Goal: Task Accomplishment & Management: Manage account settings

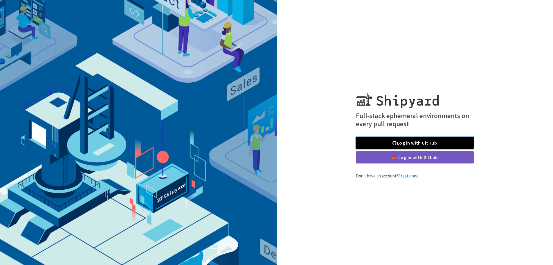
drag, startPoint x: 432, startPoint y: 142, endPoint x: 435, endPoint y: 137, distance: 5.1
click at [432, 142] on link "Log in with GitHub" at bounding box center [415, 143] width 118 height 12
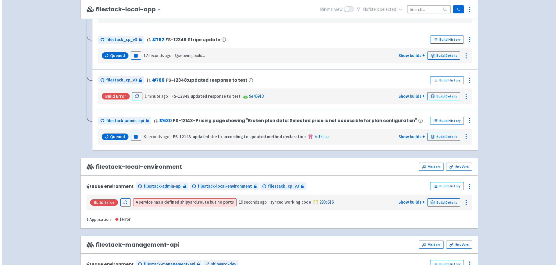
scroll to position [581, 0]
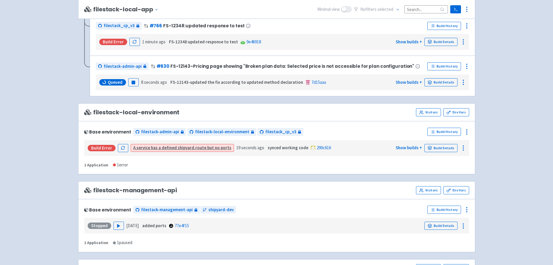
click at [132, 110] on span "filestack-local-environment" at bounding box center [132, 112] width 96 height 7
drag, startPoint x: 232, startPoint y: 146, endPoint x: 253, endPoint y: 143, distance: 21.5
click at [253, 143] on div "Build Error A service has a defined shipyard.route but no ports 19 seconds ago …" at bounding box center [277, 147] width 381 height 11
click at [122, 146] on icon "button" at bounding box center [123, 148] width 4 height 4
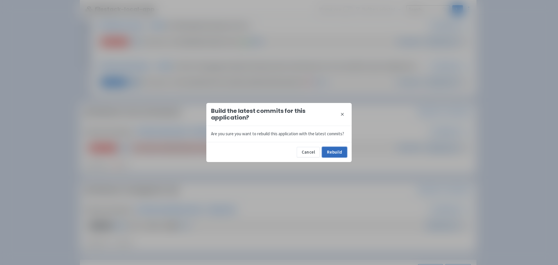
click at [339, 148] on button "Rebuild" at bounding box center [334, 152] width 25 height 10
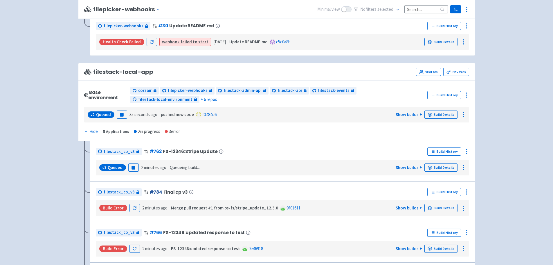
scroll to position [407, 0]
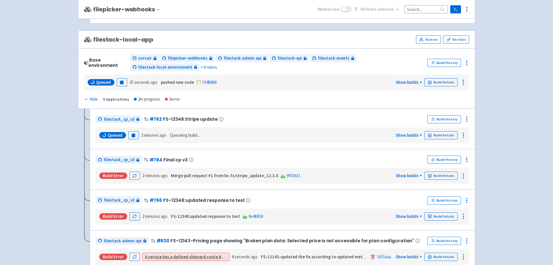
drag, startPoint x: 93, startPoint y: 40, endPoint x: 153, endPoint y: 38, distance: 59.9
click at [153, 38] on div "filestack-local-app Visitors Env Vars" at bounding box center [276, 39] width 385 height 8
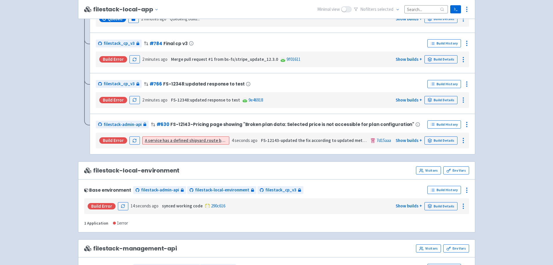
scroll to position [552, 0]
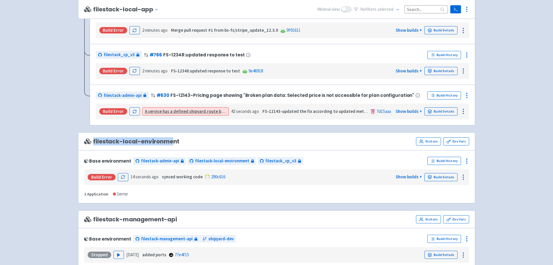
drag, startPoint x: 93, startPoint y: 140, endPoint x: 178, endPoint y: 139, distance: 84.8
click at [171, 139] on span "filestack-local-environment" at bounding box center [132, 141] width 96 height 7
click at [180, 139] on div "filestack-local-environment Visitors Env Vars" at bounding box center [276, 141] width 385 height 8
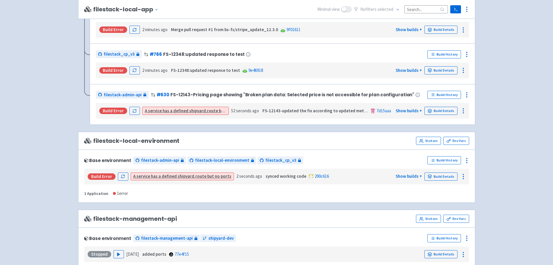
scroll to position [581, 0]
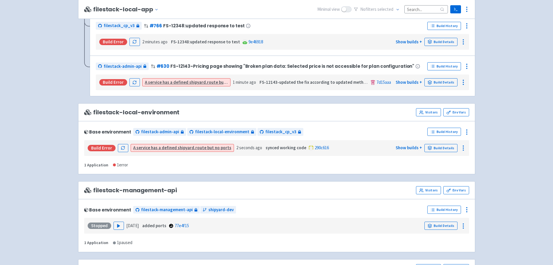
click at [146, 147] on link "A service has a defined shipyard.route but no ports" at bounding box center [182, 148] width 98 height 6
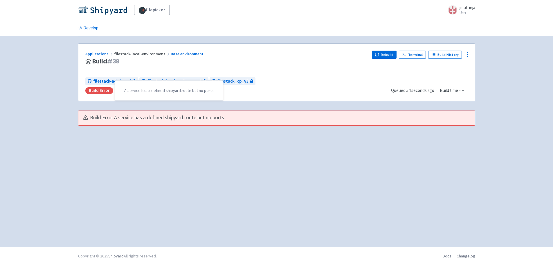
click at [99, 88] on div "Build Error" at bounding box center [99, 90] width 28 height 7
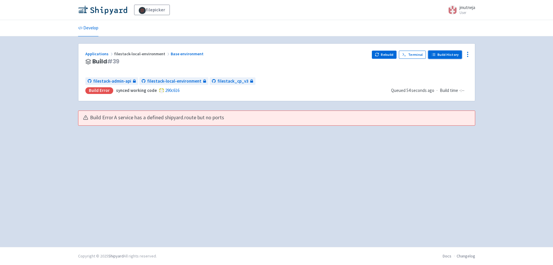
click at [440, 54] on link "Build History" at bounding box center [446, 55] width 34 height 8
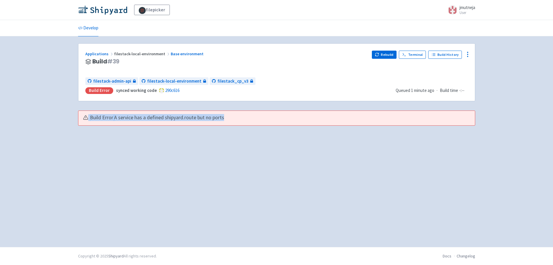
drag, startPoint x: 85, startPoint y: 118, endPoint x: 224, endPoint y: 113, distance: 138.7
click at [224, 113] on div "Build Error A service has a defined shipyard.route but no ports" at bounding box center [276, 118] width 397 height 15
click at [243, 159] on div "Applications filestack-local-environment Base environment Build # 39 Rebuild Te…" at bounding box center [276, 141] width 397 height 196
click at [467, 53] on icon at bounding box center [468, 54] width 7 height 7
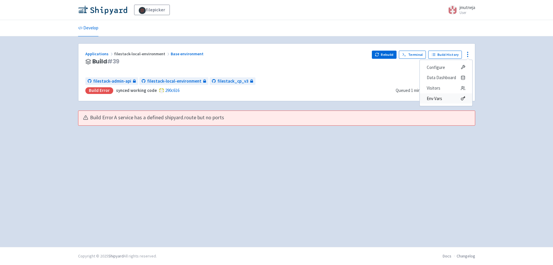
click at [449, 100] on span "Env Vars" at bounding box center [446, 98] width 39 height 8
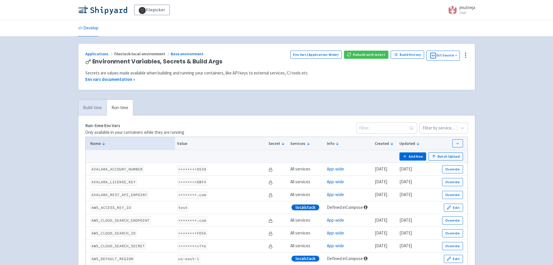
click at [86, 104] on link "Build-time" at bounding box center [92, 108] width 28 height 16
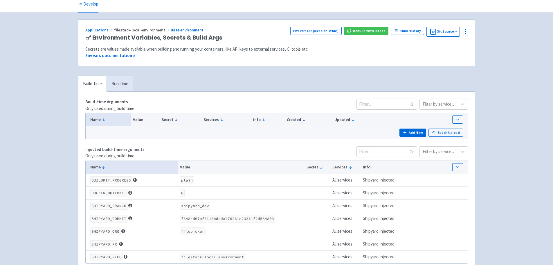
scroll to position [62, 0]
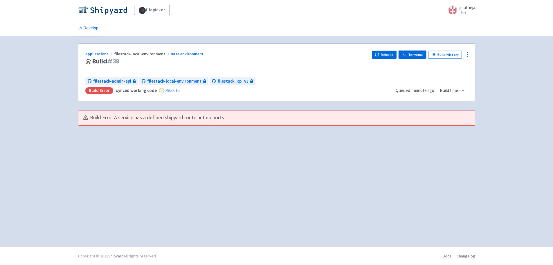
click at [412, 55] on link "Terminal" at bounding box center [412, 55] width 27 height 8
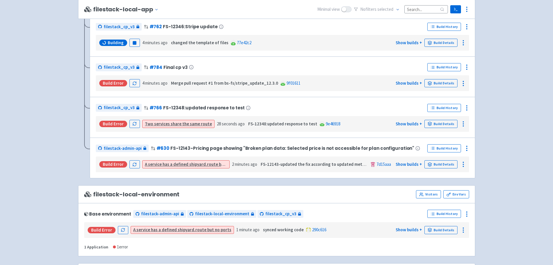
scroll to position [552, 0]
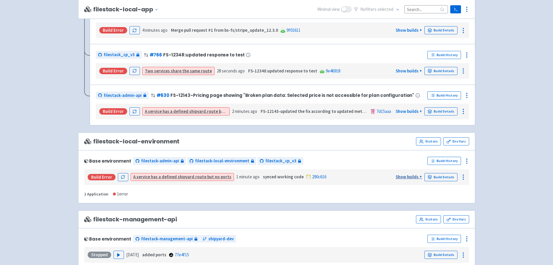
click at [416, 175] on link "Show builds +" at bounding box center [409, 177] width 26 height 6
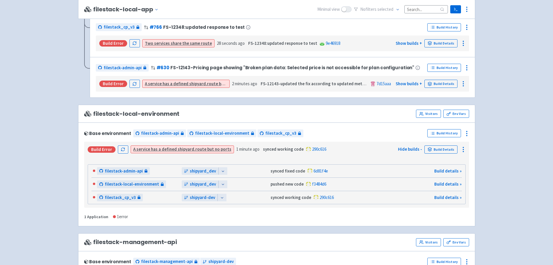
scroll to position [610, 0]
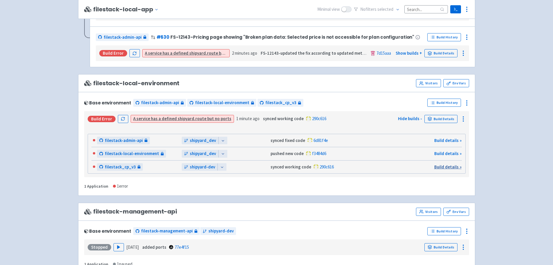
click at [455, 164] on link "Build details »" at bounding box center [448, 167] width 27 height 6
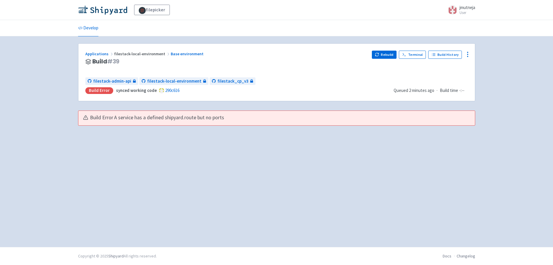
click at [155, 118] on span "A service has a defined shipyard.route but no ports" at bounding box center [169, 117] width 110 height 7
copy div "A service has a defined shipyard.route but no ports"
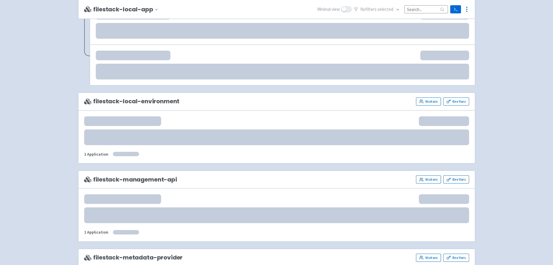
scroll to position [592, 0]
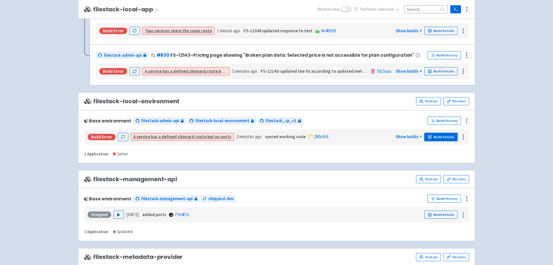
click at [447, 136] on link "Build Details" at bounding box center [441, 137] width 33 height 8
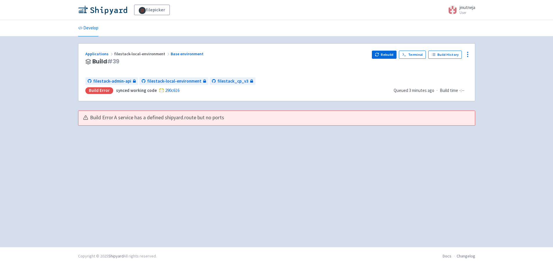
click at [116, 118] on span "A service has a defined shipyard.route but no ports" at bounding box center [169, 117] width 110 height 7
click at [414, 138] on div "Applications filestack-local-environment Base environment Build # 39 Rebuild Te…" at bounding box center [276, 141] width 397 height 196
click at [469, 51] on icon at bounding box center [468, 54] width 7 height 7
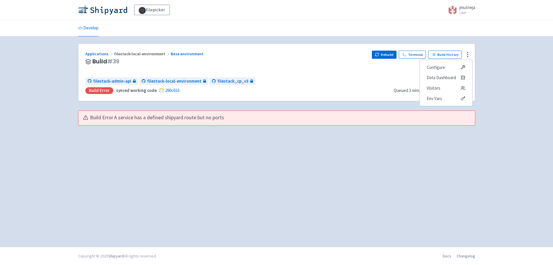
click at [500, 83] on div "filepicker jmutneja User Profile Sign out Develop" at bounding box center [276, 123] width 553 height 247
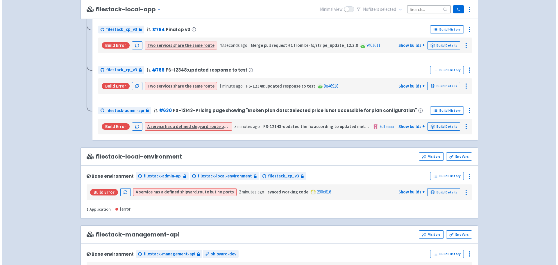
scroll to position [552, 0]
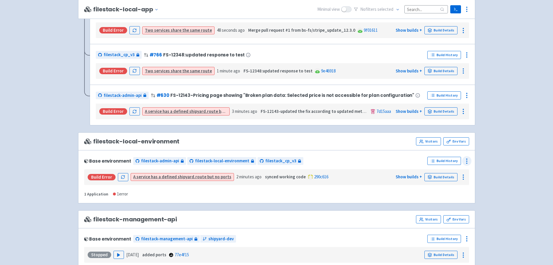
click at [469, 159] on icon at bounding box center [467, 160] width 7 height 7
click at [445, 216] on span "Rebuild" at bounding box center [445, 215] width 39 height 8
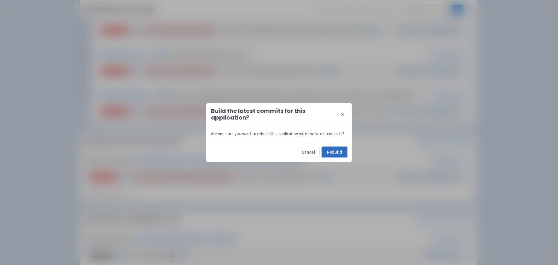
click at [328, 149] on button "Rebuild" at bounding box center [334, 152] width 25 height 10
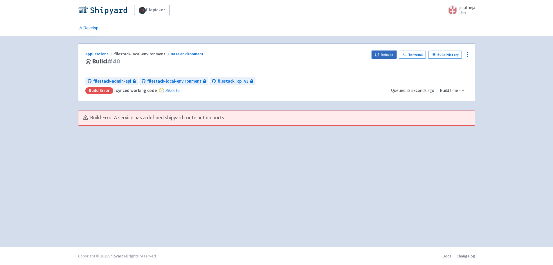
click at [391, 53] on button "Rebuild" at bounding box center [384, 55] width 25 height 8
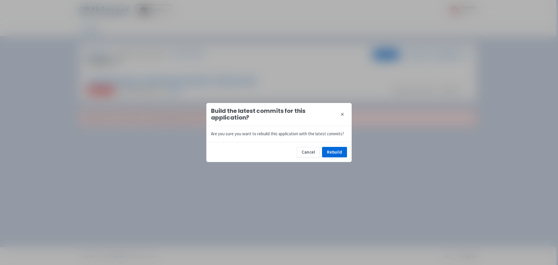
drag, startPoint x: 333, startPoint y: 165, endPoint x: 333, endPoint y: 154, distance: 10.8
click at [332, 165] on div "Build the latest commits for this application? close Are you sure you want to r…" at bounding box center [279, 132] width 558 height 265
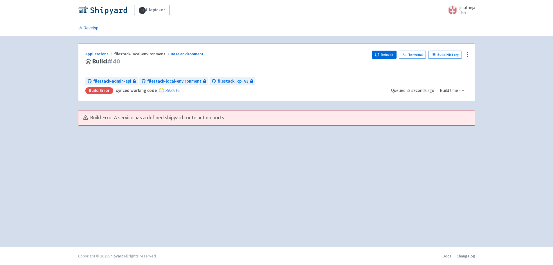
click at [333, 154] on div "Applications filestack-local-environment Base environment Build # 40 Rebuild Te…" at bounding box center [276, 141] width 397 height 196
click at [383, 52] on button "Rebuild" at bounding box center [384, 55] width 25 height 8
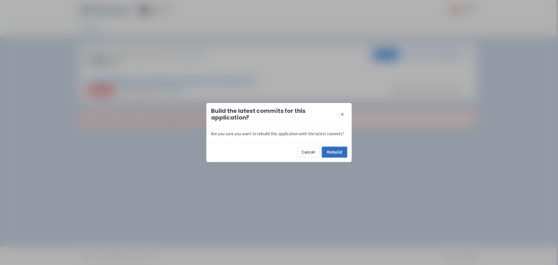
click at [343, 153] on button "Rebuild" at bounding box center [334, 152] width 25 height 10
drag, startPoint x: 309, startPoint y: 152, endPoint x: 262, endPoint y: 122, distance: 55.3
click at [309, 151] on button "Cancel" at bounding box center [308, 152] width 23 height 10
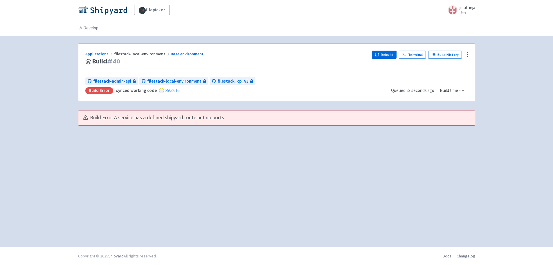
click at [90, 27] on link "Develop" at bounding box center [88, 28] width 20 height 16
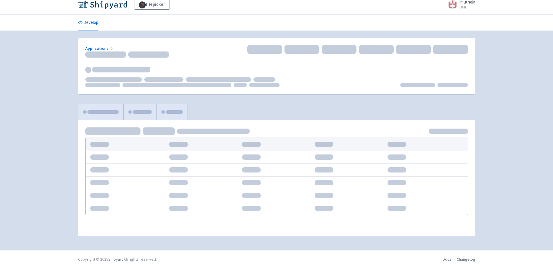
scroll to position [9, 0]
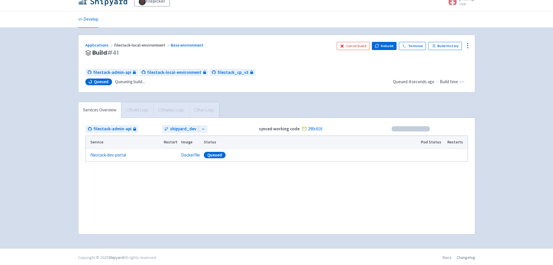
click at [130, 110] on span "Build Logs" at bounding box center [137, 110] width 32 height 16
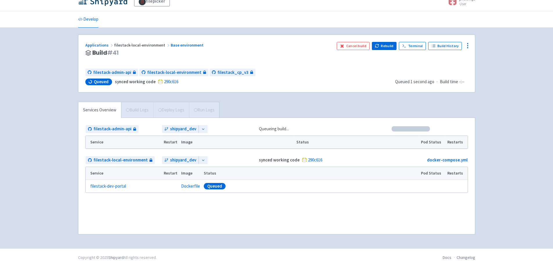
click at [133, 109] on span "Build Logs" at bounding box center [137, 110] width 32 height 16
click at [138, 107] on span "Build Logs" at bounding box center [137, 110] width 32 height 16
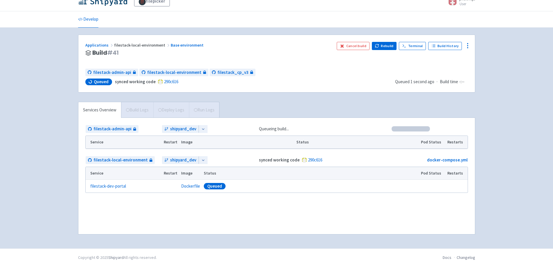
click at [138, 107] on span "Build Logs" at bounding box center [137, 110] width 32 height 16
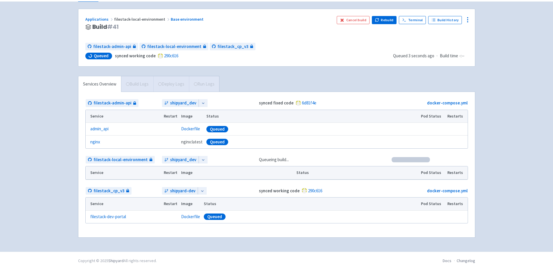
scroll to position [39, 0]
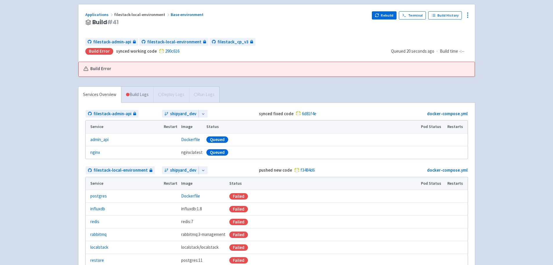
click at [145, 98] on link "Build Logs" at bounding box center [137, 95] width 32 height 16
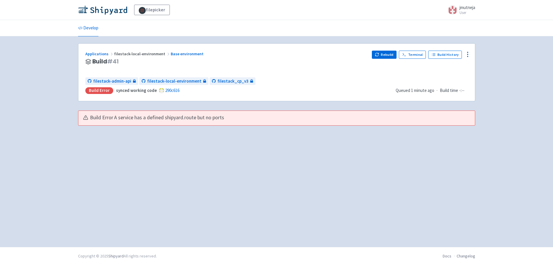
click at [124, 112] on div "Build Error A service has a defined shipyard.route but no ports" at bounding box center [276, 118] width 397 height 15
copy div "A service has a defined shipyard.route but no ports"
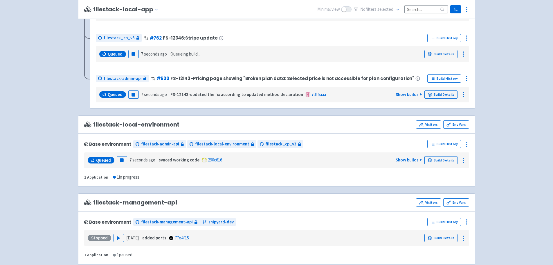
scroll to position [610, 0]
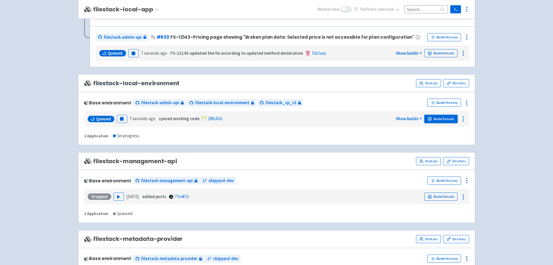
click at [448, 118] on link "Build Details" at bounding box center [441, 119] width 33 height 8
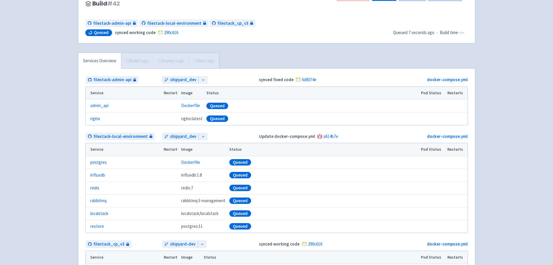
scroll to position [87, 0]
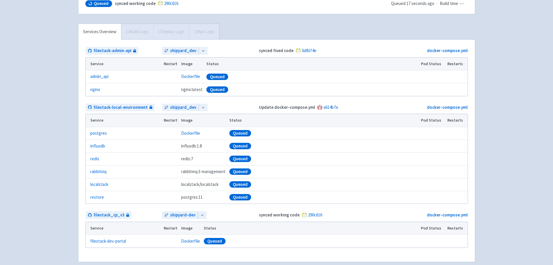
click at [135, 26] on span "Build Logs" at bounding box center [137, 32] width 32 height 16
click at [138, 35] on link "Build Logs" at bounding box center [137, 32] width 32 height 16
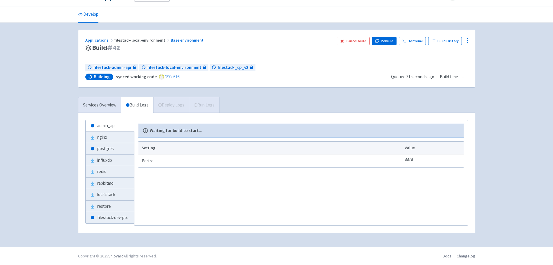
scroll to position [14, 0]
click at [111, 101] on link "Services Overview" at bounding box center [99, 105] width 43 height 16
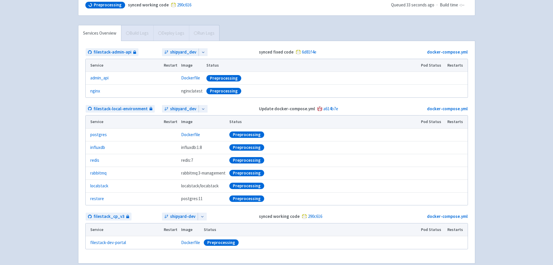
scroll to position [101, 0]
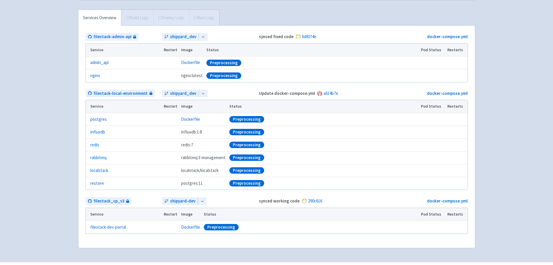
click at [133, 20] on span "Build Logs" at bounding box center [137, 18] width 32 height 16
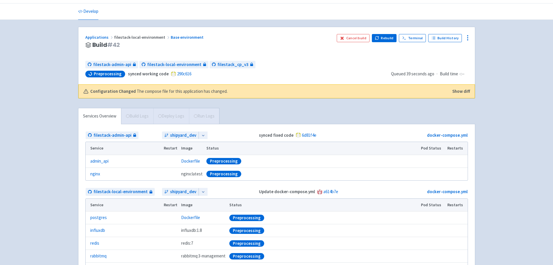
scroll to position [14, 0]
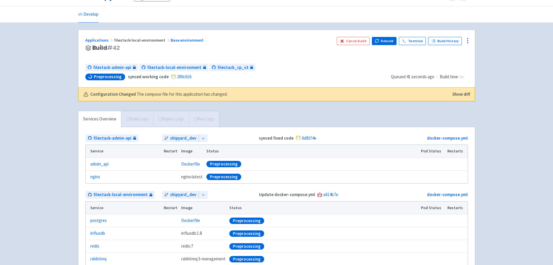
click at [464, 91] on button "Show diff" at bounding box center [462, 94] width 18 height 7
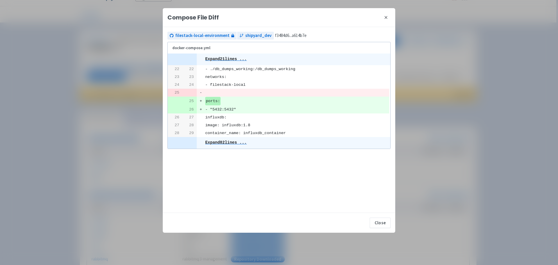
click at [384, 18] on icon at bounding box center [385, 17] width 5 height 5
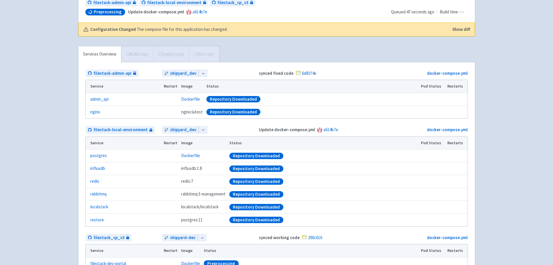
scroll to position [101, 0]
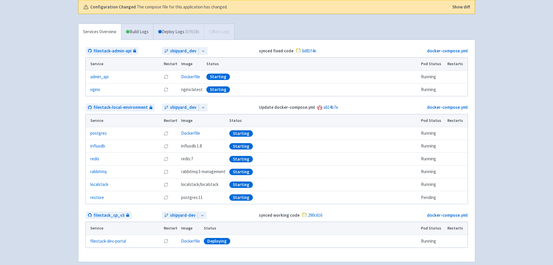
click at [130, 33] on link "Build Logs" at bounding box center [137, 32] width 32 height 16
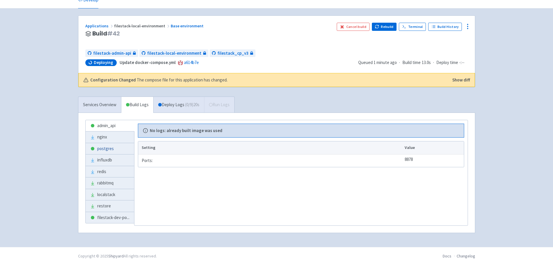
click at [113, 147] on link "postgres" at bounding box center [110, 148] width 49 height 11
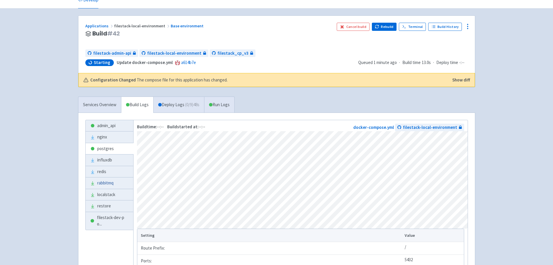
click at [103, 186] on link "rabbitmq" at bounding box center [110, 182] width 48 height 11
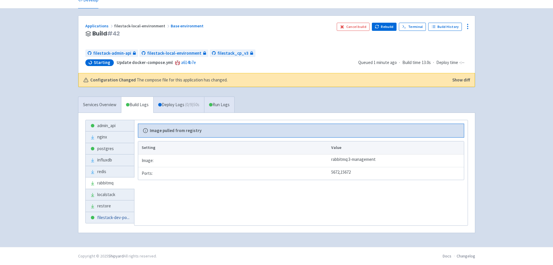
click at [124, 212] on link "filestack-dev-po ..." at bounding box center [110, 217] width 49 height 11
click at [112, 126] on link "admin_api" at bounding box center [110, 125] width 49 height 11
click at [119, 150] on link "postgres" at bounding box center [110, 148] width 49 height 11
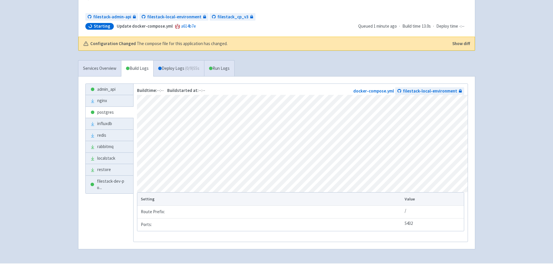
scroll to position [54, 0]
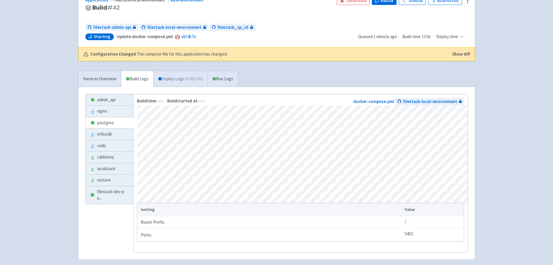
click at [187, 83] on link "Deploy Logs ( 0 / 9 ) (1:00)" at bounding box center [180, 79] width 54 height 16
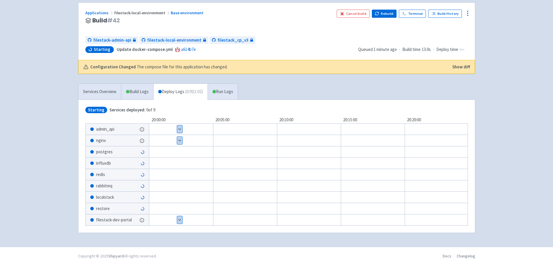
click at [176, 125] on div "Show details 1 / 1 ⋅ Starting" at bounding box center [317, 129] width 372 height 12
click at [179, 126] on button "Show details" at bounding box center [179, 129] width 5 height 8
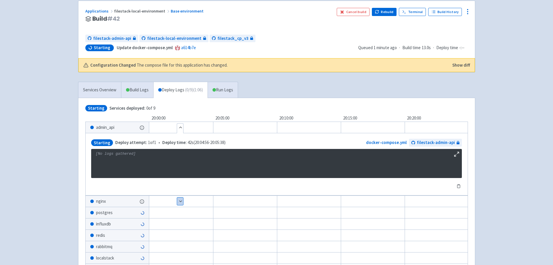
click at [179, 126] on button "Hide details" at bounding box center [180, 127] width 6 height 8
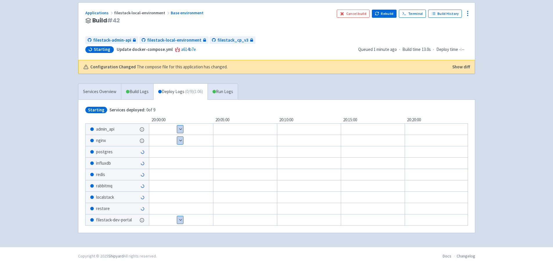
click at [180, 128] on button "Show details" at bounding box center [180, 129] width 6 height 8
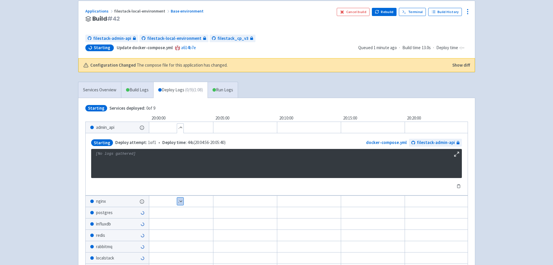
click at [180, 128] on button "Hide details" at bounding box center [180, 127] width 6 height 8
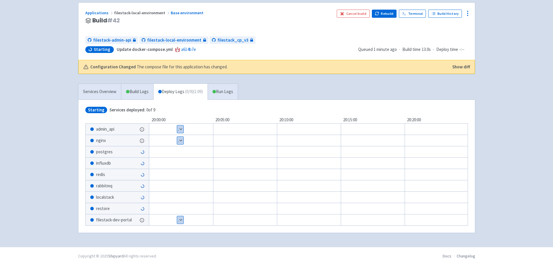
click at [181, 139] on button "Show details" at bounding box center [180, 141] width 6 height 8
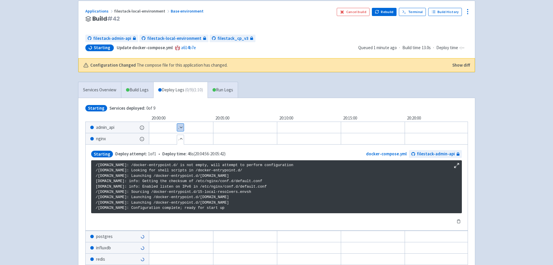
click at [181, 139] on button "Hide details" at bounding box center [180, 139] width 7 height 8
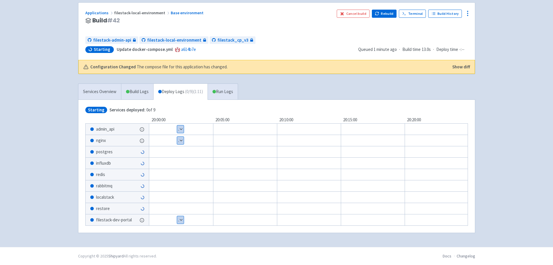
click at [181, 216] on button "Show details" at bounding box center [180, 220] width 7 height 8
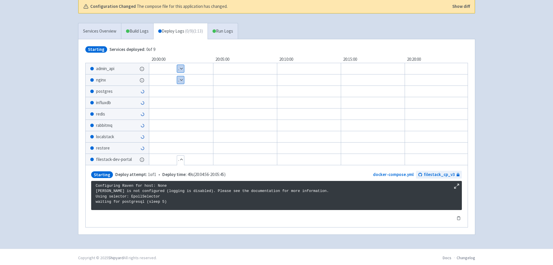
scroll to position [105, 0]
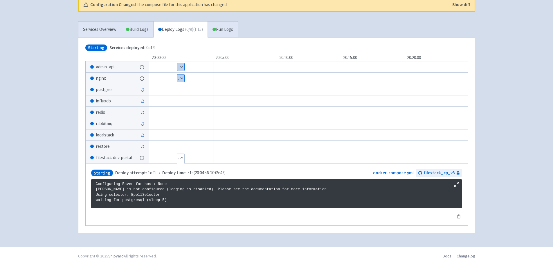
click at [179, 156] on button "Hide details" at bounding box center [180, 158] width 7 height 8
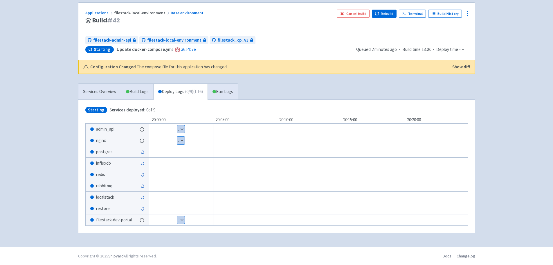
scroll to position [43, 0]
click at [129, 89] on link "Build Logs" at bounding box center [137, 92] width 32 height 16
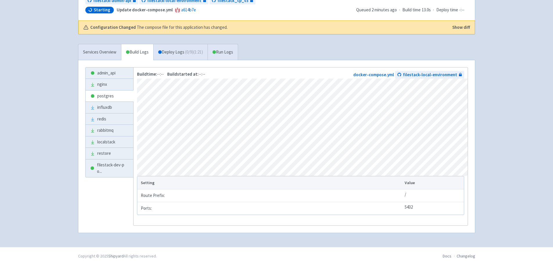
scroll to position [25, 0]
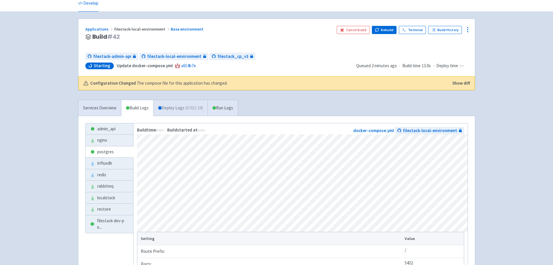
click at [175, 114] on link "Deploy Logs ( 0 / 9 ) (1:24)" at bounding box center [180, 108] width 54 height 16
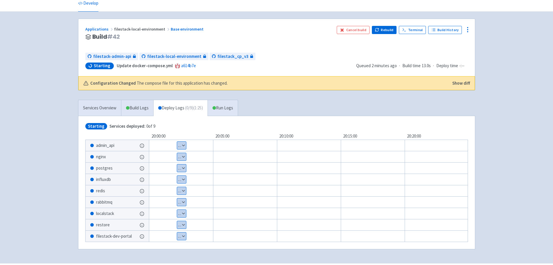
click at [178, 167] on button "Show details" at bounding box center [181, 168] width 9 height 8
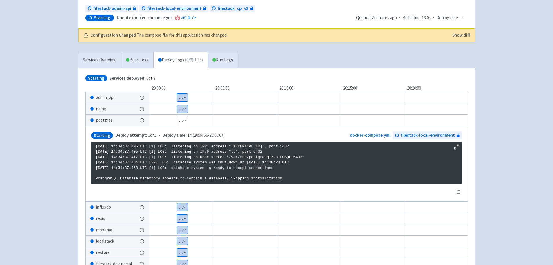
scroll to position [83, 0]
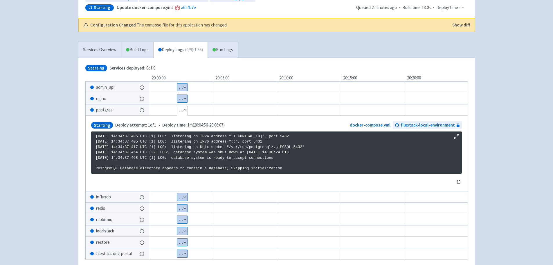
click at [455, 136] on icon at bounding box center [457, 137] width 6 height 6
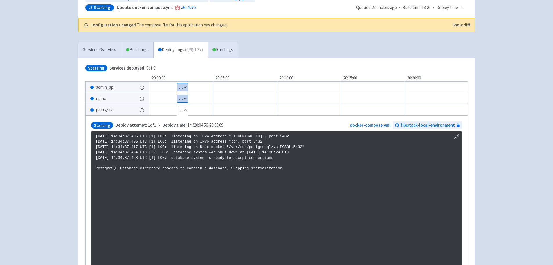
click at [456, 136] on icon at bounding box center [457, 137] width 6 height 6
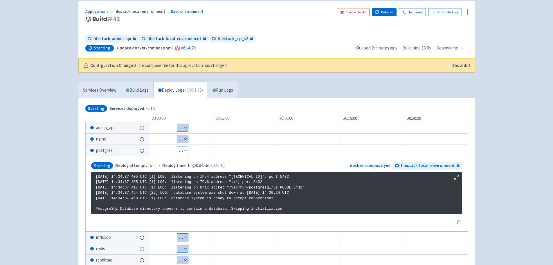
scroll to position [0, 0]
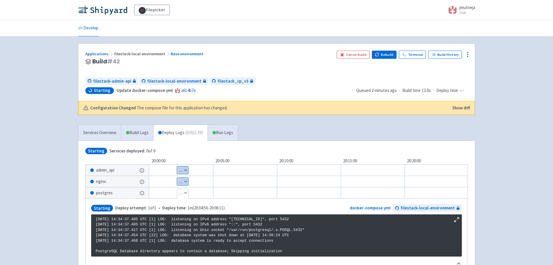
click at [119, 54] on span "filestack-local-environment" at bounding box center [142, 53] width 57 height 5
click at [103, 55] on link "Applications" at bounding box center [99, 53] width 29 height 5
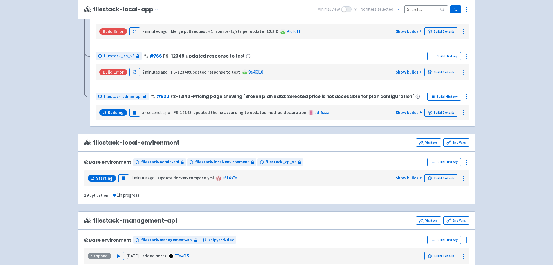
scroll to position [581, 0]
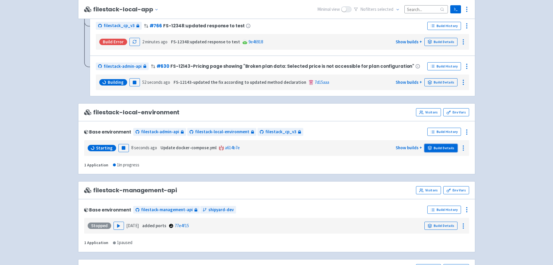
click at [436, 146] on link "Build Details" at bounding box center [441, 148] width 33 height 8
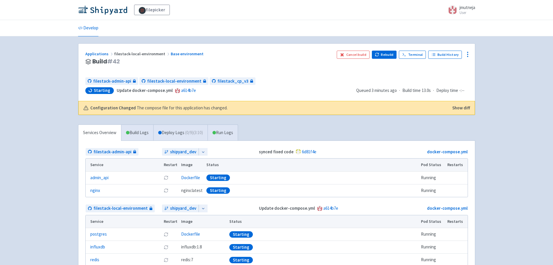
drag, startPoint x: 506, startPoint y: 137, endPoint x: 491, endPoint y: 126, distance: 18.7
click at [506, 137] on div "filepicker jmutneja User Profile Sign out Develop" at bounding box center [276, 188] width 553 height 377
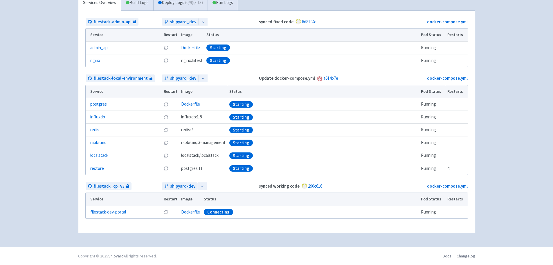
scroll to position [101, 0]
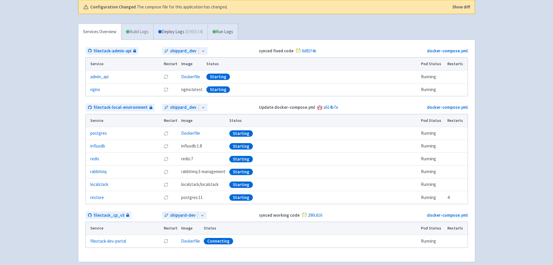
click at [137, 35] on link "Build Logs" at bounding box center [137, 32] width 32 height 16
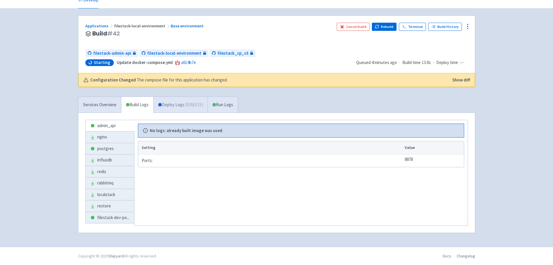
click at [175, 105] on link "Deploy Logs ( 0 / 9 ) (3:15)" at bounding box center [180, 105] width 54 height 16
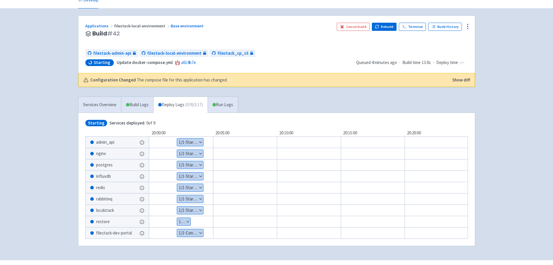
click at [192, 144] on button "Show details" at bounding box center [190, 142] width 26 height 8
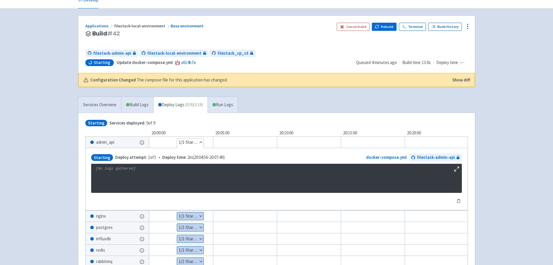
click at [193, 143] on button "Hide details" at bounding box center [190, 142] width 26 height 8
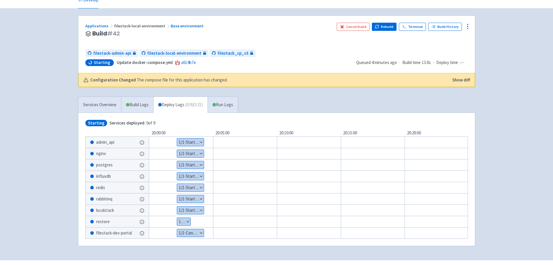
click at [196, 166] on button "Show details" at bounding box center [190, 165] width 27 height 8
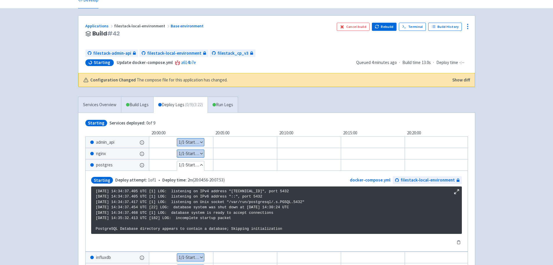
click at [198, 161] on button "Hide details" at bounding box center [190, 165] width 27 height 8
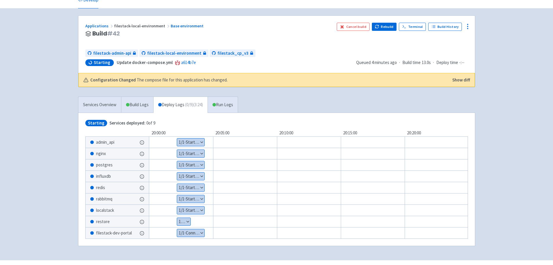
click at [186, 223] on button "Show details" at bounding box center [183, 222] width 13 height 8
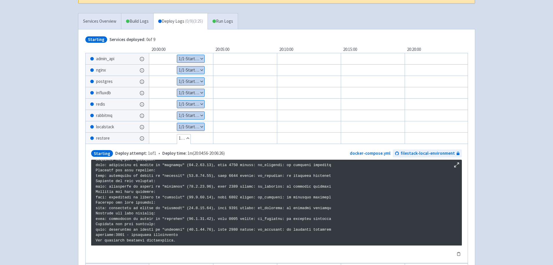
scroll to position [115, 0]
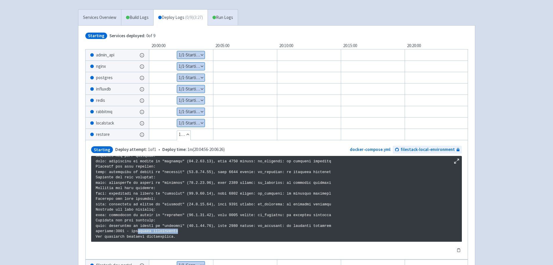
drag, startPoint x: 135, startPoint y: 231, endPoint x: 174, endPoint y: 229, distance: 38.7
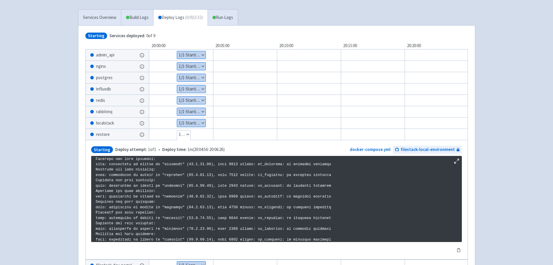
scroll to position [756, 0]
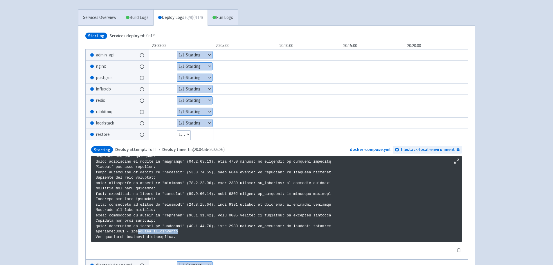
click at [189, 134] on button "Hide details" at bounding box center [183, 134] width 13 height 8
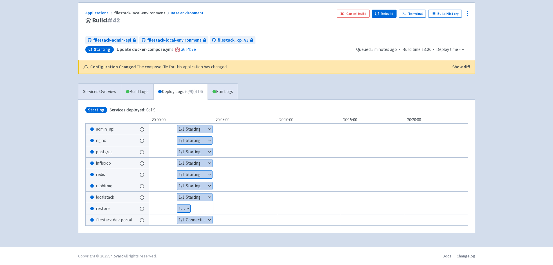
scroll to position [43, 0]
click at [201, 218] on button "Show details" at bounding box center [194, 220] width 35 height 8
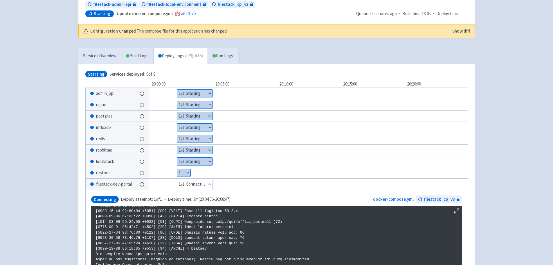
scroll to position [159, 0]
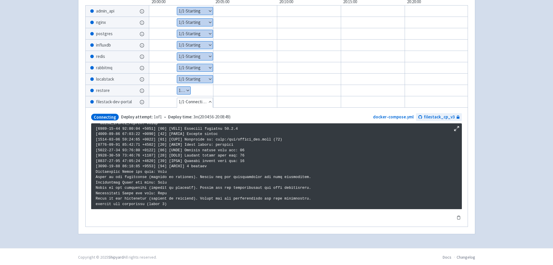
click at [193, 102] on button "Hide details" at bounding box center [195, 102] width 36 height 8
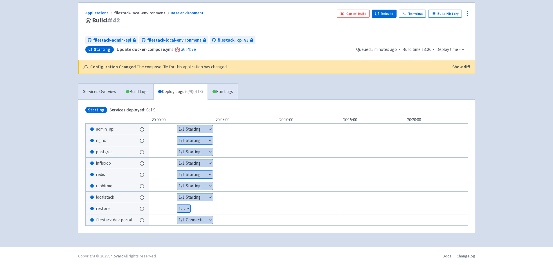
scroll to position [43, 0]
click at [192, 148] on button "Show details" at bounding box center [195, 152] width 36 height 8
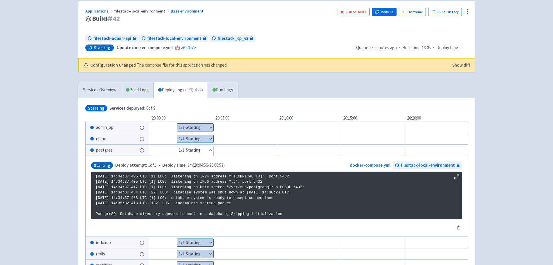
click at [199, 153] on button "Hide details" at bounding box center [195, 150] width 36 height 8
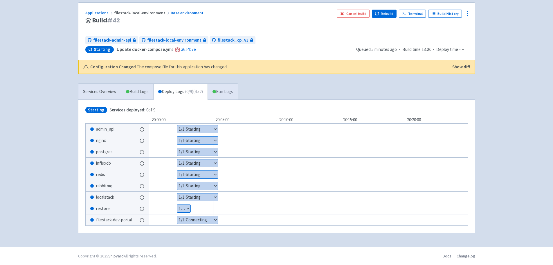
click at [229, 90] on link "Run Logs" at bounding box center [223, 92] width 30 height 16
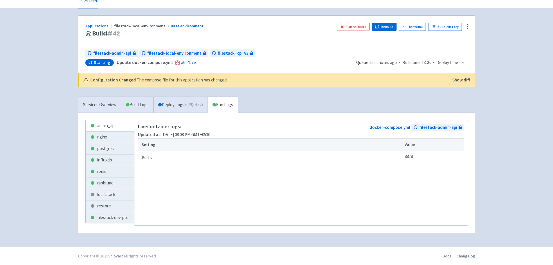
scroll to position [28, 0]
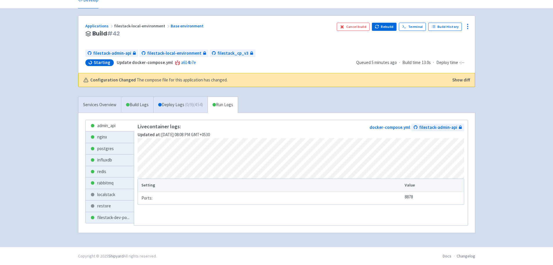
click at [172, 114] on div "admin_api nginx postgres influxdb redis rabbitmq localstack restore filestack-d…" at bounding box center [276, 173] width 397 height 120
click at [174, 110] on link "Deploy Logs ( 0 / 9 ) (4:55)" at bounding box center [180, 105] width 54 height 16
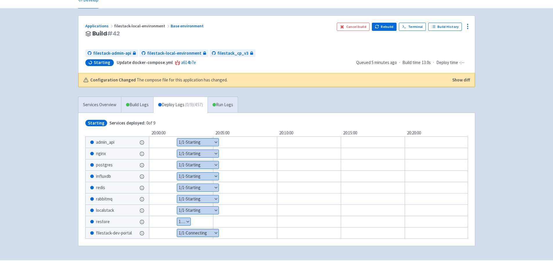
click at [186, 223] on button "Show details" at bounding box center [183, 222] width 13 height 8
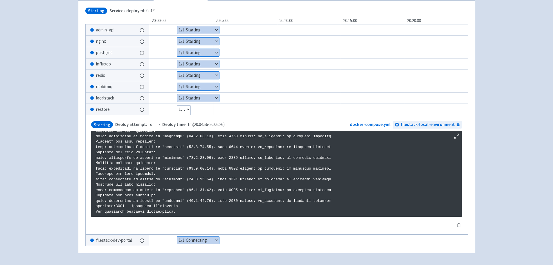
scroll to position [144, 0]
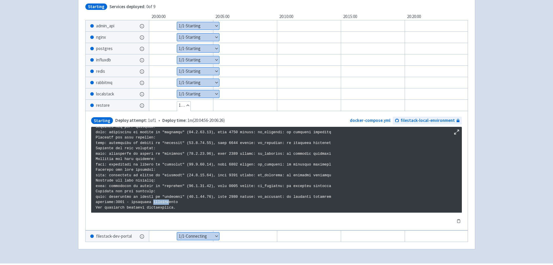
drag, startPoint x: 149, startPoint y: 202, endPoint x: 162, endPoint y: 203, distance: 12.8
click at [189, 103] on button "Hide details" at bounding box center [183, 105] width 13 height 8
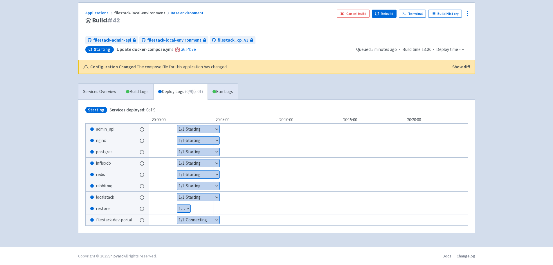
scroll to position [43, 0]
click at [187, 205] on button "Show details" at bounding box center [183, 209] width 13 height 8
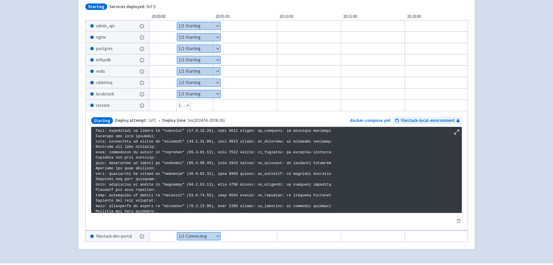
scroll to position [698, 0]
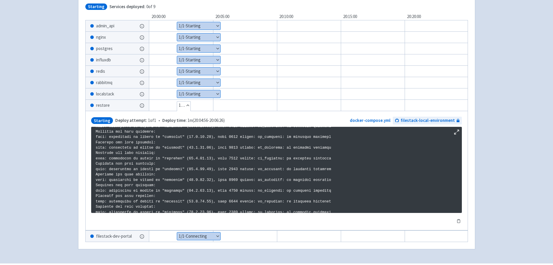
click at [99, 122] on span "Starting" at bounding box center [102, 120] width 22 height 7
click at [193, 82] on button "Show details" at bounding box center [199, 83] width 44 height 8
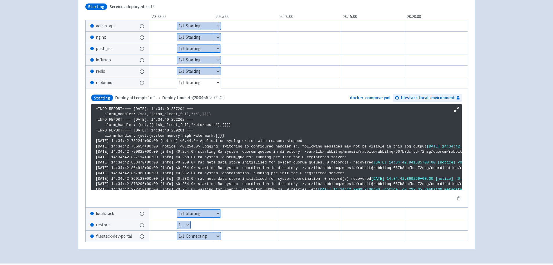
scroll to position [994, 0]
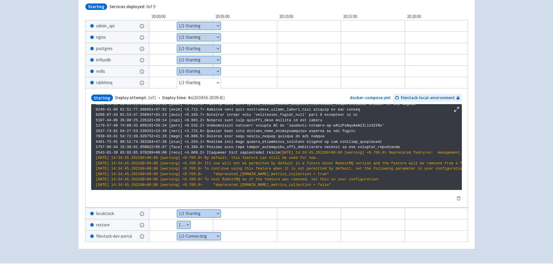
click at [102, 98] on span "Starting" at bounding box center [102, 97] width 22 height 7
click at [189, 223] on button "Show details" at bounding box center [183, 225] width 13 height 8
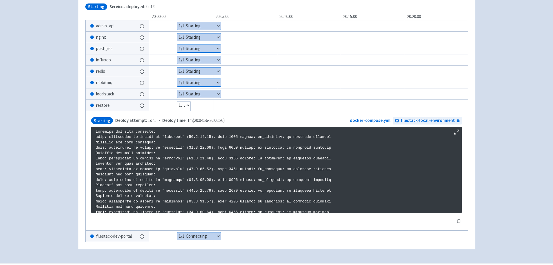
scroll to position [757, 0]
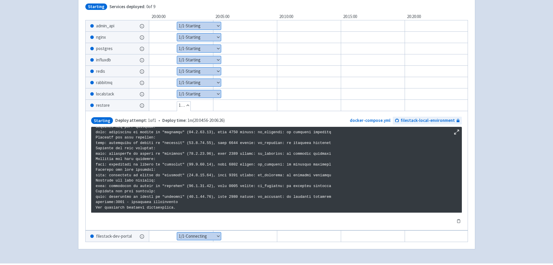
click at [100, 120] on span "Starting" at bounding box center [102, 120] width 22 height 7
click at [187, 105] on button "Hide details" at bounding box center [183, 105] width 13 height 8
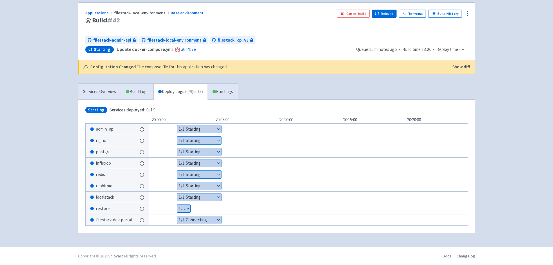
scroll to position [43, 0]
click at [225, 92] on link "Run Logs" at bounding box center [223, 92] width 30 height 16
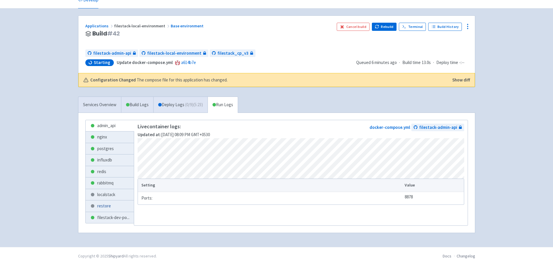
click at [112, 201] on link "restore" at bounding box center [110, 205] width 49 height 11
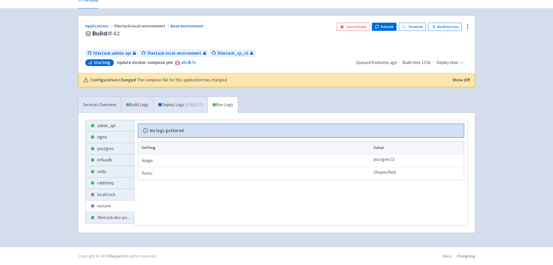
click at [112, 193] on link "localstack" at bounding box center [110, 194] width 49 height 11
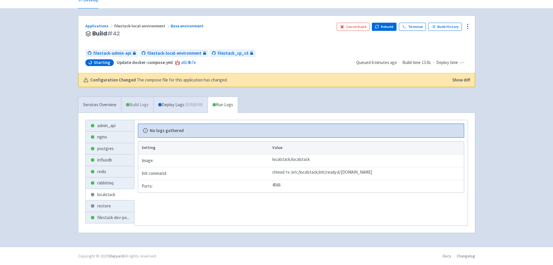
click at [129, 103] on span at bounding box center [127, 104] width 3 height 3
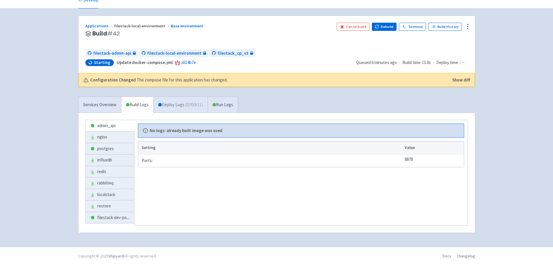
click at [169, 102] on link "Deploy Logs ( 0 / 9 ) (6:11)" at bounding box center [180, 105] width 54 height 16
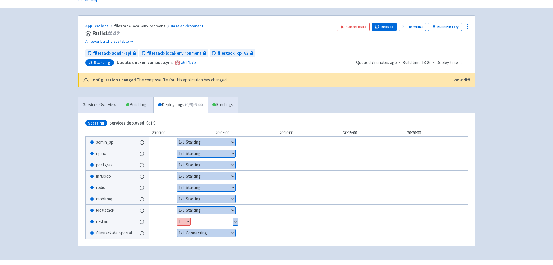
click at [184, 217] on div "Show details 1 / 2 ⋅ Deploy Error" at bounding box center [184, 221] width 14 height 8
click at [184, 222] on button "Show details" at bounding box center [183, 222] width 13 height 8
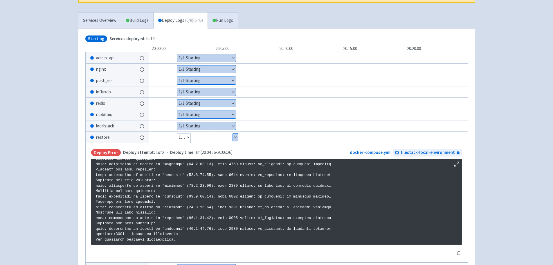
scroll to position [115, 0]
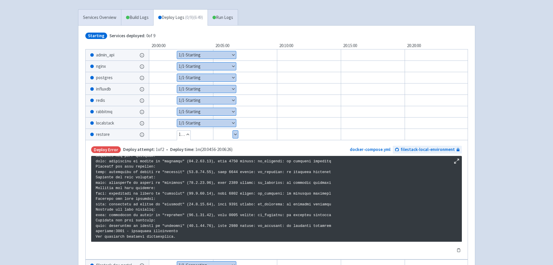
click at [183, 132] on button "Hide details" at bounding box center [183, 134] width 13 height 8
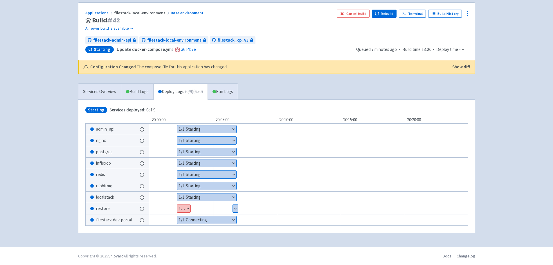
scroll to position [43, 0]
click at [189, 204] on div "Show details 1 / 2 ⋅ Deploy Error" at bounding box center [184, 208] width 14 height 8
click at [189, 205] on button "Show details" at bounding box center [183, 209] width 13 height 8
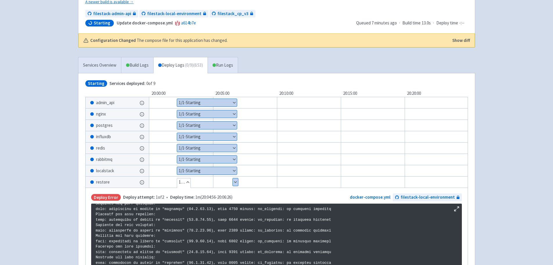
scroll to position [101, 0]
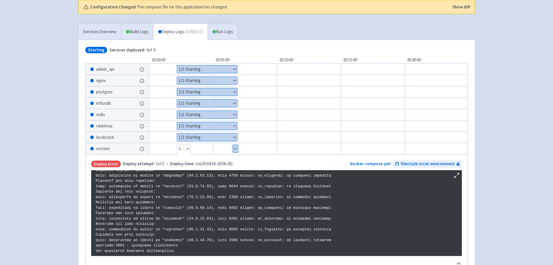
click at [186, 147] on button "Hide details" at bounding box center [183, 149] width 13 height 8
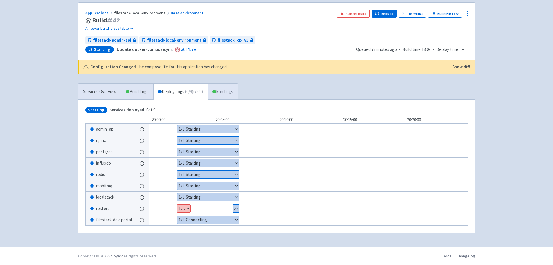
click at [221, 95] on link "Run Logs" at bounding box center [223, 92] width 30 height 16
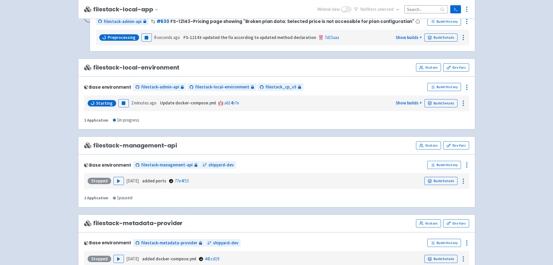
scroll to position [612, 0]
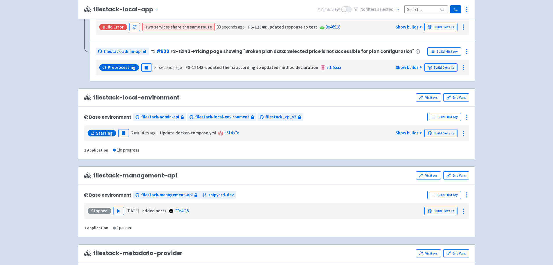
scroll to position [610, 0]
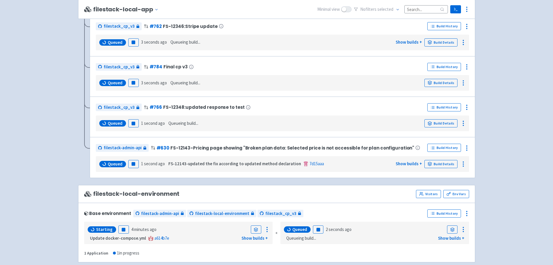
scroll to position [555, 0]
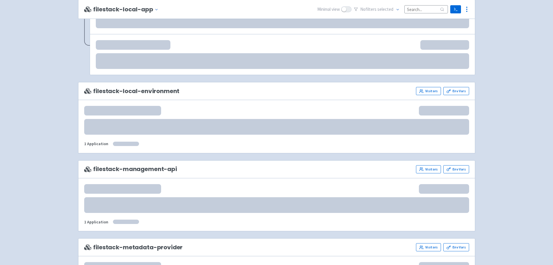
scroll to position [609, 0]
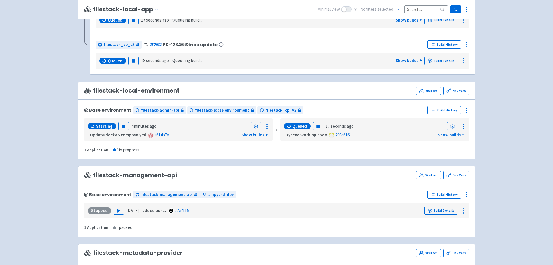
click at [105, 125] on span "Starting" at bounding box center [104, 126] width 17 height 6
click at [269, 127] on icon at bounding box center [267, 126] width 7 height 7
click at [263, 135] on span "Logs" at bounding box center [255, 139] width 18 height 8
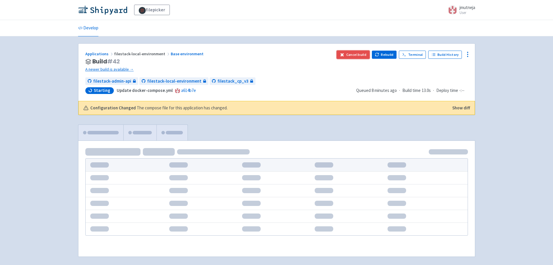
click at [364, 55] on button "Cancel build" at bounding box center [353, 55] width 33 height 8
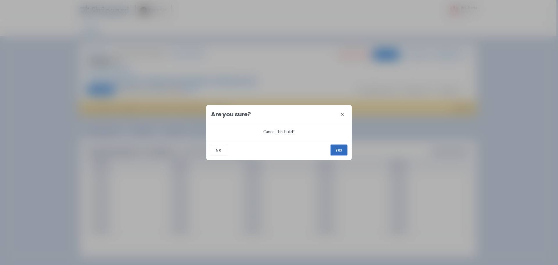
click at [339, 152] on button "Yes" at bounding box center [339, 150] width 16 height 10
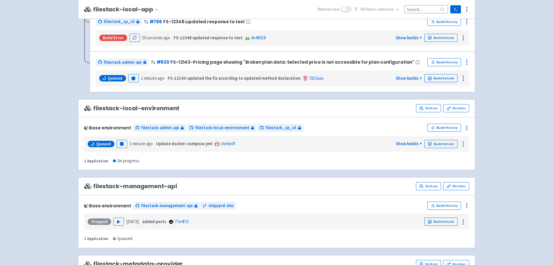
scroll to position [558, 0]
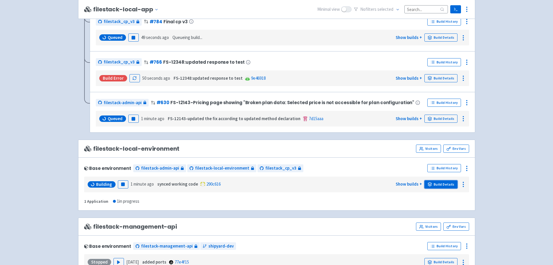
click at [442, 180] on link "Build Details" at bounding box center [441, 184] width 33 height 8
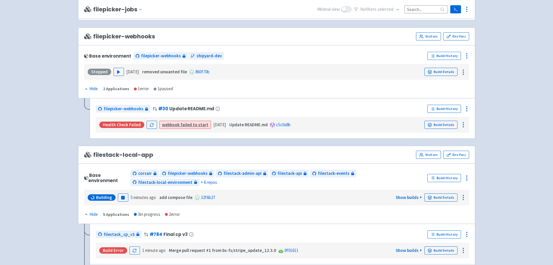
scroll to position [320, 0]
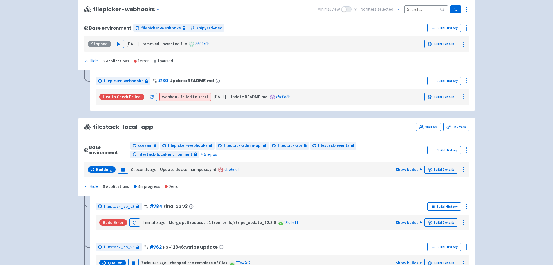
click at [96, 171] on span "Building" at bounding box center [104, 169] width 16 height 6
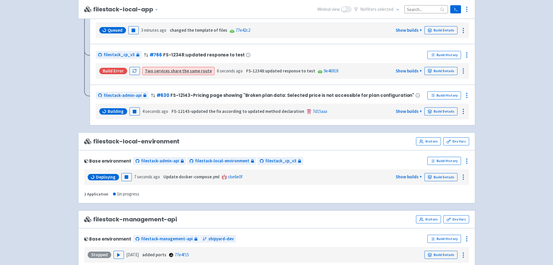
scroll to position [581, 0]
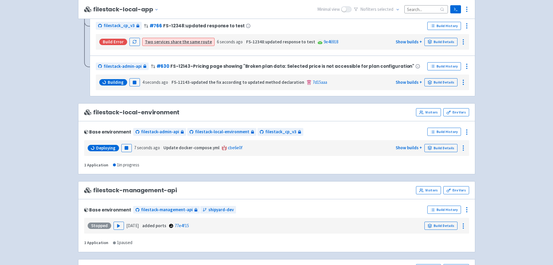
click at [97, 146] on span "Deploying" at bounding box center [105, 148] width 19 height 6
click at [95, 147] on div "Deploying" at bounding box center [103, 148] width 31 height 6
click at [97, 147] on span "Deploying" at bounding box center [105, 148] width 19 height 6
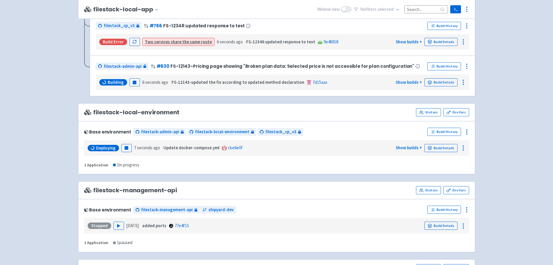
click at [97, 148] on span "Deploying" at bounding box center [105, 148] width 19 height 6
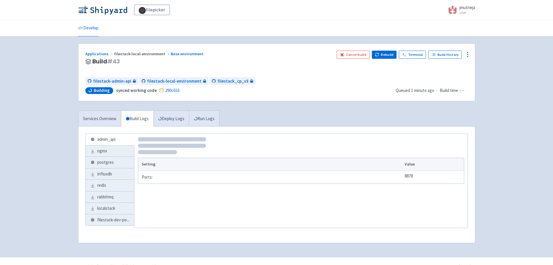
click at [108, 132] on div "admin_api nginx postgres influxdb redis rabbitmq localstack filestack-dev-po ..…" at bounding box center [276, 184] width 397 height 116
click at [109, 125] on link "Services Overview" at bounding box center [99, 119] width 43 height 16
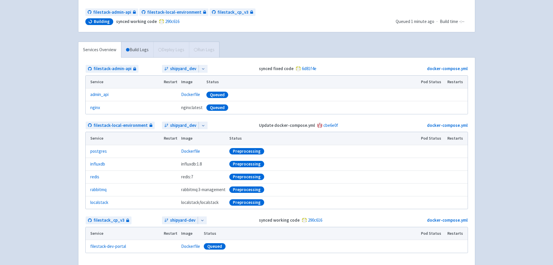
scroll to position [103, 0]
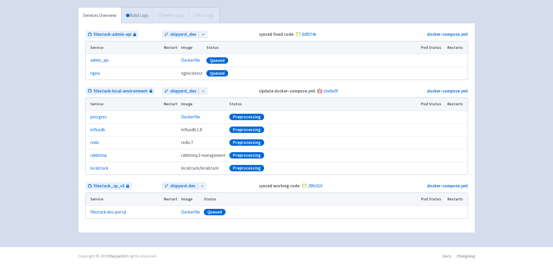
click at [129, 17] on link "Build Logs" at bounding box center [137, 16] width 32 height 16
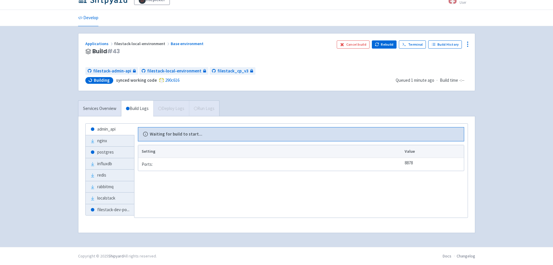
scroll to position [10, 0]
click at [103, 110] on link "Services Overview" at bounding box center [99, 109] width 43 height 16
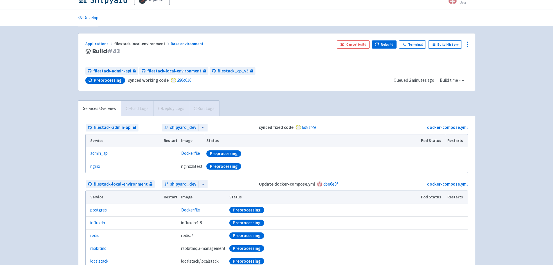
click at [185, 108] on div "Services Overview Build Logs Deploy Logs Run Logs" at bounding box center [148, 108] width 141 height 16
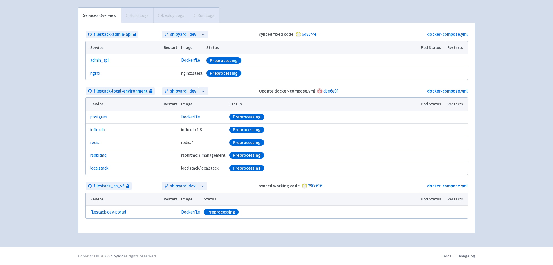
click at [51, 125] on div "filepicker jmutneja User Profile Sign out Develop" at bounding box center [276, 72] width 553 height 350
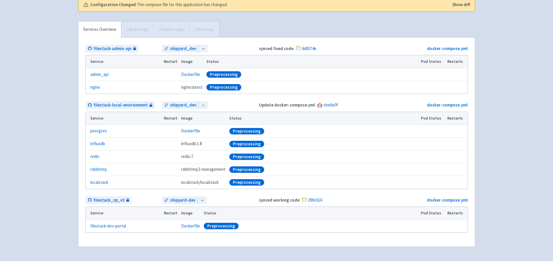
scroll to position [117, 0]
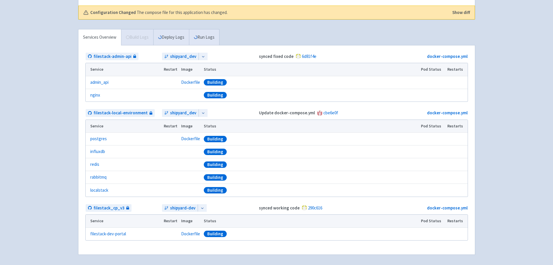
scroll to position [96, 0]
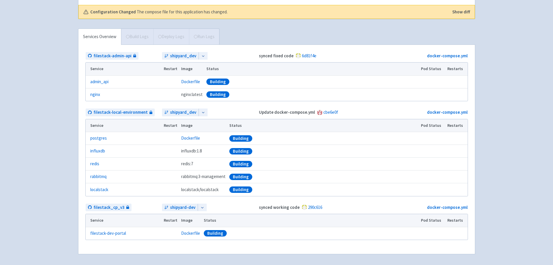
click at [58, 135] on div "filepicker jmutneja User Profile Sign out Develop" at bounding box center [276, 86] width 553 height 364
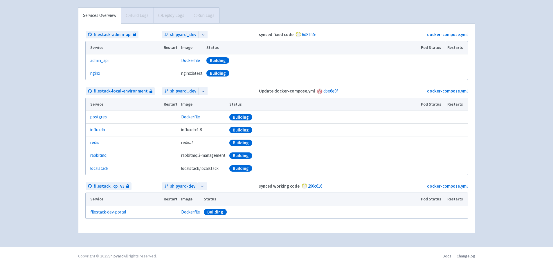
scroll to position [59, 0]
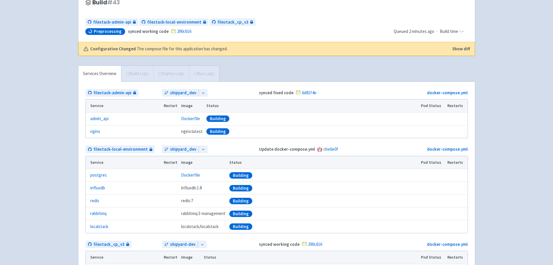
click at [142, 70] on span "Build Logs" at bounding box center [137, 74] width 32 height 16
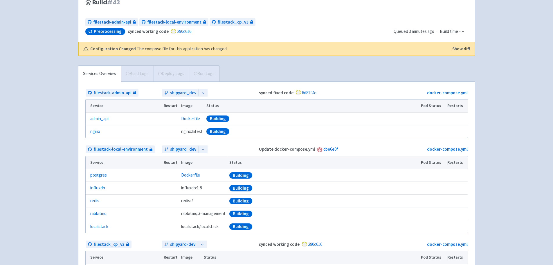
click at [142, 70] on span "Build Logs" at bounding box center [137, 74] width 32 height 16
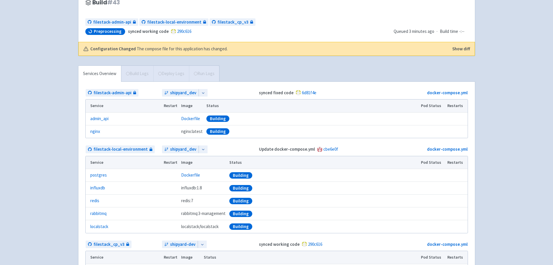
click at [142, 71] on span "Build Logs" at bounding box center [137, 74] width 32 height 16
click at [139, 69] on span "Build Logs" at bounding box center [137, 74] width 32 height 16
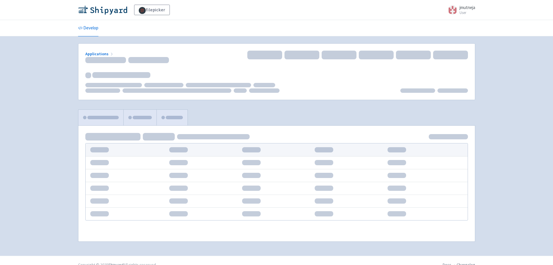
scroll to position [9, 0]
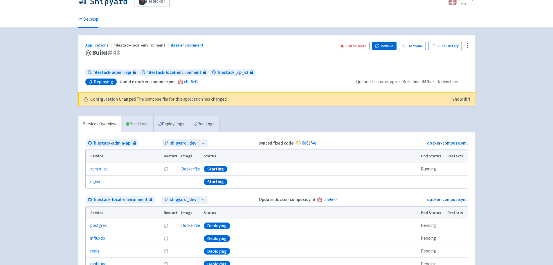
click at [130, 123] on link "Build Logs" at bounding box center [137, 124] width 32 height 16
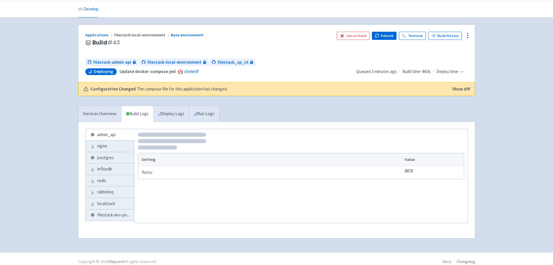
scroll to position [24, 0]
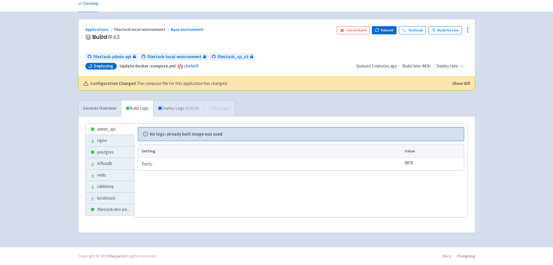
click at [161, 110] on link "Deploy Logs ( 0 / 8 ) 16s" at bounding box center [178, 108] width 51 height 16
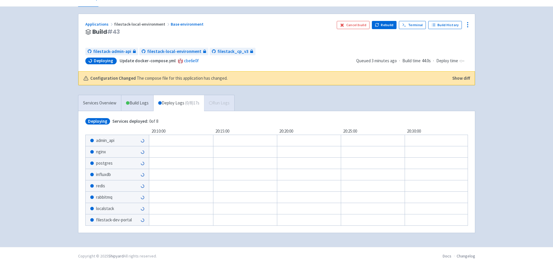
scroll to position [31, 0]
click at [139, 105] on link "Build Logs" at bounding box center [137, 103] width 32 height 16
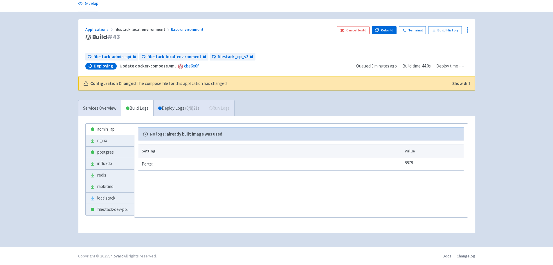
scroll to position [24, 0]
click at [115, 107] on link "Services Overview" at bounding box center [99, 108] width 43 height 16
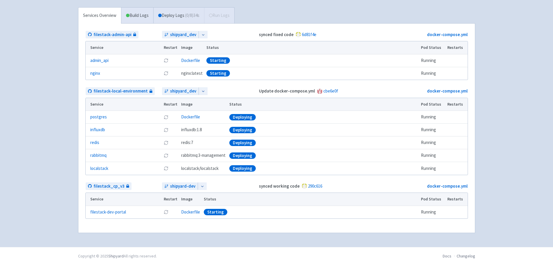
scroll to position [88, 0]
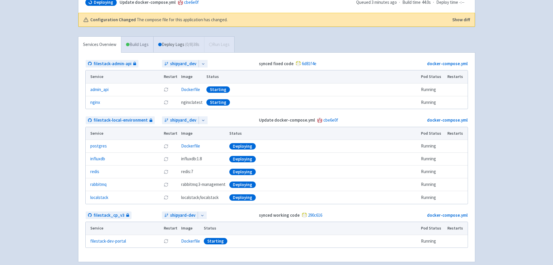
click at [140, 45] on link "Build Logs" at bounding box center [137, 45] width 32 height 16
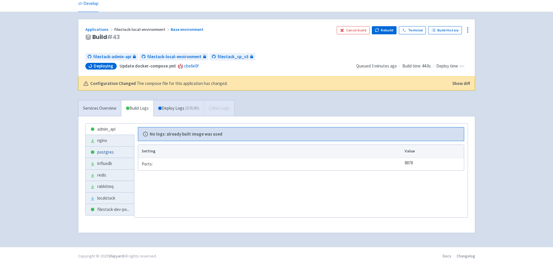
click at [100, 150] on link "postgres" at bounding box center [110, 151] width 49 height 11
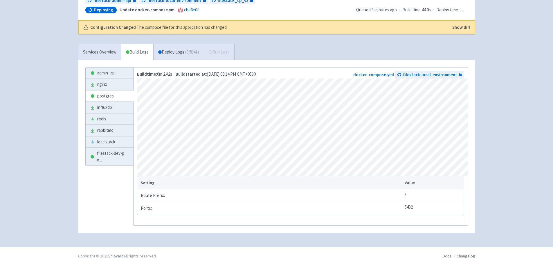
scroll to position [83, 0]
click at [108, 156] on span "filestack-dev-po ..." at bounding box center [113, 156] width 32 height 13
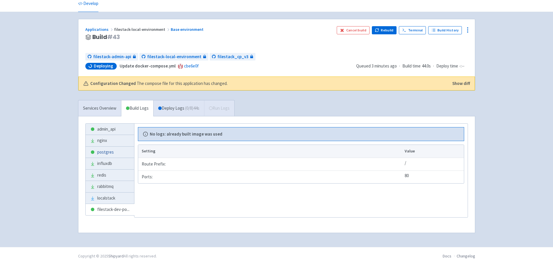
click at [106, 155] on link "postgres" at bounding box center [110, 151] width 49 height 11
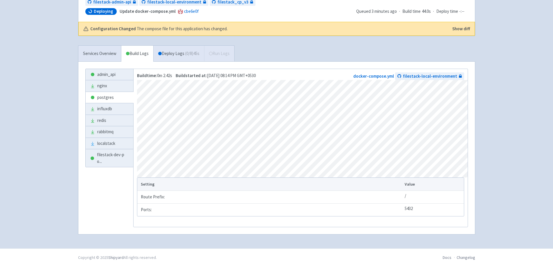
scroll to position [83, 0]
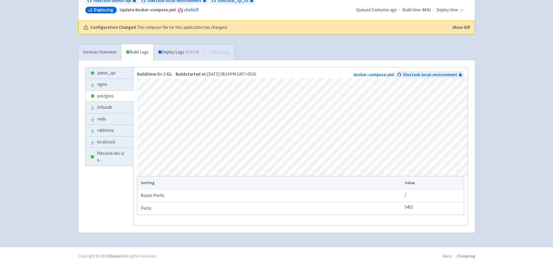
click at [180, 44] on link "Deploy Logs ( 0 / 8 ) 54s" at bounding box center [178, 52] width 51 height 16
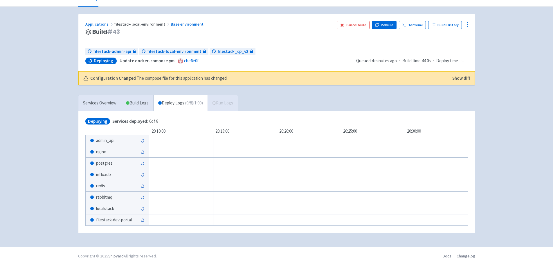
click at [454, 76] on button "Show diff" at bounding box center [462, 78] width 18 height 7
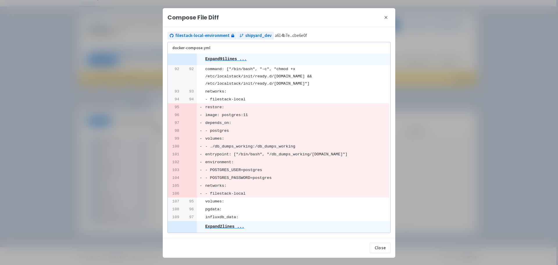
click at [383, 17] on button "close" at bounding box center [385, 17] width 9 height 9
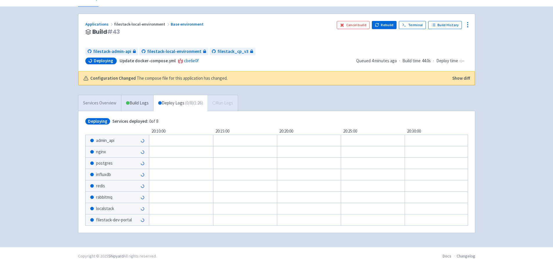
click at [104, 105] on link "Services Overview" at bounding box center [99, 103] width 43 height 16
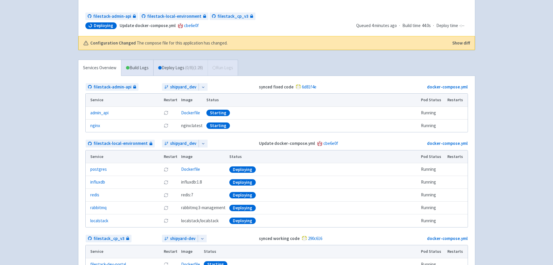
scroll to position [89, 0]
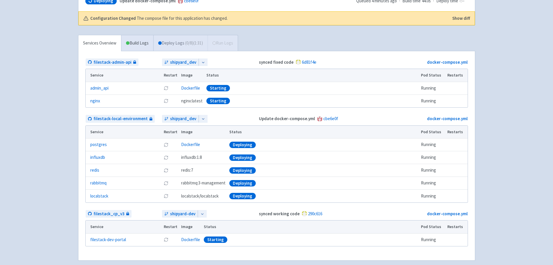
click at [179, 46] on link "Deploy Logs ( 0 / 8 ) (1:31)" at bounding box center [180, 43] width 54 height 16
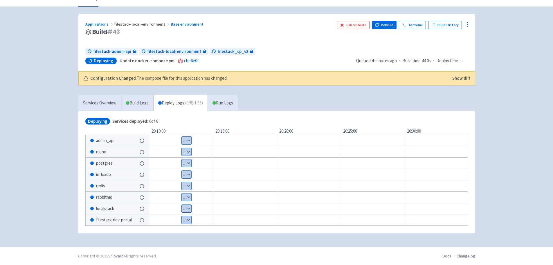
click at [182, 141] on button "Show details" at bounding box center [187, 141] width 10 height 8
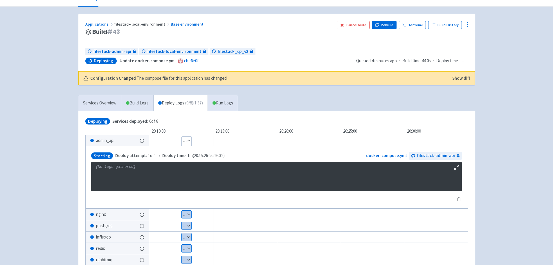
click at [189, 139] on button "Hide details" at bounding box center [187, 141] width 10 height 8
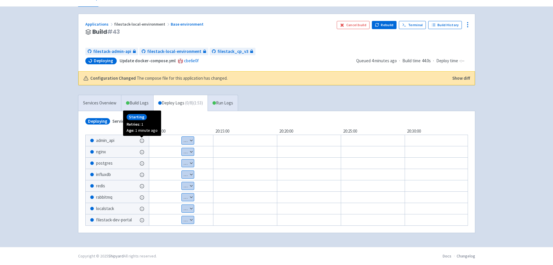
click at [140, 137] on span at bounding box center [142, 140] width 5 height 6
click at [141, 139] on icon at bounding box center [142, 140] width 5 height 5
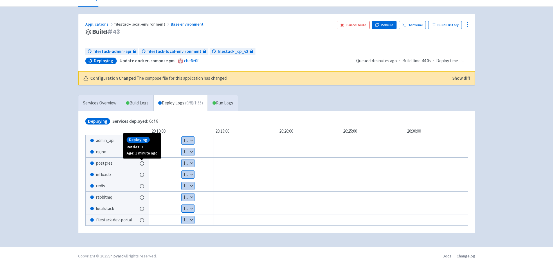
click at [142, 163] on icon at bounding box center [142, 163] width 5 height 5
click at [190, 142] on button "Show details" at bounding box center [188, 141] width 13 height 8
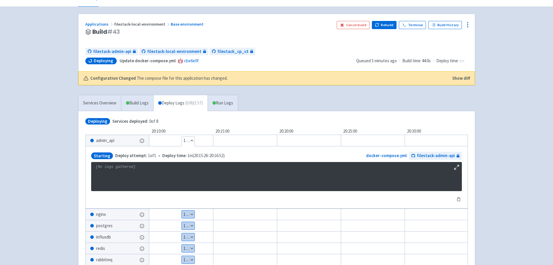
click at [190, 142] on button "Hide details" at bounding box center [188, 141] width 13 height 8
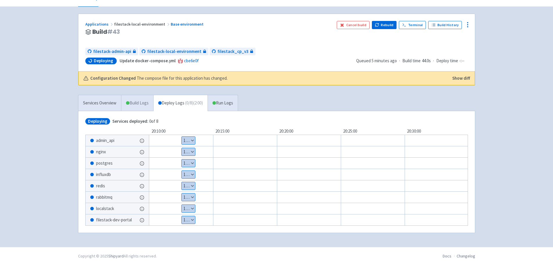
click at [143, 108] on link "Build Logs" at bounding box center [137, 103] width 32 height 16
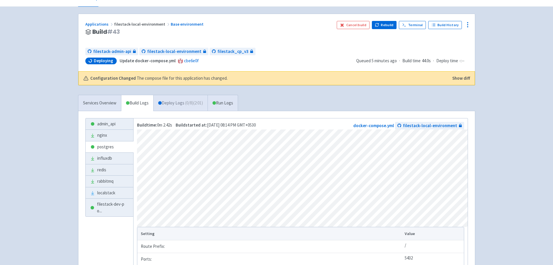
click at [171, 106] on link "Deploy Logs ( 0 / 8 ) (2:01)" at bounding box center [180, 103] width 54 height 16
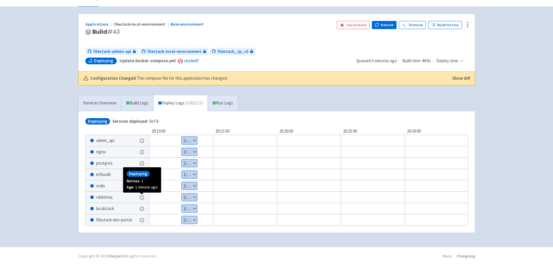
click at [141, 197] on icon at bounding box center [142, 197] width 5 height 5
click at [142, 197] on icon at bounding box center [142, 197] width 5 height 5
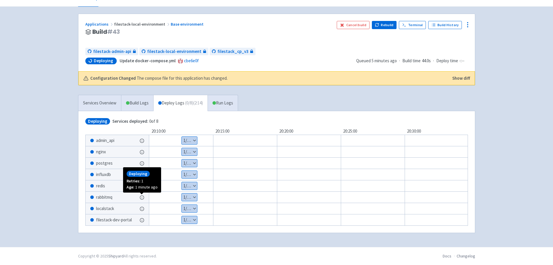
click at [142, 197] on icon at bounding box center [142, 197] width 5 height 5
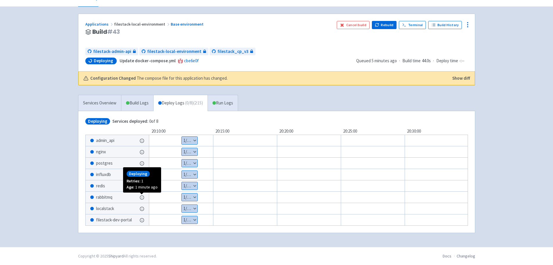
click at [142, 197] on icon at bounding box center [142, 197] width 5 height 5
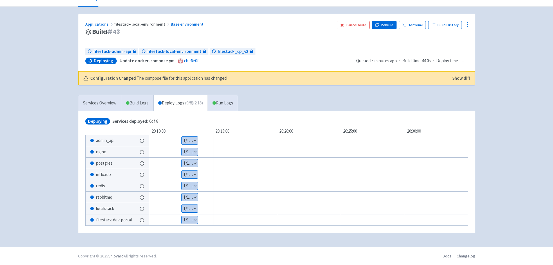
click at [197, 141] on button "Show details" at bounding box center [190, 141] width 16 height 8
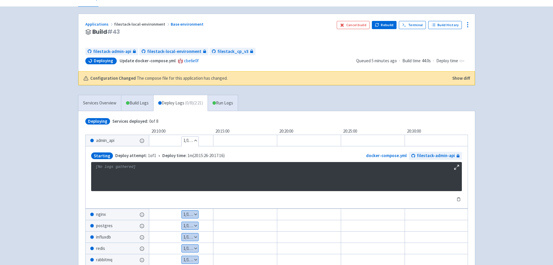
click at [197, 141] on button "Hide details" at bounding box center [190, 141] width 17 height 8
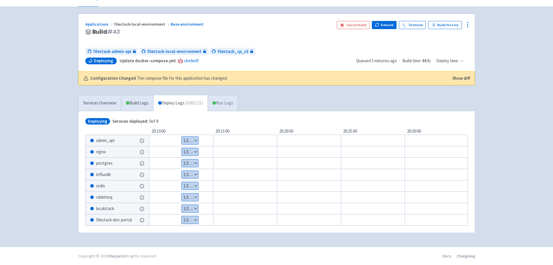
click at [217, 108] on link "Run Logs" at bounding box center [223, 103] width 30 height 16
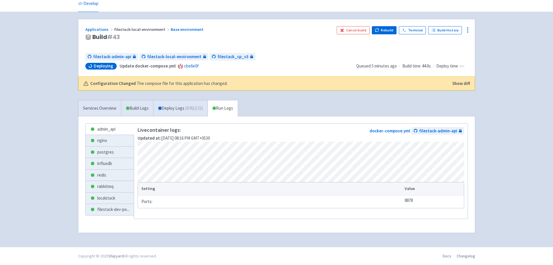
scroll to position [24, 0]
click at [125, 144] on link "nginx" at bounding box center [110, 140] width 49 height 11
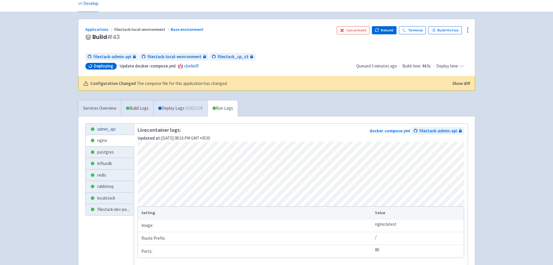
click at [121, 129] on link "admin_api" at bounding box center [110, 128] width 49 height 11
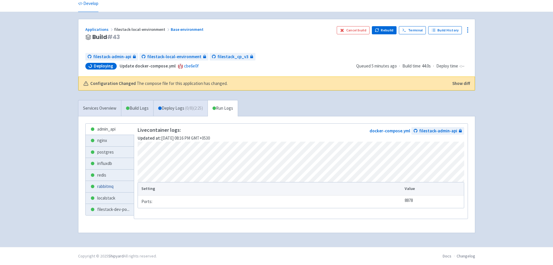
click at [110, 185] on link "rabbitmq" at bounding box center [110, 186] width 49 height 11
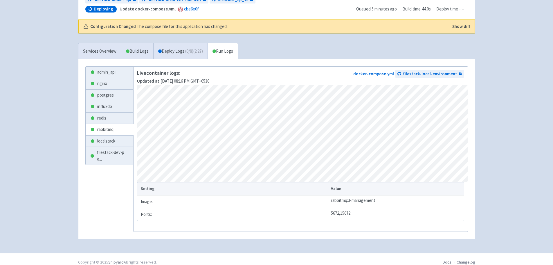
scroll to position [83, 0]
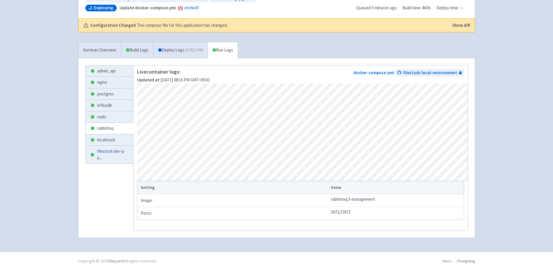
click at [109, 154] on span "filestack-dev-po ..." at bounding box center [113, 154] width 32 height 13
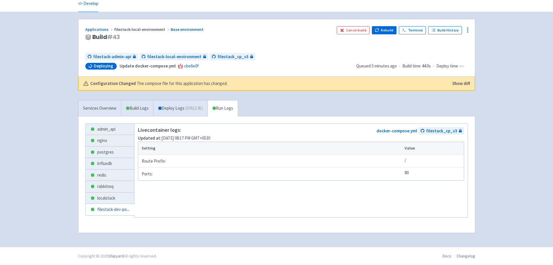
scroll to position [33, 0]
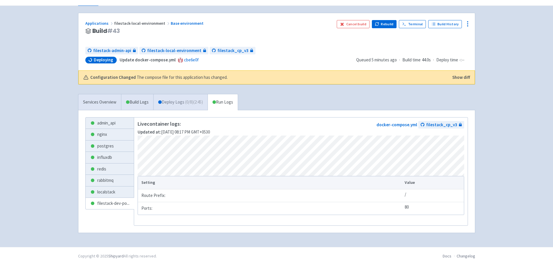
click at [162, 101] on span at bounding box center [159, 101] width 3 height 3
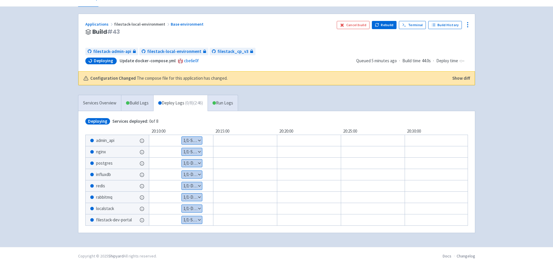
scroll to position [31, 0]
click at [189, 161] on button "Show details" at bounding box center [192, 163] width 20 height 8
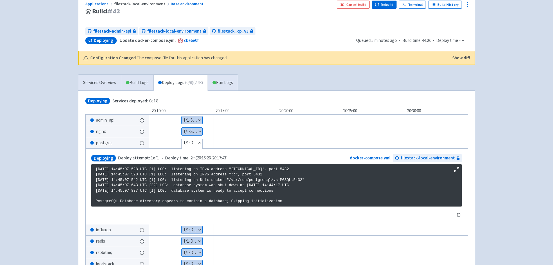
scroll to position [60, 0]
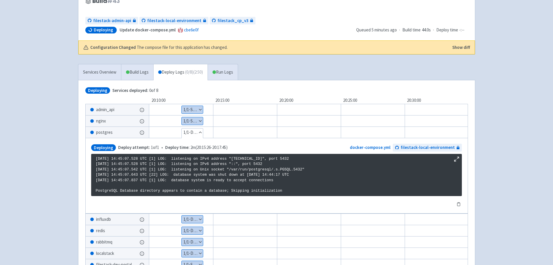
click at [107, 148] on span "Deploying" at bounding box center [103, 147] width 25 height 7
click at [129, 150] on span "Deploy attempt: 1 of 1" at bounding box center [138, 147] width 41 height 7
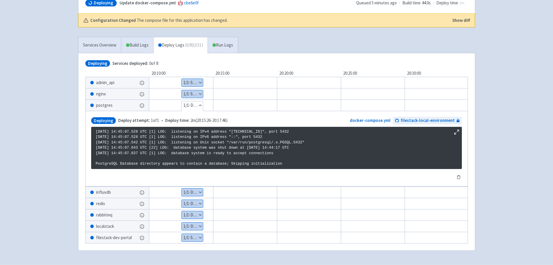
scroll to position [112, 0]
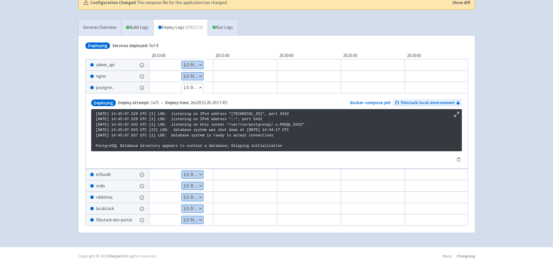
click at [191, 175] on button "Show details" at bounding box center [192, 175] width 21 height 8
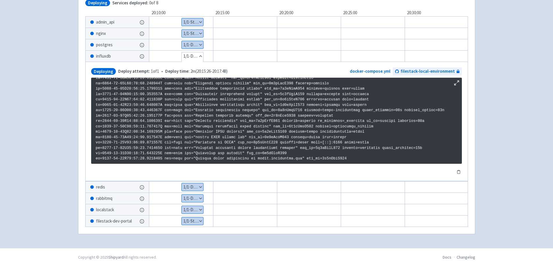
scroll to position [151, 0]
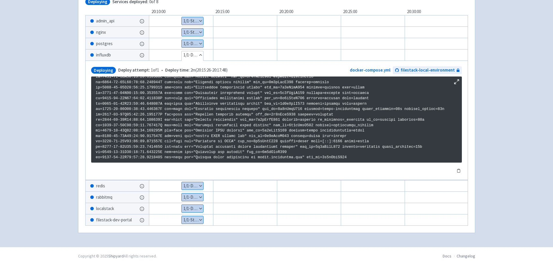
click at [181, 197] on div "Show details 1 / 1 ⋅ Deploying" at bounding box center [317, 197] width 372 height 12
click at [190, 199] on div "Show details 1 / 1 ⋅ Deploying" at bounding box center [317, 197] width 372 height 12
click at [190, 207] on button "Show details" at bounding box center [193, 209] width 22 height 8
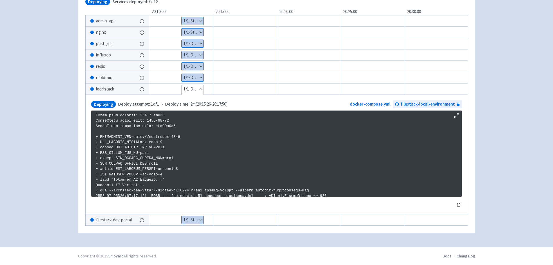
scroll to position [445, 0]
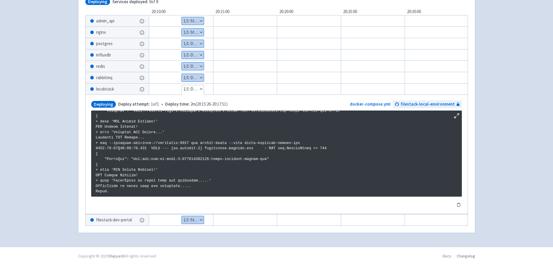
click at [187, 216] on button "Show details" at bounding box center [193, 220] width 22 height 8
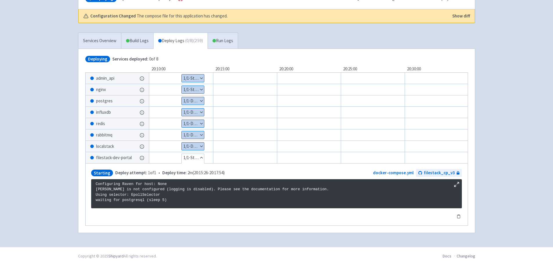
click at [186, 74] on div "Show details 1 / 1 ⋅ Starting" at bounding box center [193, 78] width 23 height 8
click at [214, 37] on link "Run Logs" at bounding box center [223, 41] width 30 height 16
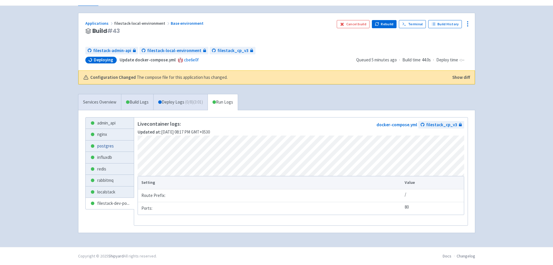
click at [96, 143] on link "postgres" at bounding box center [110, 145] width 49 height 11
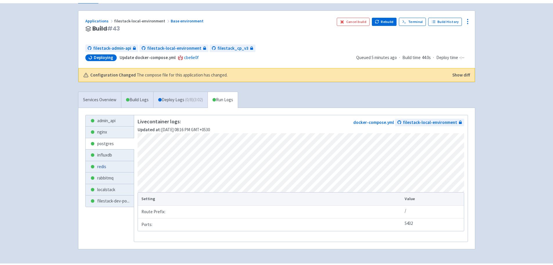
click at [105, 168] on link "redis" at bounding box center [110, 166] width 49 height 11
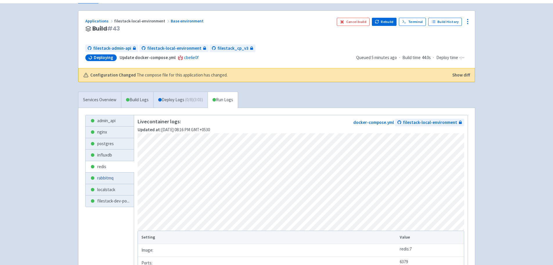
click at [100, 182] on link "rabbitmq" at bounding box center [110, 177] width 49 height 11
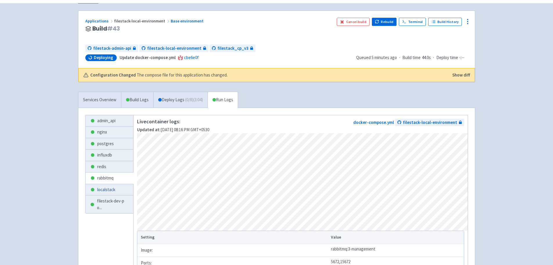
click at [100, 189] on link "localstack" at bounding box center [110, 189] width 48 height 11
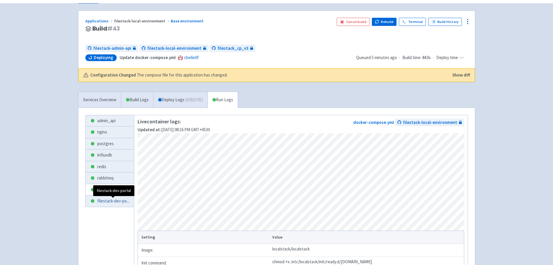
click at [102, 200] on span "filestack-dev-po ..." at bounding box center [113, 201] width 32 height 7
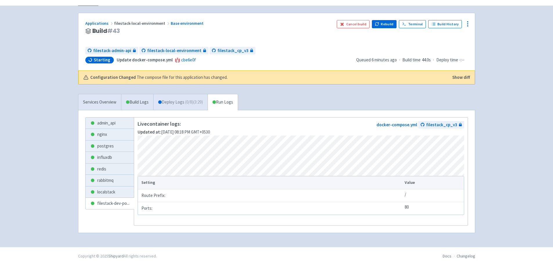
click at [176, 100] on link "Deploy Logs ( 0 / 8 ) (3:29)" at bounding box center [180, 102] width 54 height 16
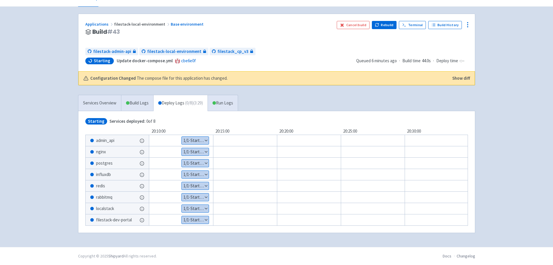
scroll to position [31, 0]
click at [186, 159] on button "Show details" at bounding box center [195, 163] width 27 height 8
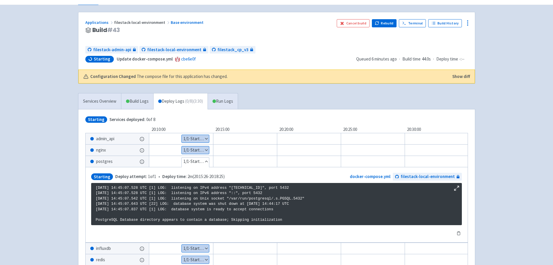
click at [186, 159] on button "Hide details" at bounding box center [195, 161] width 27 height 8
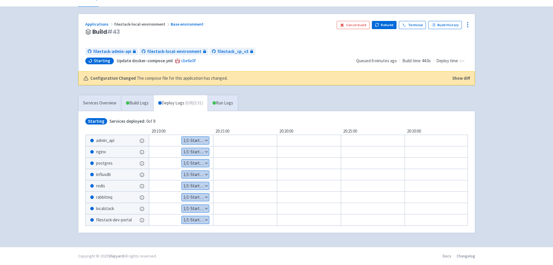
click at [191, 150] on button "Show details" at bounding box center [195, 152] width 27 height 8
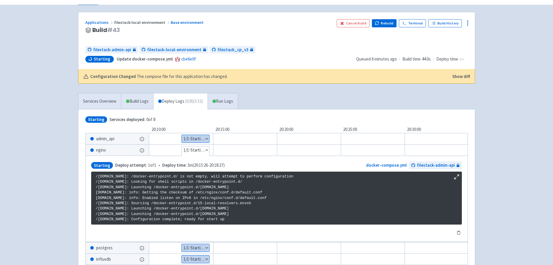
click at [191, 150] on button "Hide details" at bounding box center [196, 150] width 28 height 8
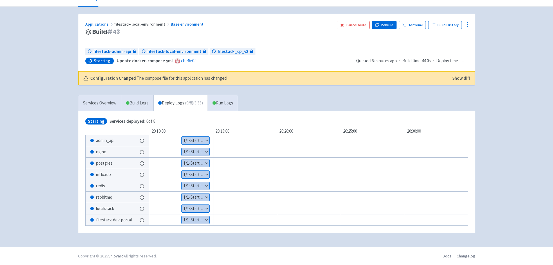
click at [189, 173] on button "Show details" at bounding box center [196, 175] width 28 height 8
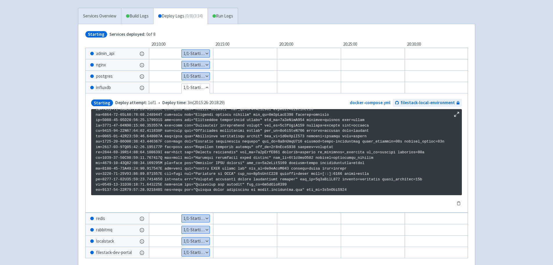
scroll to position [119, 0]
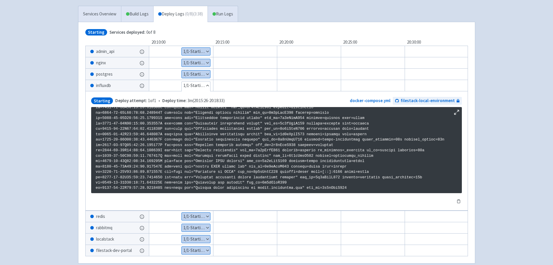
click at [204, 84] on button "Hide details" at bounding box center [196, 86] width 28 height 8
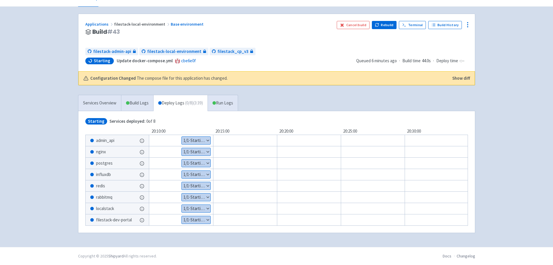
click at [195, 207] on button "Show details" at bounding box center [196, 209] width 29 height 8
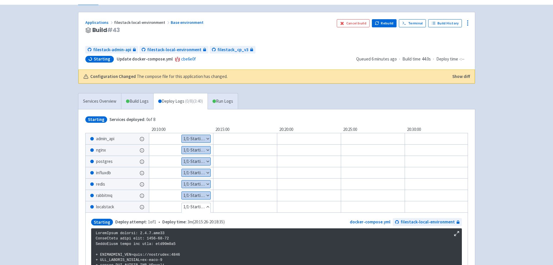
scroll to position [445, 0]
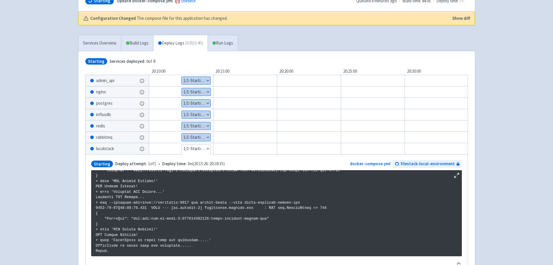
click at [198, 150] on button "Hide details" at bounding box center [196, 149] width 29 height 8
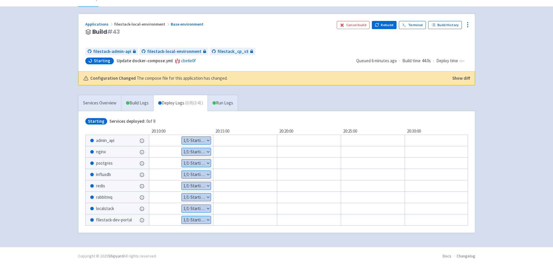
scroll to position [31, 0]
click at [220, 99] on link "Run Logs" at bounding box center [223, 103] width 30 height 16
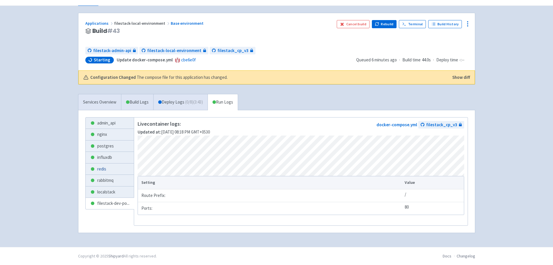
click at [123, 163] on link "redis" at bounding box center [110, 168] width 49 height 11
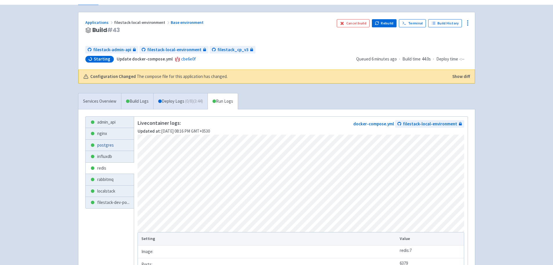
click at [109, 144] on link "postgres" at bounding box center [110, 144] width 49 height 11
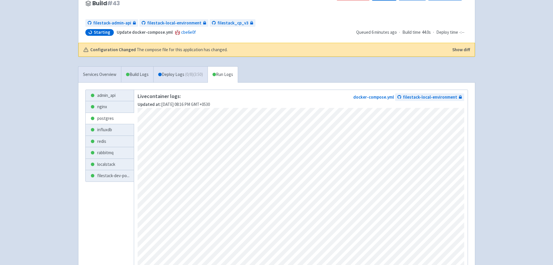
scroll to position [51, 0]
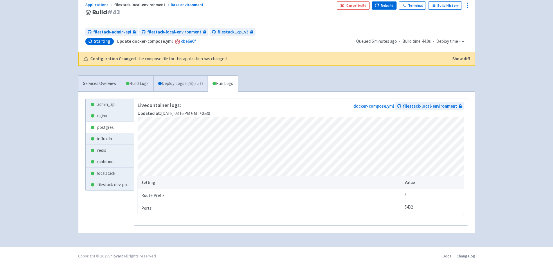
click at [195, 85] on link "Deploy Logs ( 0 / 8 ) (3:51)" at bounding box center [180, 84] width 54 height 16
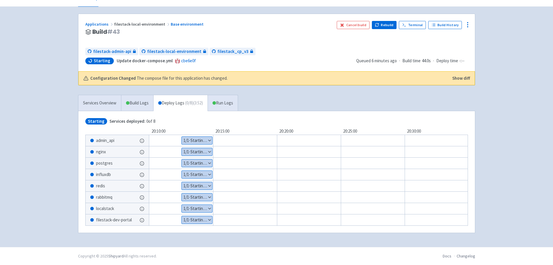
scroll to position [31, 0]
click at [142, 140] on icon at bounding box center [142, 140] width 5 height 5
click at [142, 100] on link "Build Logs" at bounding box center [137, 103] width 32 height 16
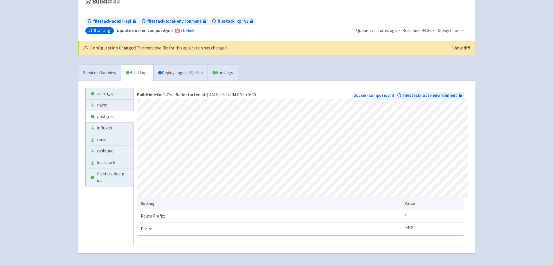
scroll to position [83, 0]
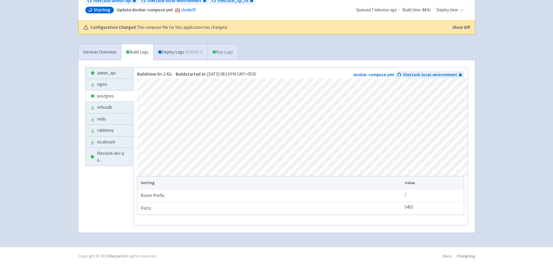
click at [226, 51] on link "Run Logs" at bounding box center [223, 52] width 30 height 16
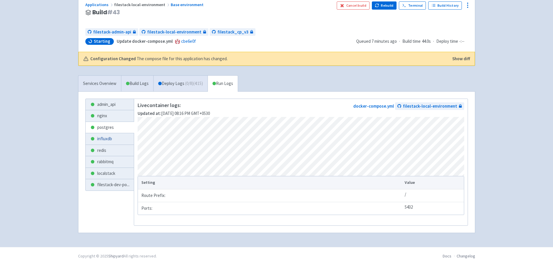
click at [104, 138] on link "influxdb" at bounding box center [110, 138] width 49 height 11
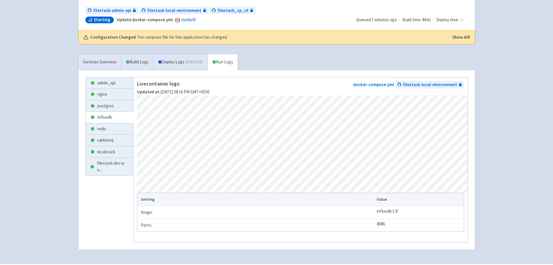
scroll to position [90, 0]
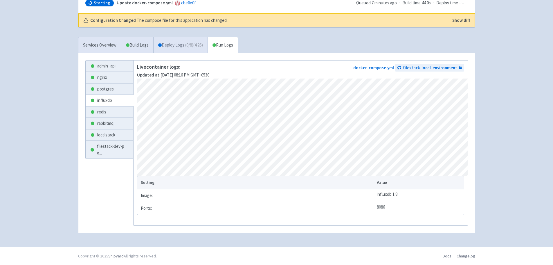
click at [193, 42] on span "( 0 / 8 ) (4:26)" at bounding box center [194, 45] width 18 height 7
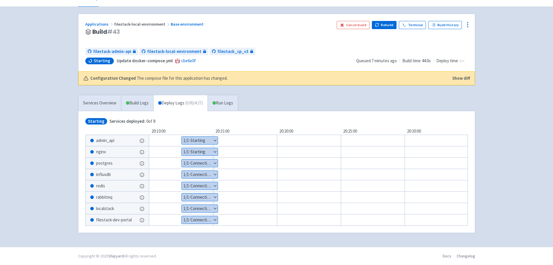
scroll to position [31, 0]
click at [203, 161] on button "Show details" at bounding box center [200, 163] width 36 height 8
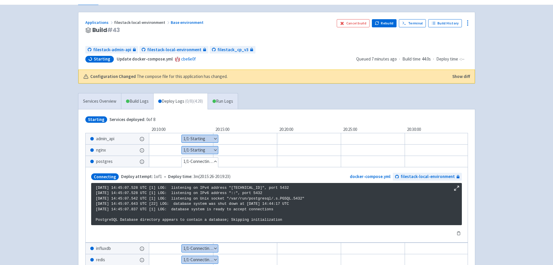
click at [205, 162] on button "Hide details" at bounding box center [200, 161] width 36 height 8
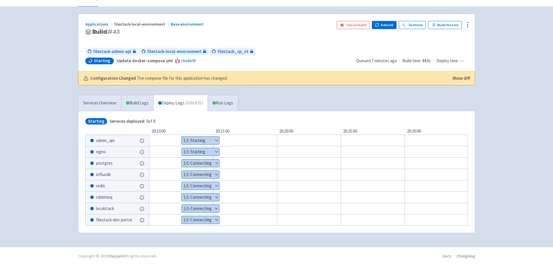
click at [205, 161] on button "Show details" at bounding box center [200, 163] width 37 height 8
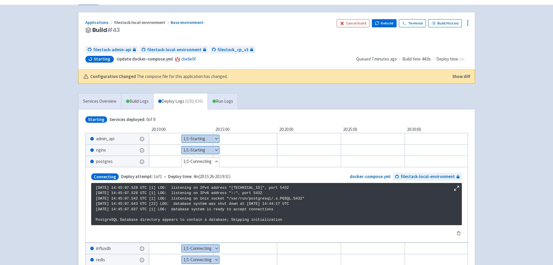
click at [205, 161] on button "Hide details" at bounding box center [200, 161] width 37 height 8
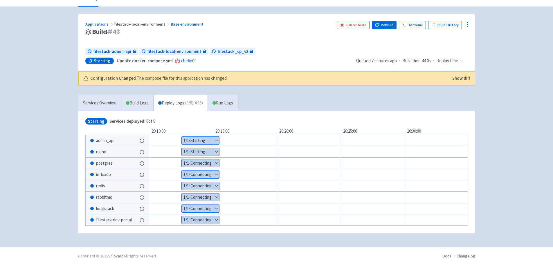
click at [205, 141] on button "Show details" at bounding box center [200, 141] width 37 height 8
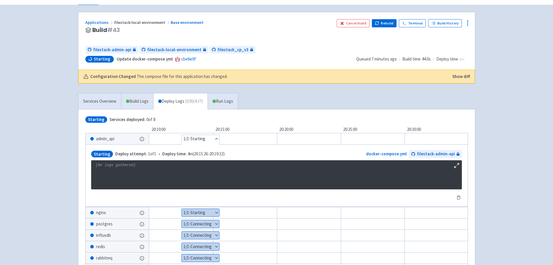
click at [205, 141] on button "Hide details" at bounding box center [200, 139] width 37 height 8
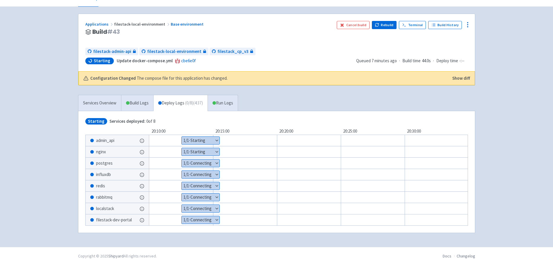
click at [205, 151] on button "Show details" at bounding box center [201, 152] width 38 height 8
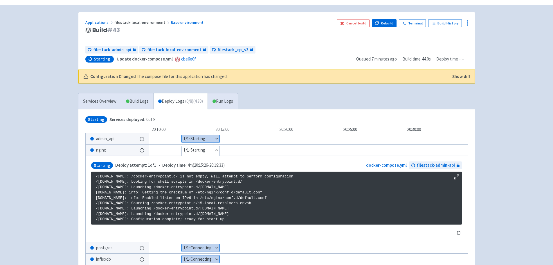
click at [205, 151] on button "Hide details" at bounding box center [201, 150] width 38 height 8
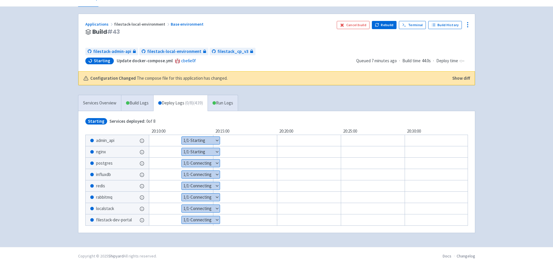
click at [205, 164] on button "Show details" at bounding box center [201, 163] width 38 height 8
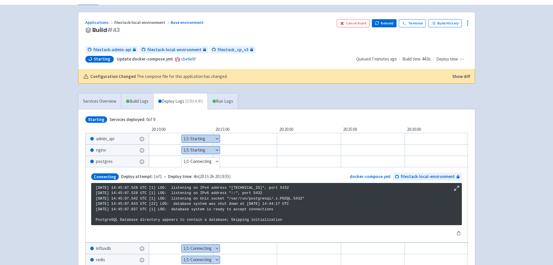
click at [205, 164] on button "Hide details" at bounding box center [201, 161] width 38 height 8
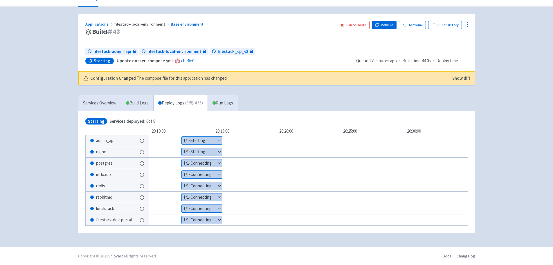
drag, startPoint x: 216, startPoint y: 101, endPoint x: 210, endPoint y: 110, distance: 11.1
click at [216, 101] on link "Run Logs" at bounding box center [223, 103] width 30 height 16
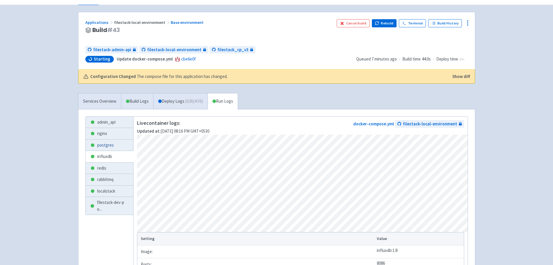
click at [113, 141] on link "postgres" at bounding box center [110, 144] width 48 height 11
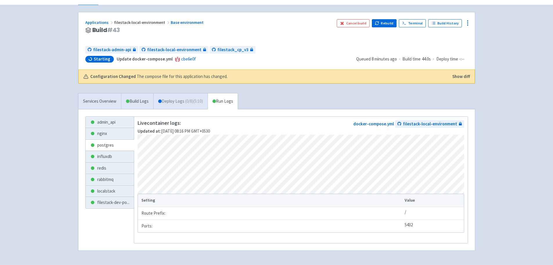
click at [189, 105] on link "Deploy Logs ( 0 / 8 ) (5:10)" at bounding box center [180, 101] width 54 height 16
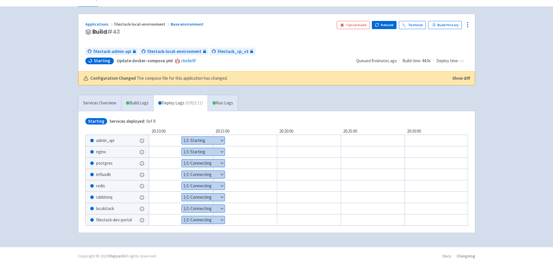
click at [219, 150] on button "Show details" at bounding box center [203, 152] width 43 height 8
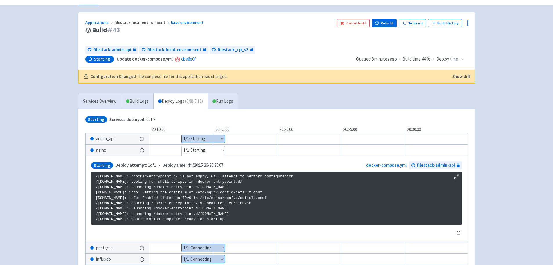
click at [219, 150] on button "Hide details" at bounding box center [203, 150] width 43 height 8
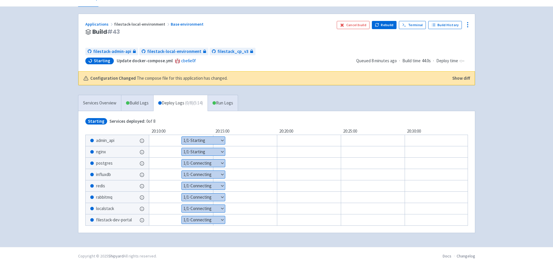
click at [218, 159] on button "Show details" at bounding box center [203, 163] width 43 height 8
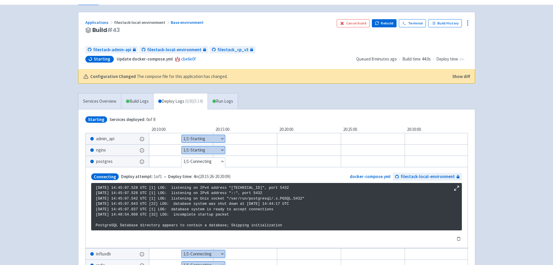
click at [219, 160] on button "Hide details" at bounding box center [203, 161] width 43 height 8
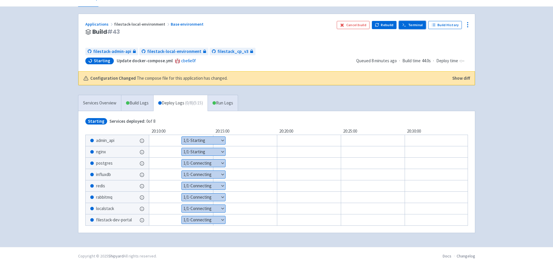
click at [407, 25] on icon at bounding box center [404, 25] width 4 height 4
click at [223, 101] on link "Run Logs" at bounding box center [223, 103] width 30 height 16
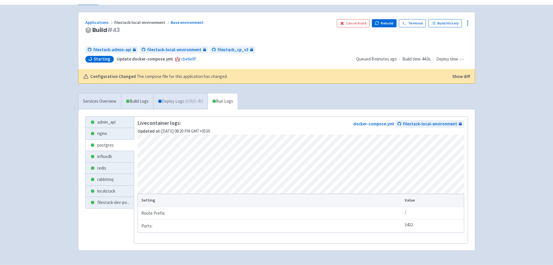
click at [193, 103] on span "( 0 / 8 ) (5:45)" at bounding box center [194, 101] width 18 height 7
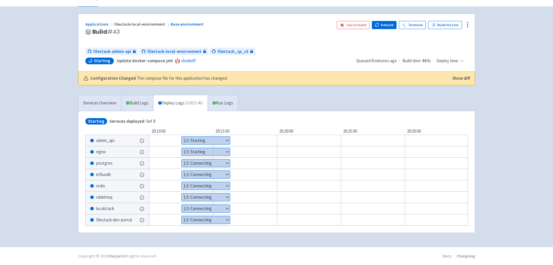
click at [189, 148] on button "Show details" at bounding box center [206, 152] width 48 height 8
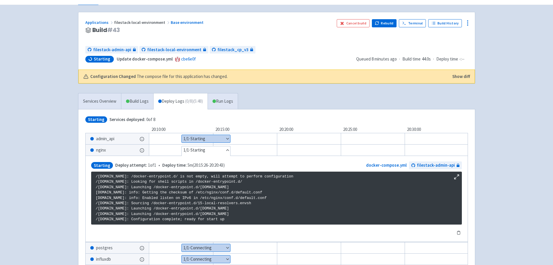
click at [189, 149] on button "Hide details" at bounding box center [206, 150] width 49 height 8
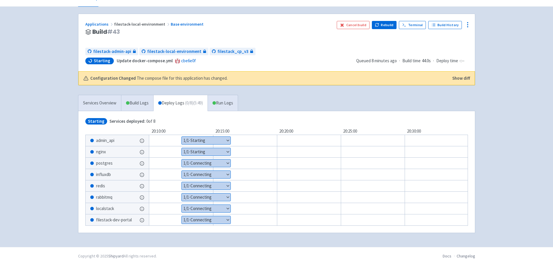
click at [202, 157] on div "Show details 1 / 1 ⋅ Connecting" at bounding box center [317, 163] width 372 height 12
click at [202, 160] on button "Show details" at bounding box center [206, 163] width 49 height 8
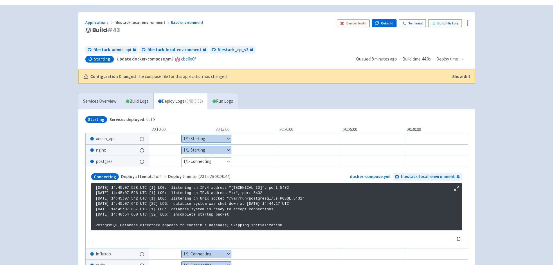
click at [202, 160] on button "Hide details" at bounding box center [206, 161] width 49 height 8
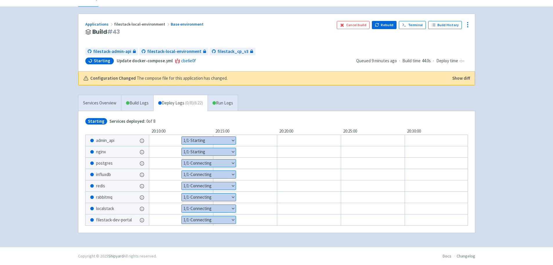
click at [52, 141] on div "filepicker jmutneja User Profile Sign out Develop" at bounding box center [276, 108] width 553 height 276
click at [215, 100] on link "Run Logs" at bounding box center [223, 103] width 30 height 16
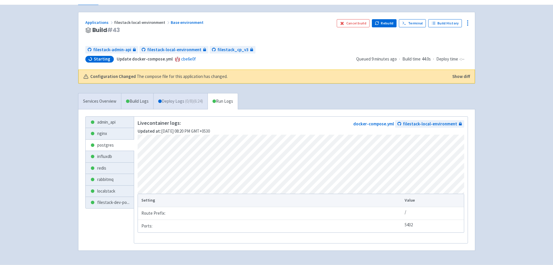
click at [170, 102] on link "Deploy Logs ( 0 / 8 ) (6:24)" at bounding box center [180, 101] width 54 height 16
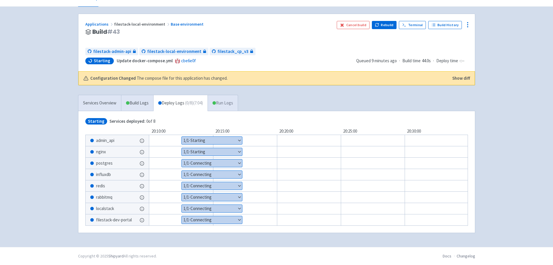
click at [216, 101] on span at bounding box center [214, 102] width 3 height 3
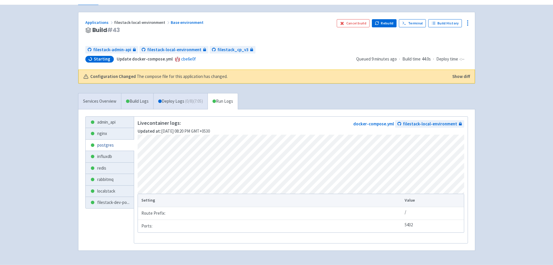
click at [113, 149] on link "postgres" at bounding box center [110, 144] width 49 height 11
click at [112, 155] on link "influxdb" at bounding box center [110, 156] width 49 height 11
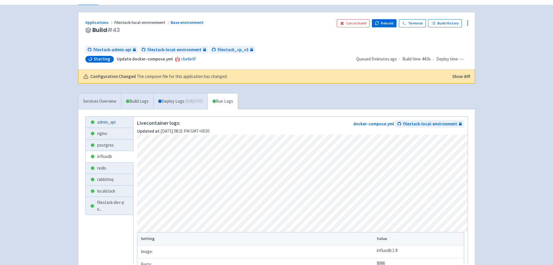
click at [111, 124] on link "admin_api" at bounding box center [110, 121] width 48 height 11
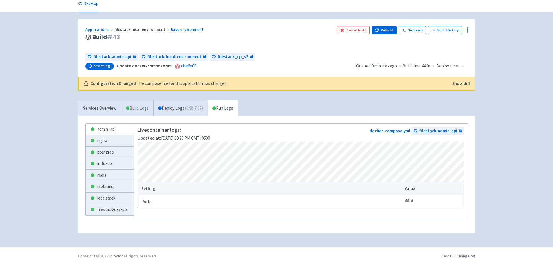
click at [137, 110] on link "Build Logs" at bounding box center [137, 108] width 32 height 16
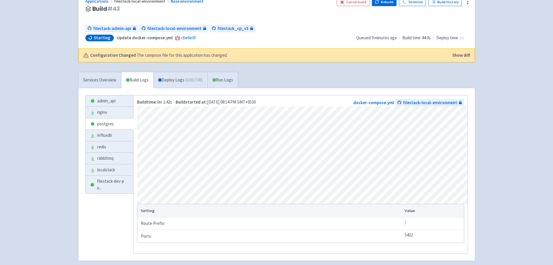
scroll to position [83, 0]
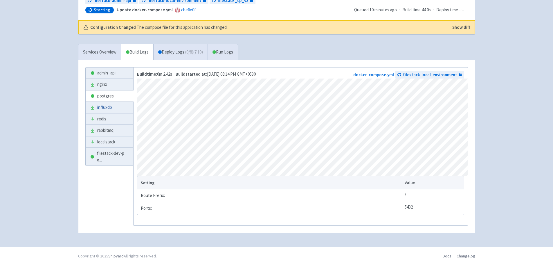
click at [105, 108] on link "influxdb" at bounding box center [110, 107] width 48 height 11
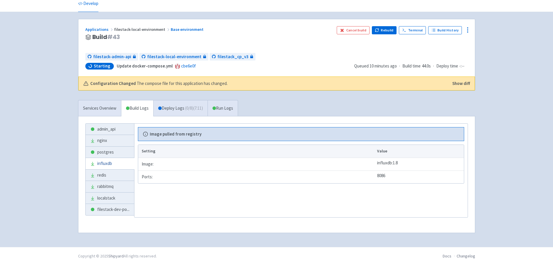
scroll to position [24, 0]
click at [92, 165] on icon at bounding box center [92, 163] width 5 height 5
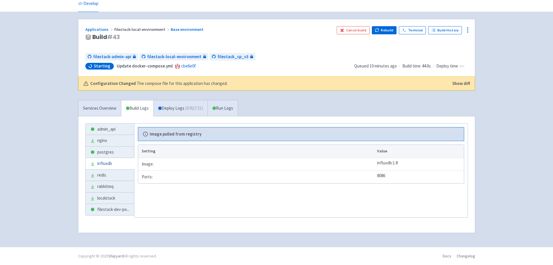
click at [92, 165] on icon at bounding box center [92, 163] width 5 height 5
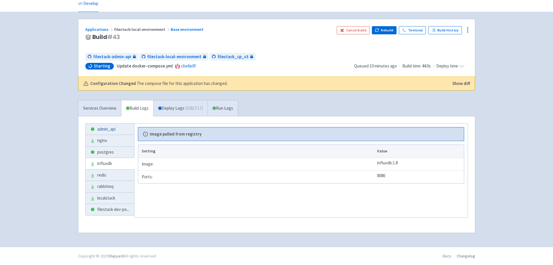
click at [114, 133] on link "admin_api" at bounding box center [110, 128] width 49 height 11
click at [113, 137] on link "nginx" at bounding box center [110, 140] width 49 height 11
click at [113, 147] on link "postgres" at bounding box center [110, 151] width 49 height 11
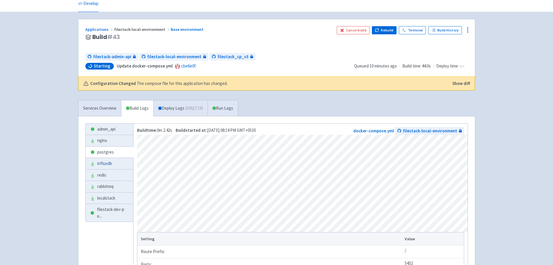
click at [113, 161] on link "influxdb" at bounding box center [110, 163] width 48 height 11
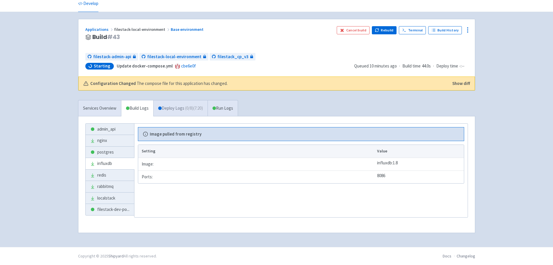
click at [173, 107] on link "Deploy Logs ( 0 / 8 ) (7:20)" at bounding box center [180, 108] width 54 height 16
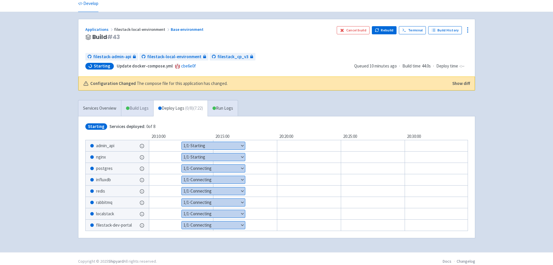
click at [136, 110] on link "Build Logs" at bounding box center [137, 108] width 32 height 16
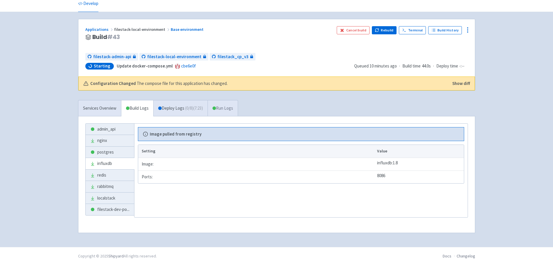
click at [218, 105] on link "Run Logs" at bounding box center [223, 108] width 30 height 16
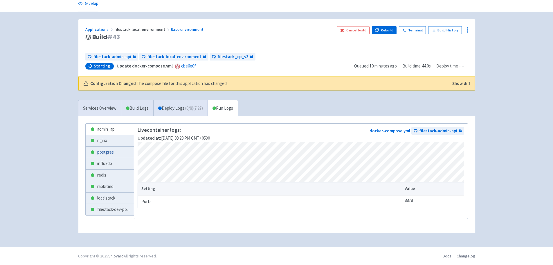
click at [105, 155] on link "postgres" at bounding box center [110, 151] width 49 height 11
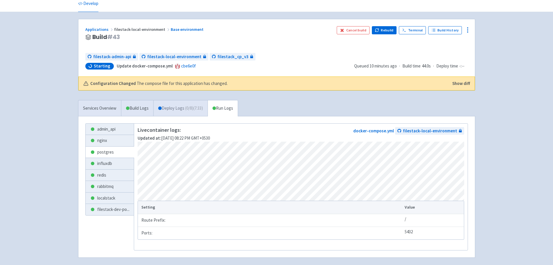
click at [167, 111] on link "Deploy Logs ( 0 / 8 ) (7:33)" at bounding box center [180, 108] width 54 height 16
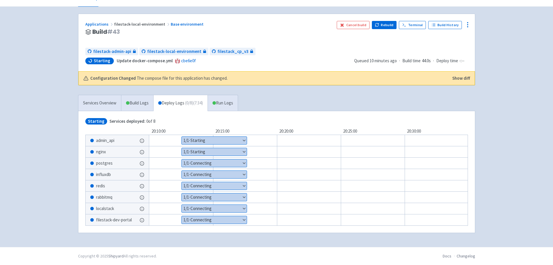
scroll to position [31, 0]
click at [218, 216] on button "Show details" at bounding box center [215, 220] width 66 height 8
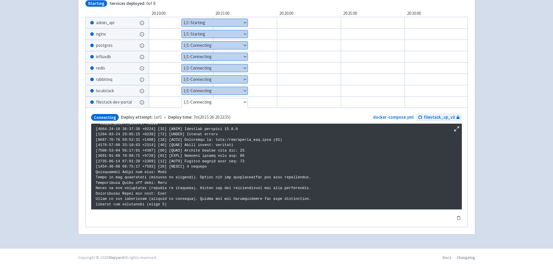
scroll to position [148, 0]
click at [194, 91] on button "Show details" at bounding box center [215, 91] width 66 height 8
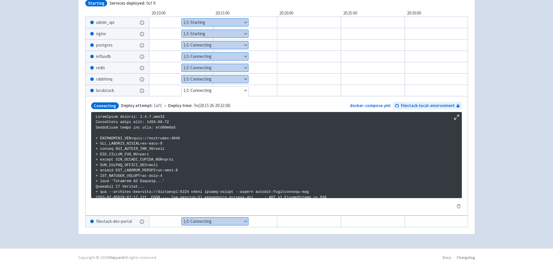
scroll to position [445, 0]
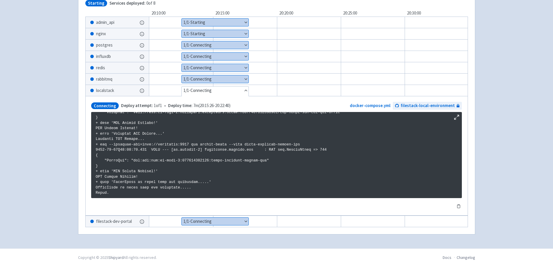
click at [192, 77] on button "Show details" at bounding box center [215, 79] width 67 height 8
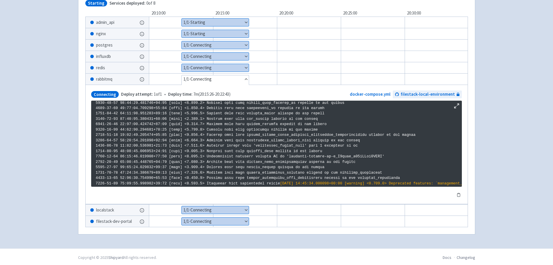
scroll to position [994, 0]
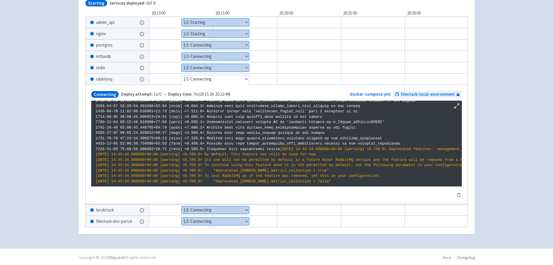
drag, startPoint x: 191, startPoint y: 76, endPoint x: 196, endPoint y: 83, distance: 8.7
click at [191, 76] on button "Hide details" at bounding box center [215, 79] width 67 height 8
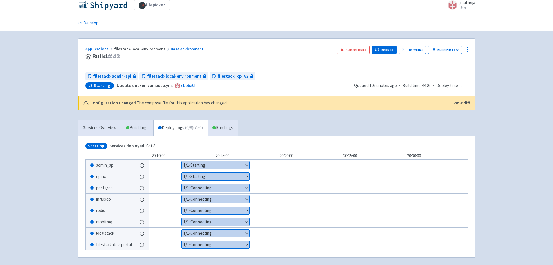
scroll to position [0, 0]
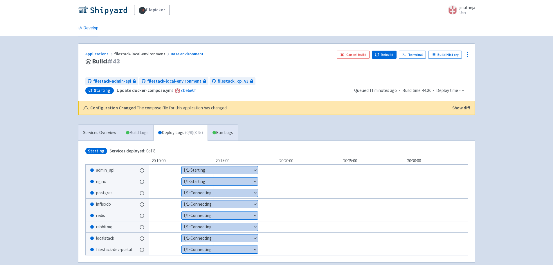
click at [140, 128] on link "Build Logs" at bounding box center [137, 133] width 32 height 16
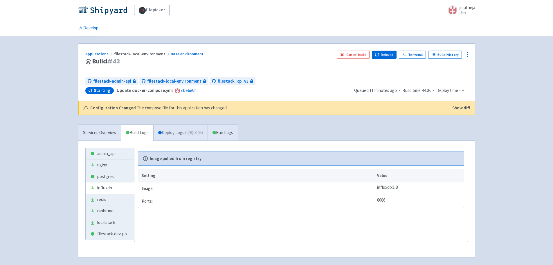
click at [172, 134] on link "Deploy Logs ( 0 / 8 ) (8:46)" at bounding box center [180, 133] width 54 height 16
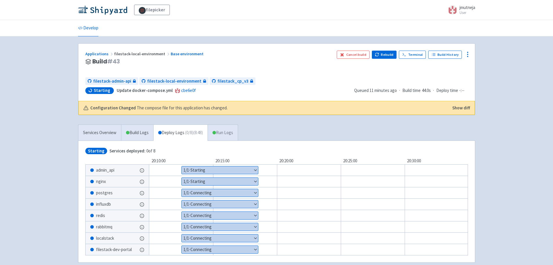
click at [221, 133] on link "Run Logs" at bounding box center [223, 133] width 30 height 16
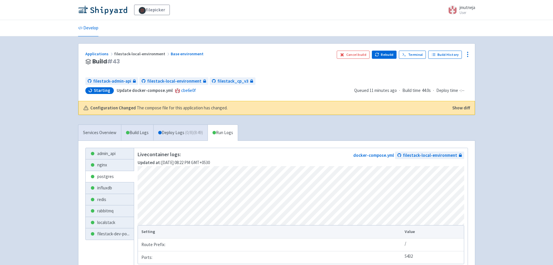
scroll to position [51, 0]
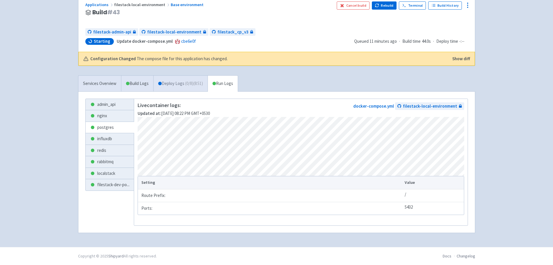
click at [187, 86] on link "Deploy Logs ( 0 / 8 ) (8:51)" at bounding box center [180, 84] width 54 height 16
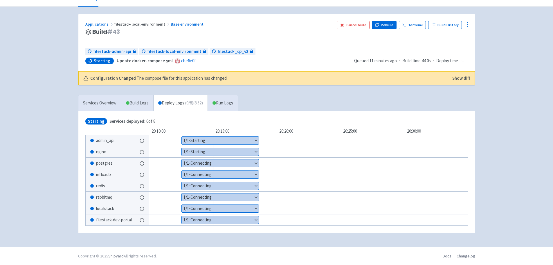
scroll to position [31, 0]
click at [245, 162] on button "Show details" at bounding box center [221, 163] width 78 height 8
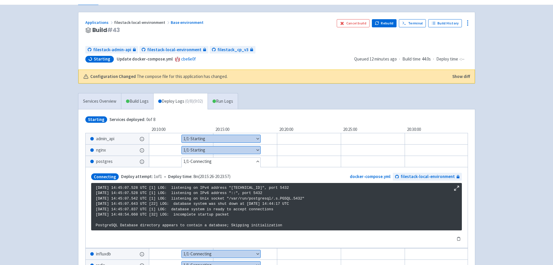
click at [239, 164] on button "Hide details" at bounding box center [221, 161] width 79 height 8
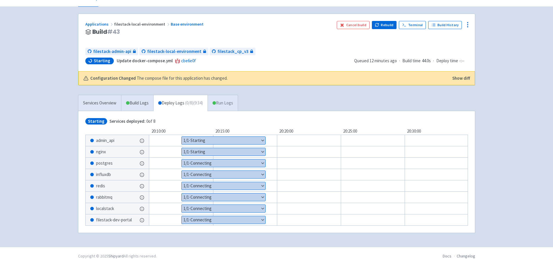
click at [222, 105] on link "Run Logs" at bounding box center [223, 103] width 30 height 16
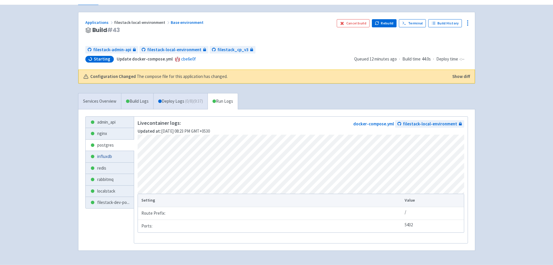
click at [111, 151] on link "influxdb" at bounding box center [110, 156] width 49 height 11
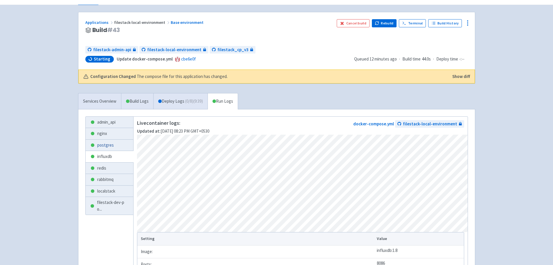
click at [109, 150] on link "postgres" at bounding box center [110, 144] width 48 height 11
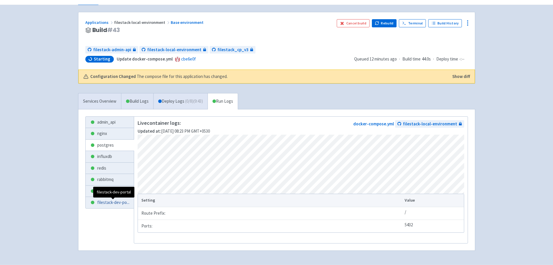
click at [119, 198] on link "filestack-dev-po ..." at bounding box center [110, 202] width 49 height 11
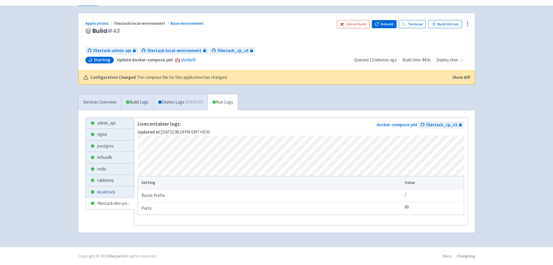
click at [116, 192] on link "localstack" at bounding box center [110, 191] width 49 height 11
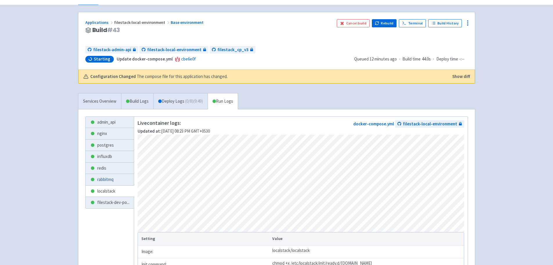
click at [114, 183] on link "rabbitmq" at bounding box center [110, 179] width 49 height 11
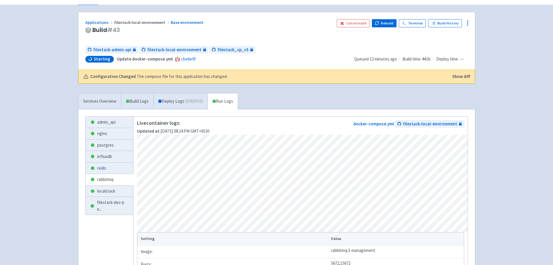
click at [114, 169] on link "redis" at bounding box center [110, 167] width 48 height 11
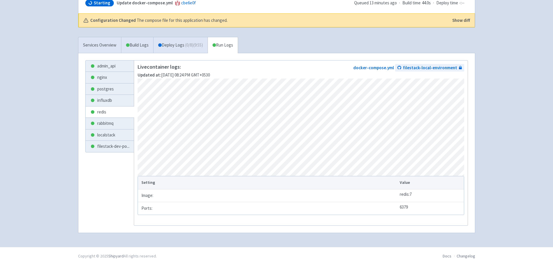
scroll to position [60, 0]
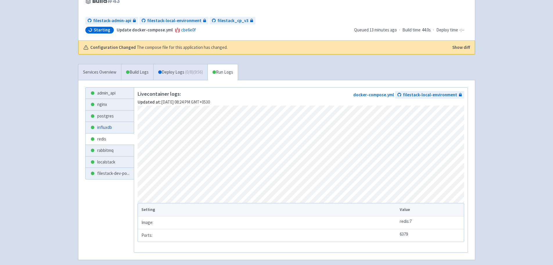
click at [118, 130] on link "influxdb" at bounding box center [110, 127] width 49 height 11
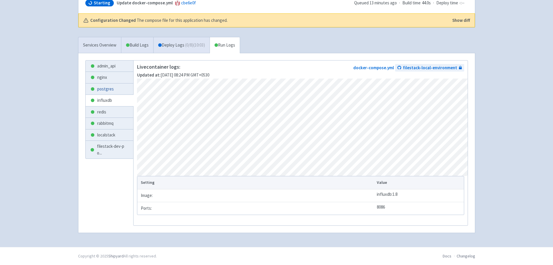
click at [104, 90] on link "postgres" at bounding box center [110, 88] width 48 height 11
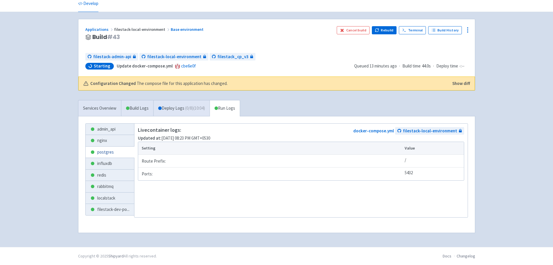
scroll to position [51, 0]
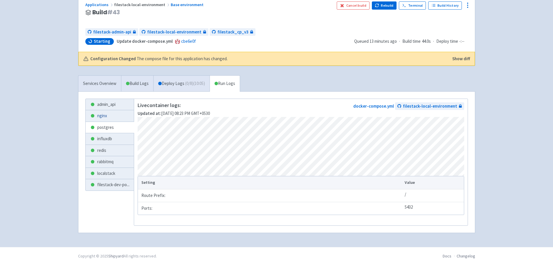
click at [112, 119] on link "nginx" at bounding box center [110, 115] width 49 height 11
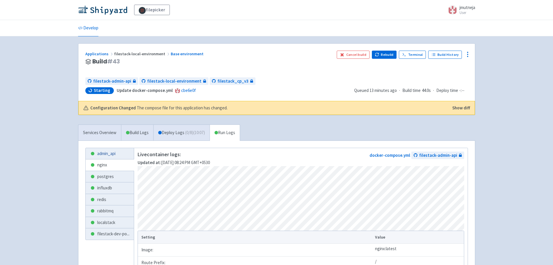
click at [115, 153] on link "admin_api" at bounding box center [110, 153] width 49 height 11
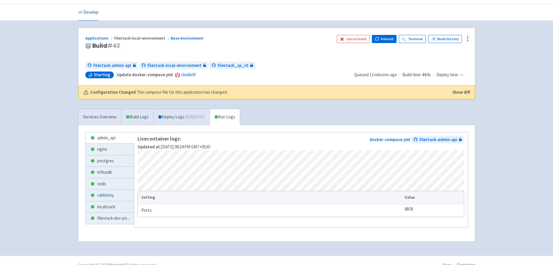
scroll to position [24, 0]
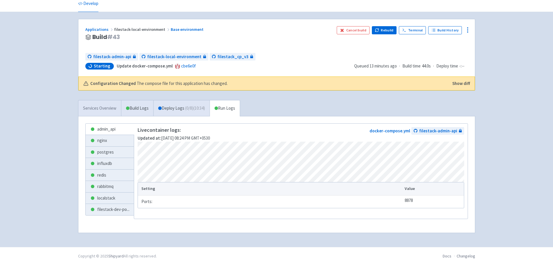
click at [119, 106] on link "Services Overview" at bounding box center [99, 108] width 43 height 16
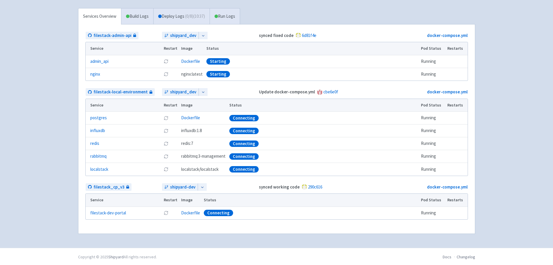
scroll to position [117, 0]
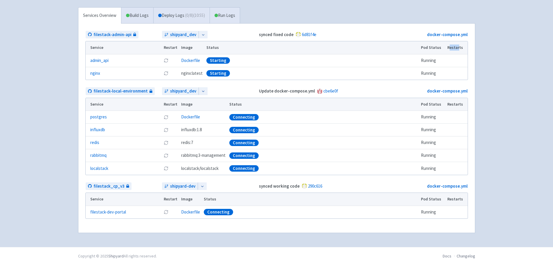
drag, startPoint x: 452, startPoint y: 47, endPoint x: 461, endPoint y: 47, distance: 8.7
click at [461, 47] on th "Restarts" at bounding box center [457, 47] width 22 height 13
click at [438, 61] on td "Running" at bounding box center [432, 60] width 26 height 13
click at [384, 68] on td "Starting" at bounding box center [312, 73] width 215 height 13
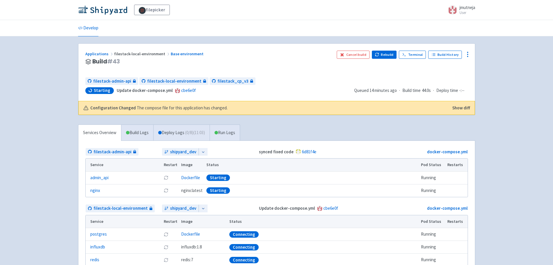
click at [137, 56] on span "filestack-local-environment" at bounding box center [142, 53] width 57 height 5
click at [106, 55] on link "Applications" at bounding box center [99, 53] width 29 height 5
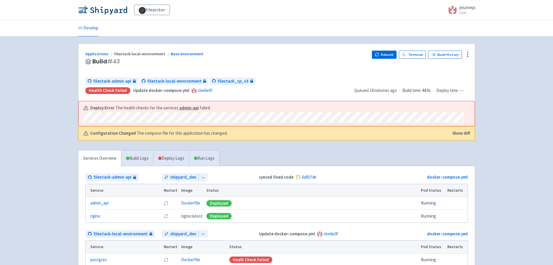
click at [60, 127] on div "filepicker jmutneja User Profile Sign out Develop" at bounding box center [276, 194] width 553 height 389
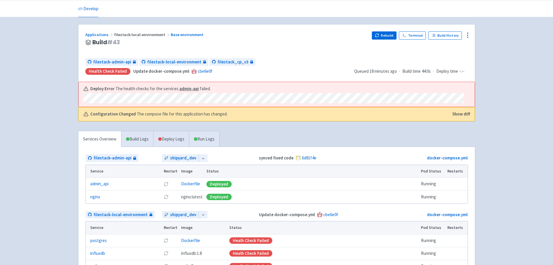
scroll to position [143, 0]
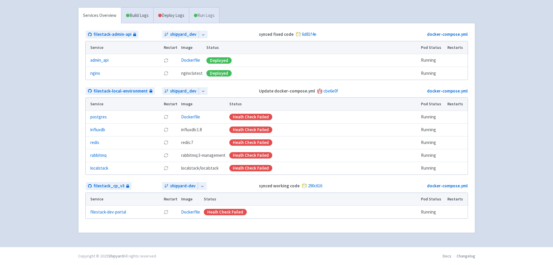
click at [192, 12] on link "Run Logs" at bounding box center [204, 16] width 30 height 16
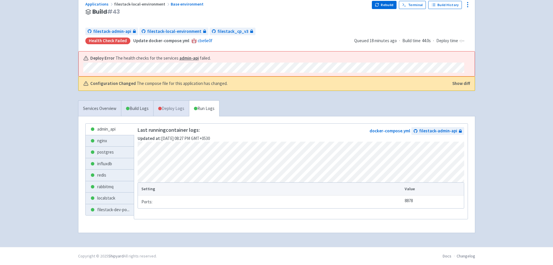
click at [170, 104] on link "Deploy Logs" at bounding box center [171, 109] width 36 height 16
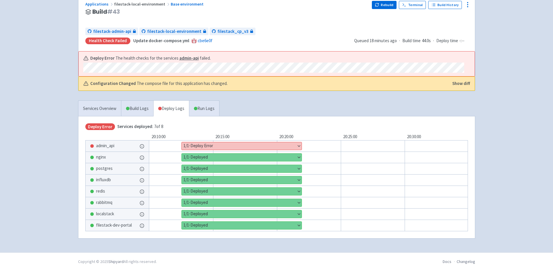
click at [199, 143] on button "Show details" at bounding box center [242, 146] width 120 height 8
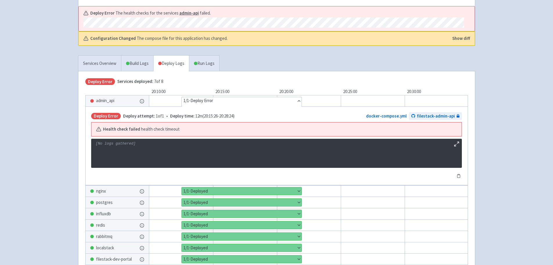
scroll to position [136, 0]
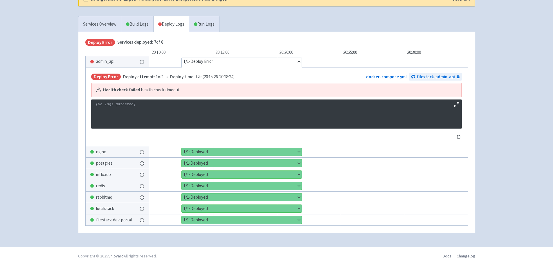
click at [152, 89] on span "health check timeout" at bounding box center [160, 90] width 39 height 7
click at [75, 109] on div "Services Overview Build Logs Deploy Logs Run Logs Deploy Error Services deploye…" at bounding box center [277, 128] width 404 height 224
click at [135, 24] on link "Build Logs" at bounding box center [137, 24] width 32 height 16
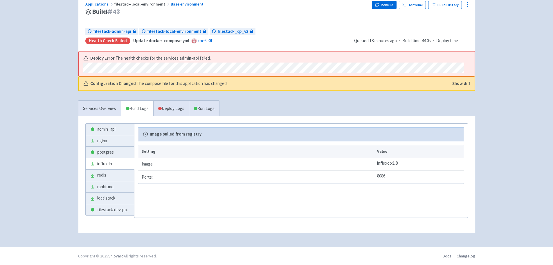
scroll to position [50, 0]
drag, startPoint x: 107, startPoint y: 113, endPoint x: 161, endPoint y: 100, distance: 55.5
click at [107, 113] on link "Services Overview" at bounding box center [99, 109] width 43 height 16
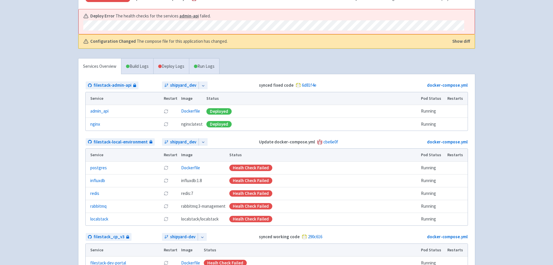
scroll to position [137, 0]
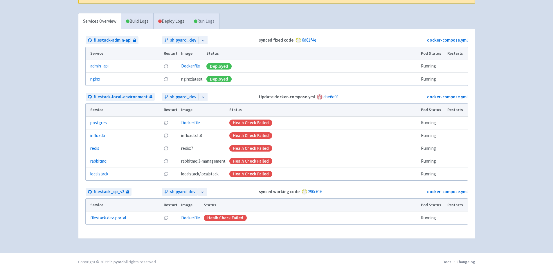
click at [209, 25] on link "Run Logs" at bounding box center [204, 21] width 30 height 16
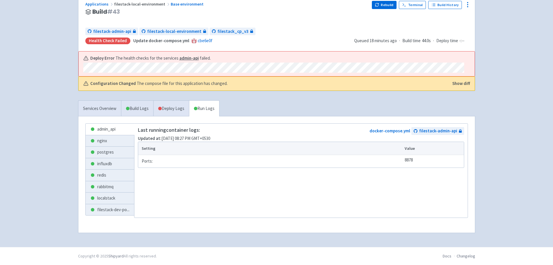
scroll to position [50, 0]
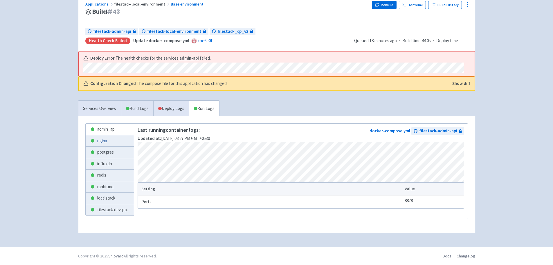
click at [107, 140] on link "nginx" at bounding box center [110, 140] width 49 height 11
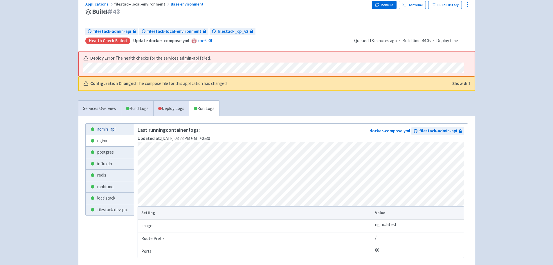
click at [110, 131] on link "admin_api" at bounding box center [110, 128] width 49 height 11
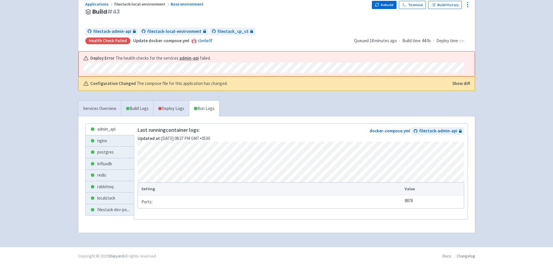
click at [102, 146] on li "postgres" at bounding box center [109, 152] width 49 height 12
click at [104, 144] on link "nginx" at bounding box center [110, 140] width 49 height 11
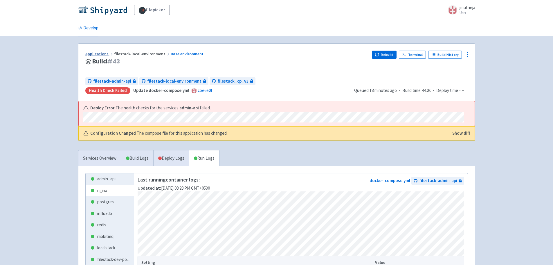
click at [100, 55] on link "Applications" at bounding box center [99, 53] width 29 height 5
click at [463, 55] on div "Rebuild Terminal Build History" at bounding box center [420, 62] width 96 height 22
click at [465, 55] on icon at bounding box center [468, 54] width 7 height 7
click at [480, 61] on div "filepicker jmutneja User Profile Sign out Develop" at bounding box center [276, 169] width 553 height 339
click at [81, 158] on link "Services Overview" at bounding box center [99, 158] width 43 height 16
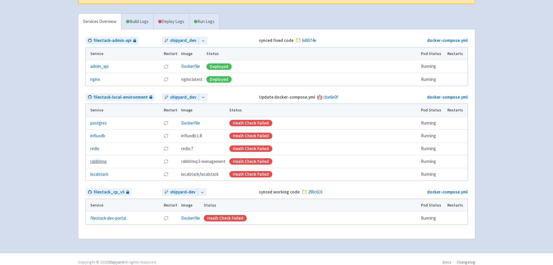
scroll to position [143, 0]
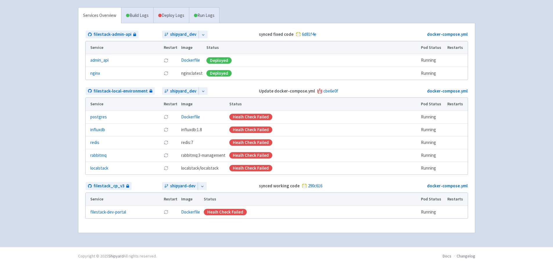
drag, startPoint x: 461, startPoint y: 113, endPoint x: 460, endPoint y: 109, distance: 4.4
click at [460, 113] on td at bounding box center [457, 116] width 22 height 13
click at [460, 105] on th "Restarts" at bounding box center [457, 104] width 22 height 13
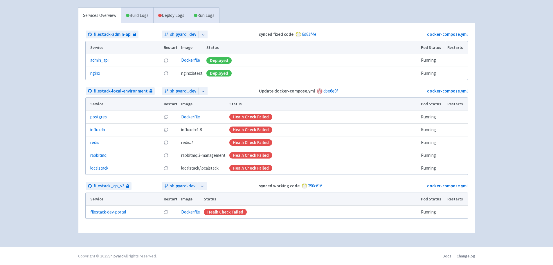
click at [456, 128] on td at bounding box center [457, 129] width 22 height 13
drag, startPoint x: 456, startPoint y: 128, endPoint x: 454, endPoint y: 138, distance: 10.1
click at [456, 128] on td at bounding box center [457, 129] width 22 height 13
click at [165, 59] on icon at bounding box center [165, 60] width 3 height 2
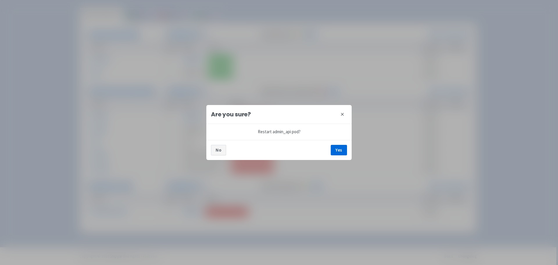
click at [213, 148] on button "No" at bounding box center [218, 150] width 15 height 10
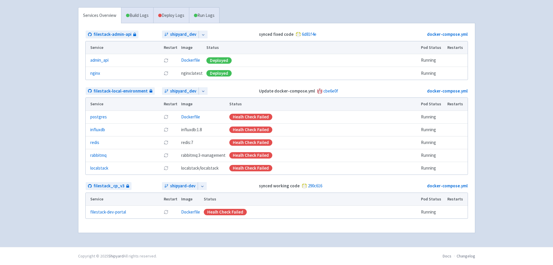
click at [166, 115] on icon at bounding box center [165, 116] width 3 height 2
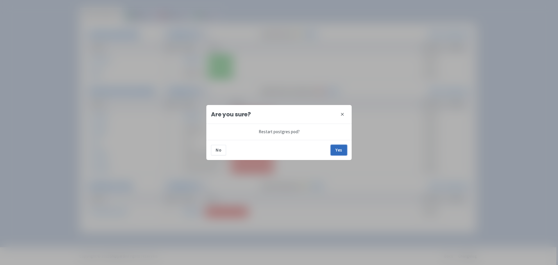
click at [339, 148] on button "Yes" at bounding box center [339, 150] width 16 height 10
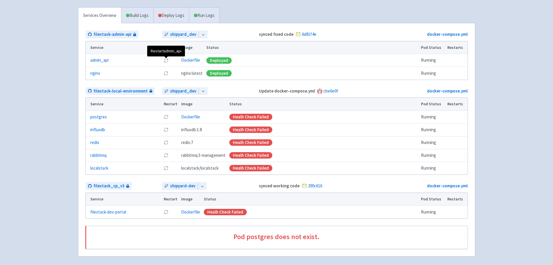
click at [169, 61] on icon at bounding box center [166, 60] width 5 height 5
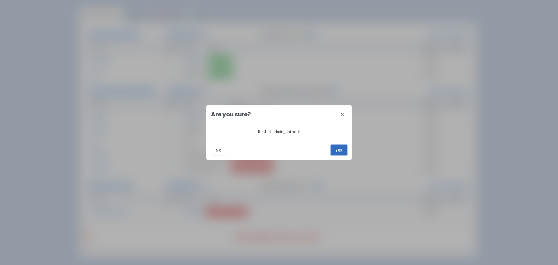
click at [336, 151] on button "Yes" at bounding box center [339, 150] width 16 height 10
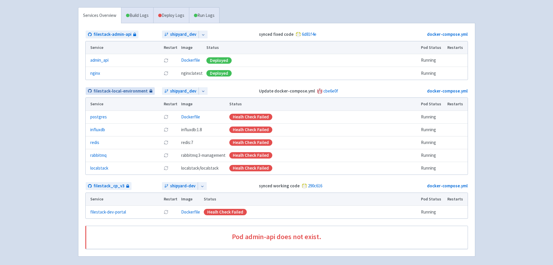
scroll to position [55, 0]
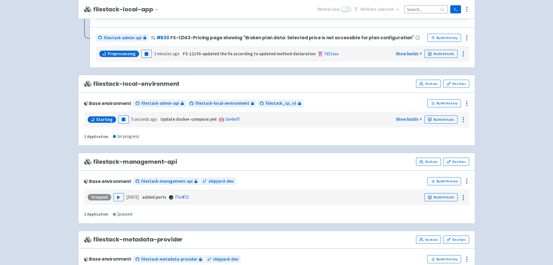
scroll to position [592, 0]
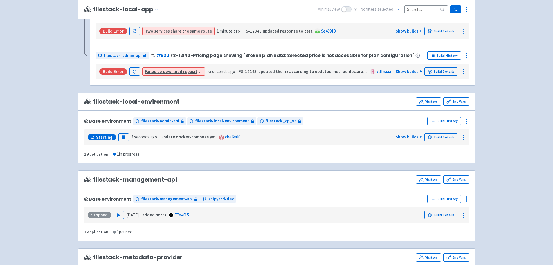
click at [100, 135] on span "Starting" at bounding box center [104, 137] width 17 height 6
click at [54, 135] on div "filepicker View Organizations jmutneja User Profile Sign out Develop" at bounding box center [276, 142] width 553 height 1469
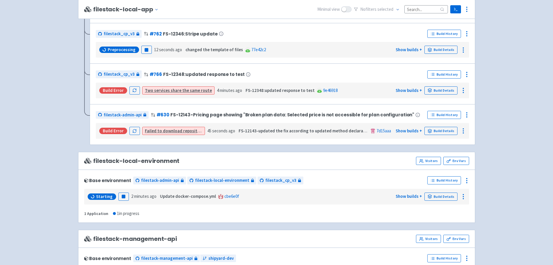
scroll to position [552, 0]
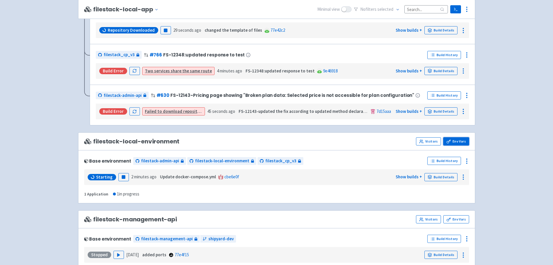
click at [463, 140] on link "Env Vars" at bounding box center [457, 141] width 26 height 8
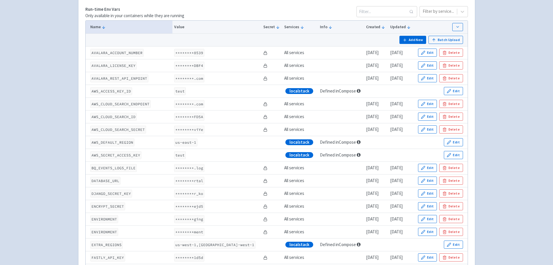
scroll to position [145, 0]
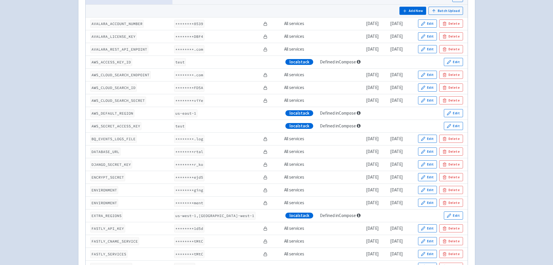
click at [189, 151] on code "********rtal" at bounding box center [189, 152] width 30 height 8
click at [422, 152] on button "Edit" at bounding box center [427, 151] width 19 height 8
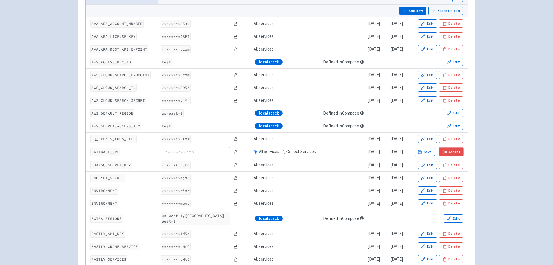
click at [447, 153] on polygon "button" at bounding box center [445, 152] width 4 height 4
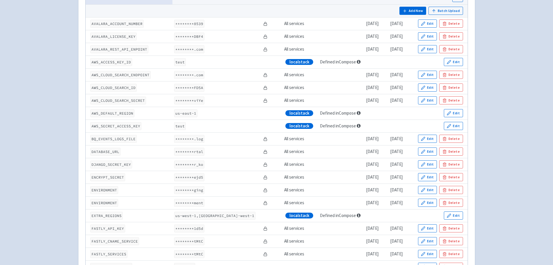
click at [263, 152] on icon at bounding box center [265, 152] width 4 height 4
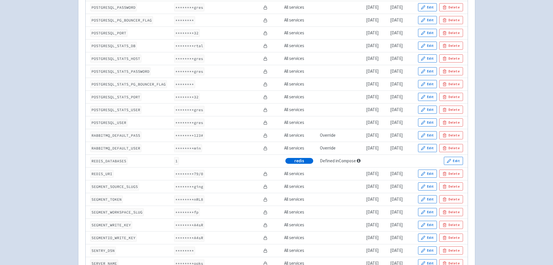
scroll to position [1046, 0]
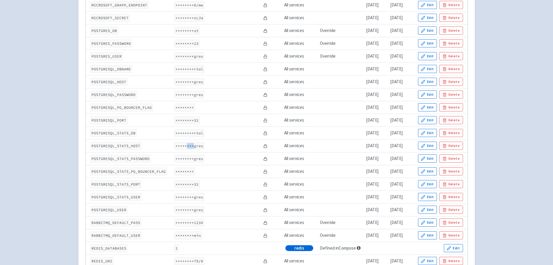
drag, startPoint x: 186, startPoint y: 146, endPoint x: 194, endPoint y: 146, distance: 7.8
click at [194, 146] on code "********gres" at bounding box center [189, 146] width 30 height 8
drag, startPoint x: 192, startPoint y: 157, endPoint x: 209, endPoint y: 158, distance: 16.9
click at [196, 157] on code "********gres" at bounding box center [189, 159] width 30 height 8
click at [212, 171] on td "********" at bounding box center [217, 171] width 89 height 13
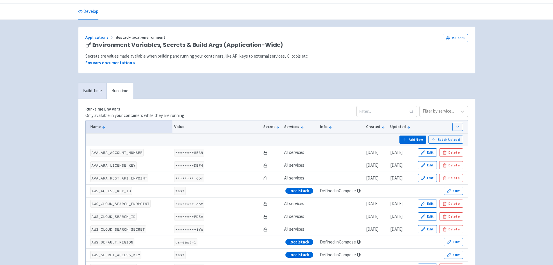
scroll to position [0, 0]
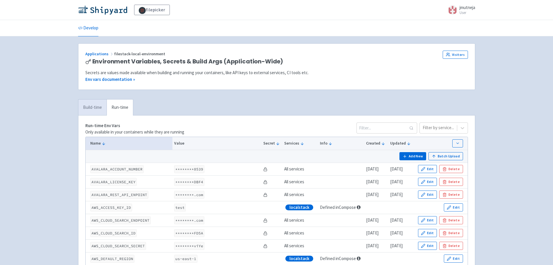
click at [105, 110] on link "Build-time" at bounding box center [92, 107] width 28 height 16
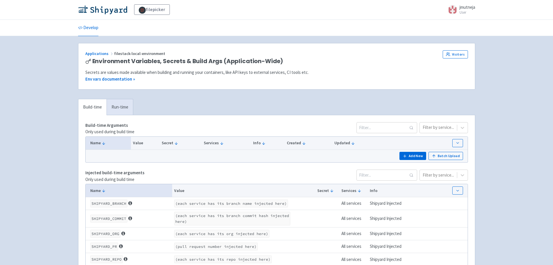
scroll to position [41, 0]
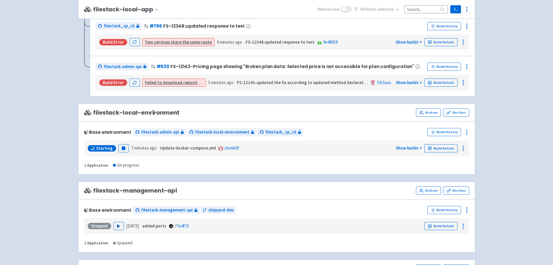
scroll to position [611, 0]
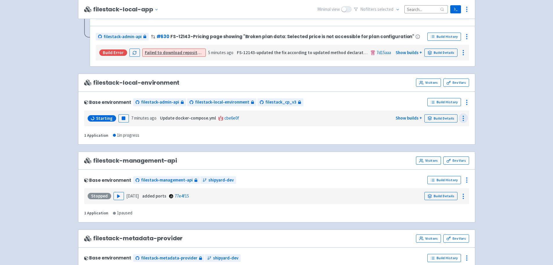
click at [464, 115] on icon at bounding box center [463, 118] width 7 height 7
click at [462, 127] on link "Logs" at bounding box center [452, 131] width 32 height 10
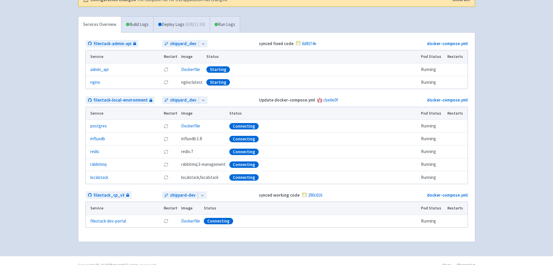
scroll to position [116, 0]
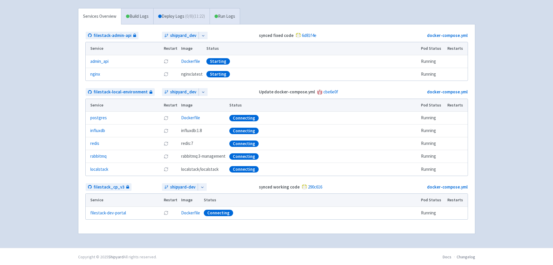
click at [204, 92] on icon at bounding box center [203, 92] width 4 height 4
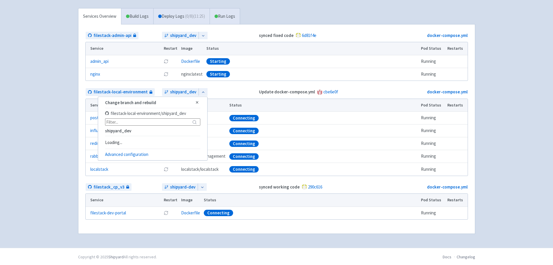
click at [204, 92] on icon at bounding box center [203, 92] width 4 height 4
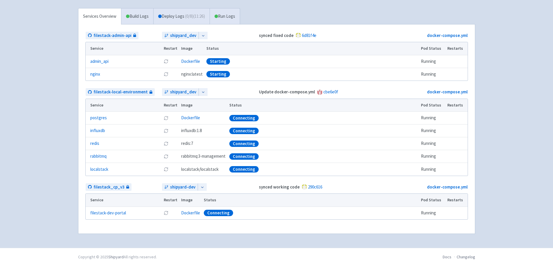
click at [69, 98] on div "filepicker jmutneja User Profile Sign out Develop" at bounding box center [276, 66] width 553 height 364
click at [174, 15] on link "Deploy Logs ( 0 / 8 ) (11:27)" at bounding box center [181, 16] width 56 height 16
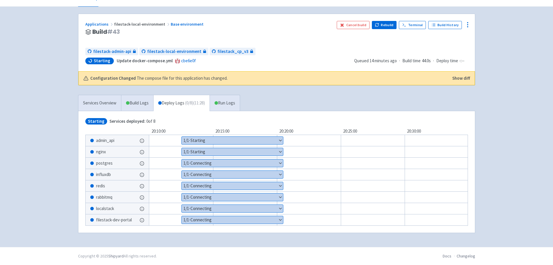
scroll to position [31, 0]
click at [201, 142] on button "Show details" at bounding box center [232, 141] width 101 height 8
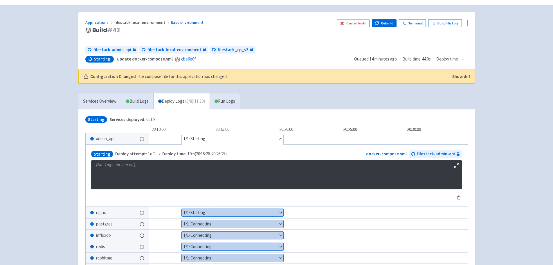
click at [201, 142] on button "Hide details" at bounding box center [233, 139] width 102 height 8
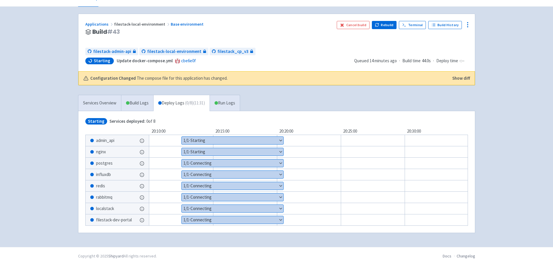
click at [220, 151] on button "Show details" at bounding box center [233, 152] width 102 height 8
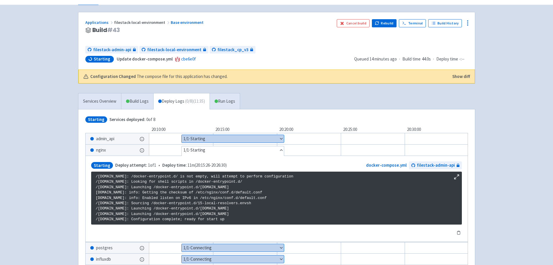
click at [220, 151] on button "Hide details" at bounding box center [233, 150] width 102 height 8
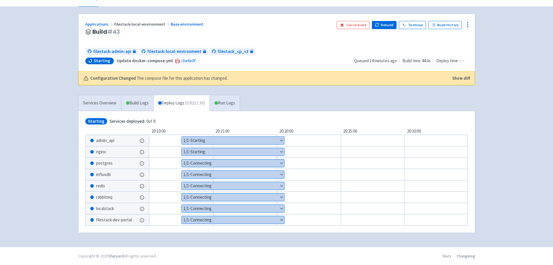
click at [224, 162] on button "Show details" at bounding box center [233, 163] width 103 height 8
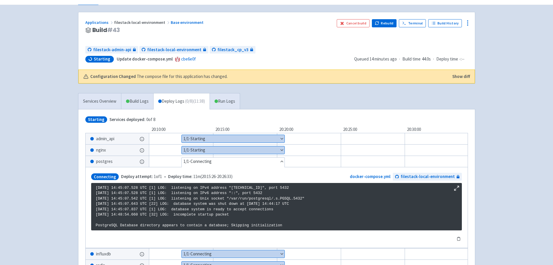
click at [223, 162] on button "Hide details" at bounding box center [233, 161] width 103 height 8
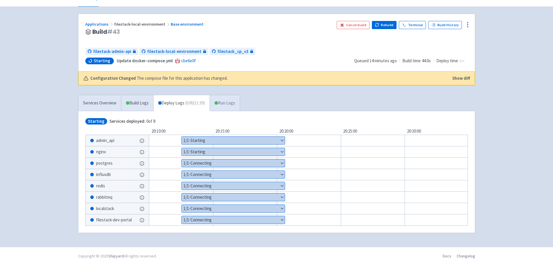
click at [228, 104] on link "Run Logs" at bounding box center [225, 103] width 30 height 16
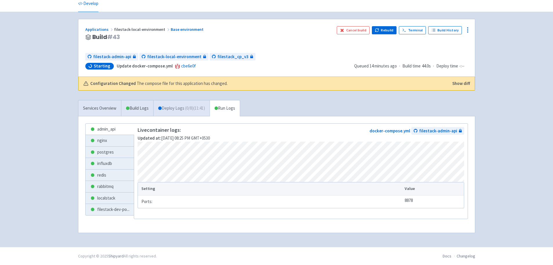
click at [195, 116] on link "Deploy Logs ( 0 / 8 ) (11:41)" at bounding box center [181, 108] width 56 height 16
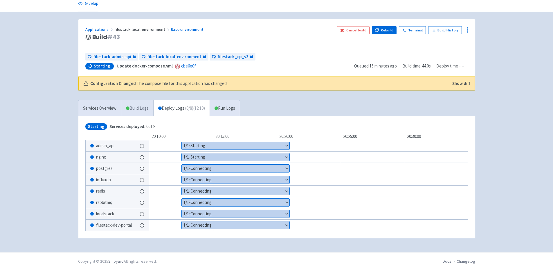
click at [143, 107] on link "Build Logs" at bounding box center [137, 108] width 32 height 16
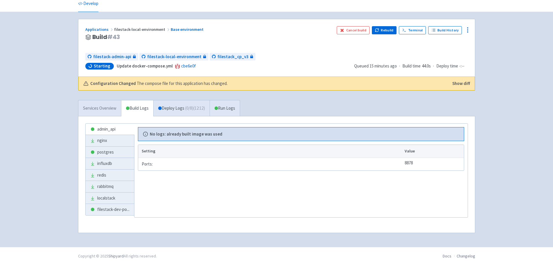
click at [115, 103] on link "Services Overview" at bounding box center [99, 108] width 43 height 16
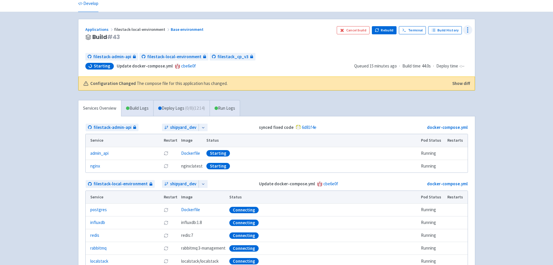
click at [471, 28] on icon at bounding box center [468, 29] width 7 height 7
click at [438, 73] on span "Env Vars" at bounding box center [434, 74] width 15 height 8
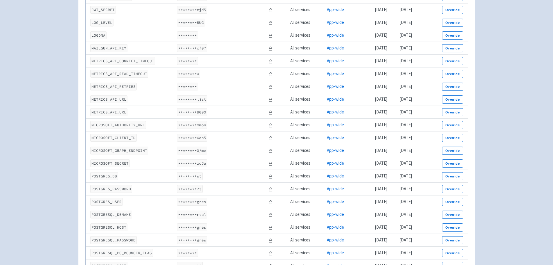
scroll to position [930, 0]
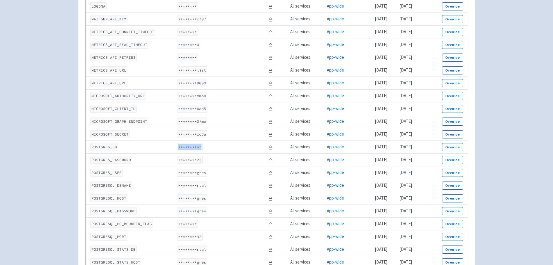
drag, startPoint x: 177, startPoint y: 147, endPoint x: 200, endPoint y: 150, distance: 23.1
click at [200, 150] on code "********st" at bounding box center [190, 147] width 26 height 8
click at [193, 159] on code "********23" at bounding box center [190, 160] width 26 height 8
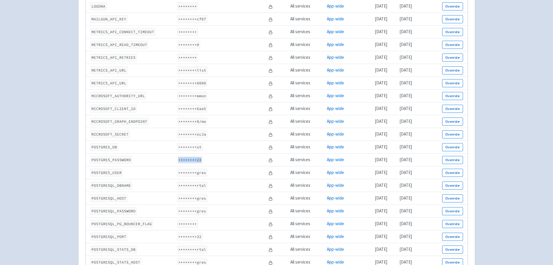
click at [193, 159] on code "********23" at bounding box center [190, 160] width 26 height 8
click at [187, 172] on code "********gres" at bounding box center [192, 173] width 30 height 8
click at [447, 146] on button "Override" at bounding box center [452, 147] width 21 height 8
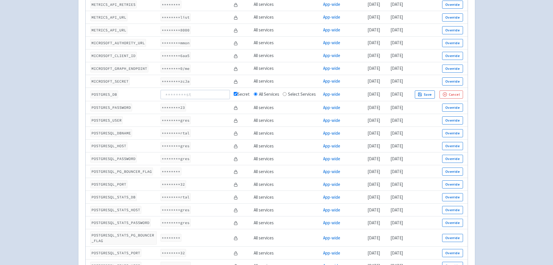
scroll to position [997, 0]
click at [171, 90] on input at bounding box center [195, 93] width 69 height 9
click at [449, 90] on button "Cancel" at bounding box center [451, 94] width 23 height 8
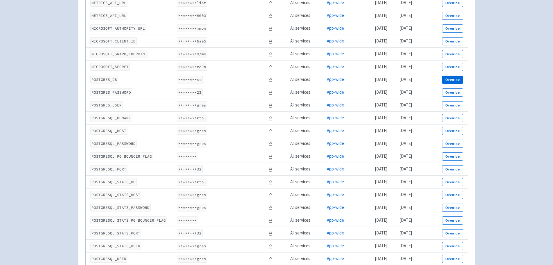
scroll to position [987, 0]
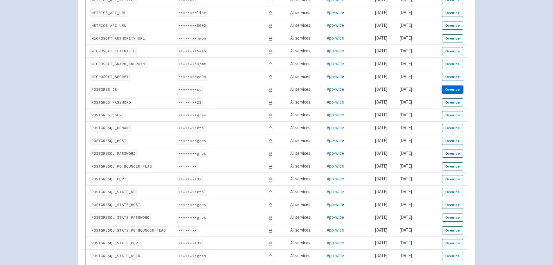
click at [449, 87] on button "Override" at bounding box center [452, 89] width 21 height 8
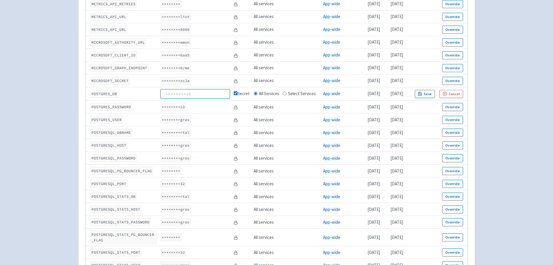
paste input "filepicker_devportal"
click at [165, 89] on input "filepicker_devportal" at bounding box center [195, 93] width 69 height 9
type input "filepicker_devportal"
click at [421, 92] on icon "button" at bounding box center [420, 94] width 4 height 4
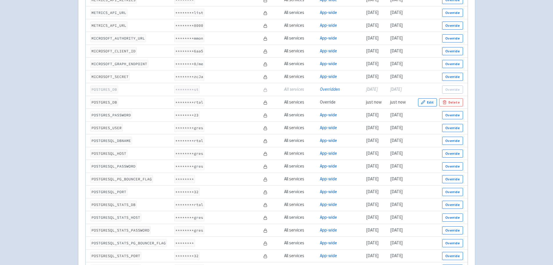
scroll to position [1016, 0]
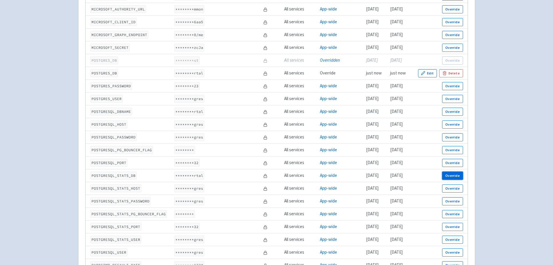
click at [445, 176] on button "Override" at bounding box center [452, 175] width 21 height 8
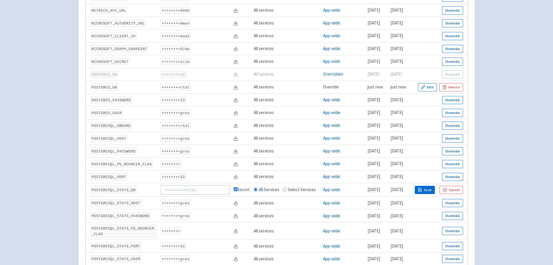
scroll to position [1026, 0]
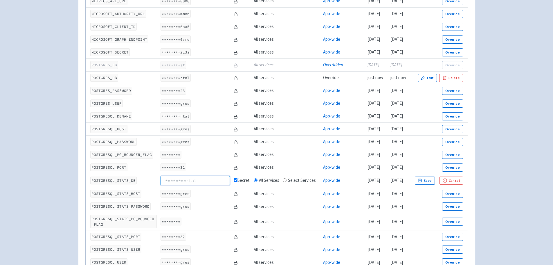
paste input "filepicker_devportal"
type input "filepicker_devportal"
click at [422, 178] on icon "button" at bounding box center [420, 180] width 4 height 4
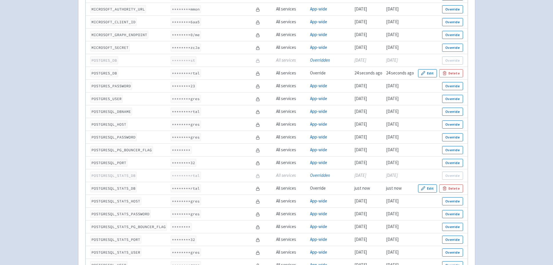
click at [223, 187] on td "********rtal" at bounding box center [211, 188] width 85 height 13
click at [446, 187] on icon "button" at bounding box center [444, 186] width 1 height 1
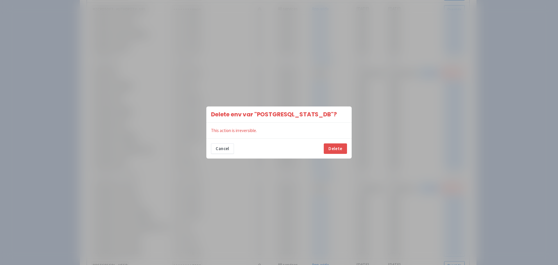
click at [324, 149] on div "Cancel Delete" at bounding box center [278, 148] width 145 height 20
click at [327, 149] on button "Delete" at bounding box center [335, 148] width 23 height 10
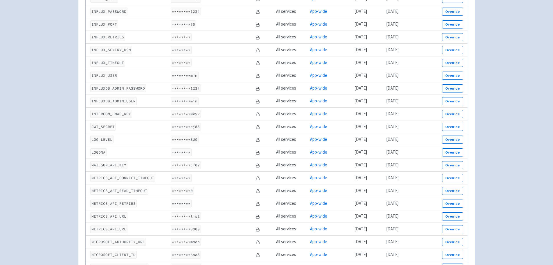
scroll to position [610, 0]
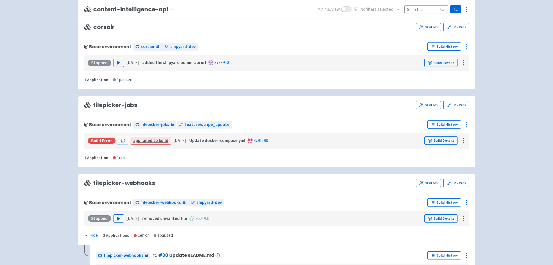
scroll to position [261, 0]
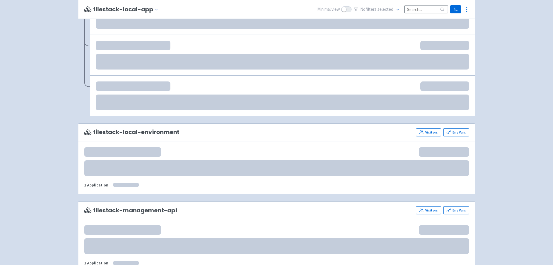
scroll to position [609, 0]
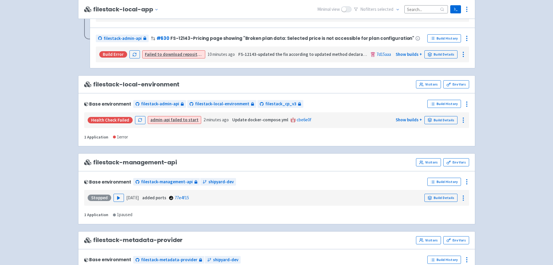
click at [165, 118] on strong "admin-api" at bounding box center [159, 120] width 19 height 6
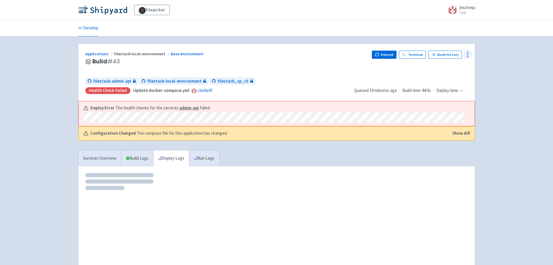
click at [470, 52] on icon at bounding box center [468, 54] width 7 height 7
click at [492, 56] on div "filepicker jmutneja User Profile Sign out Develop" at bounding box center [276, 148] width 553 height 296
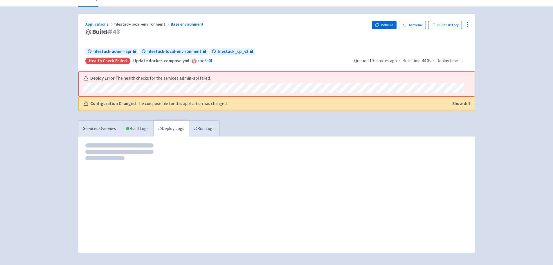
scroll to position [50, 0]
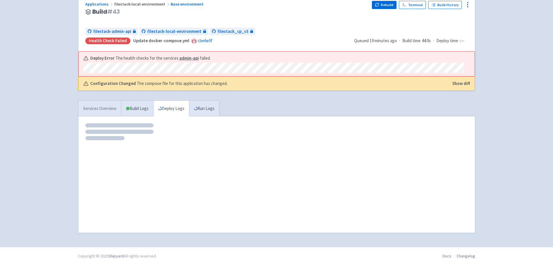
click at [104, 110] on link "Services Overview" at bounding box center [99, 109] width 43 height 16
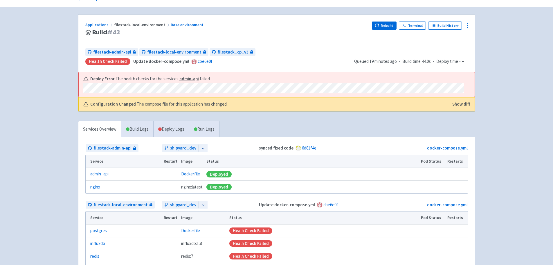
scroll to position [26, 0]
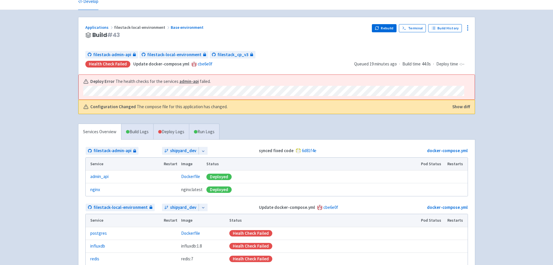
click at [185, 84] on span "The health checks for the services admin-api failed." at bounding box center [163, 81] width 95 height 7
click at [187, 83] on strong "admin-api" at bounding box center [189, 81] width 19 height 6
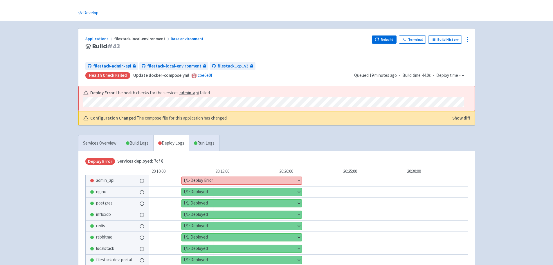
scroll to position [29, 0]
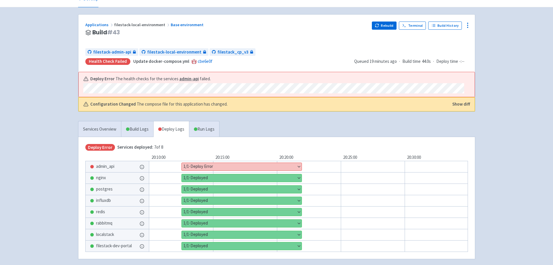
click at [297, 164] on button "Show details" at bounding box center [242, 167] width 120 height 8
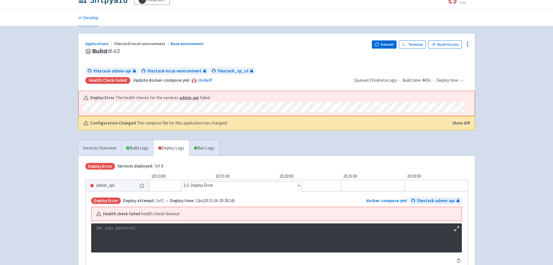
scroll to position [0, 0]
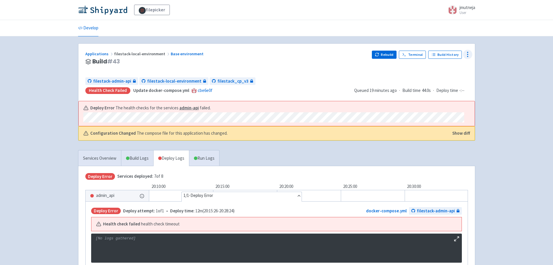
click at [466, 53] on icon at bounding box center [468, 54] width 7 height 7
click at [488, 61] on div "filepicker jmutneja User Profile Sign out Develop" at bounding box center [276, 190] width 553 height 381
click at [110, 159] on link "Services Overview" at bounding box center [99, 158] width 43 height 16
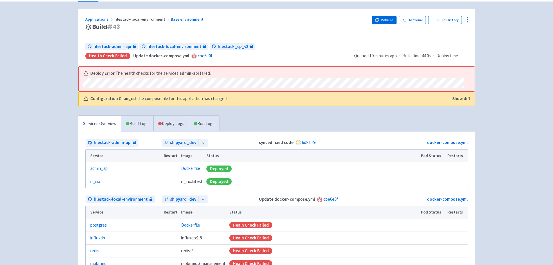
scroll to position [116, 0]
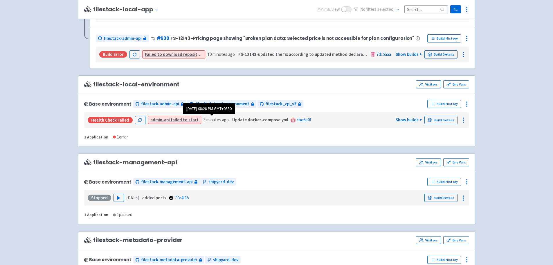
scroll to position [610, 0]
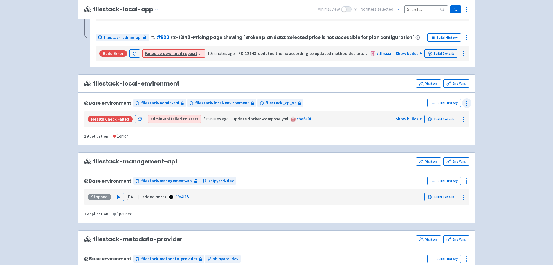
click at [466, 103] on icon at bounding box center [467, 103] width 7 height 7
click at [467, 120] on icon at bounding box center [463, 119] width 7 height 7
click at [475, 103] on div "Base environment filestack-admin-api filestack-local-environment filestack_cp_v…" at bounding box center [276, 118] width 397 height 53
click at [452, 116] on link "Build Details" at bounding box center [441, 119] width 33 height 8
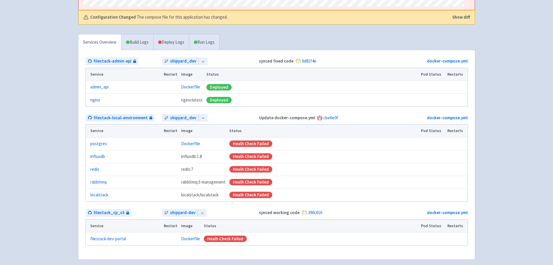
scroll to position [116, 0]
click at [179, 42] on link "Deploy Logs" at bounding box center [171, 42] width 36 height 16
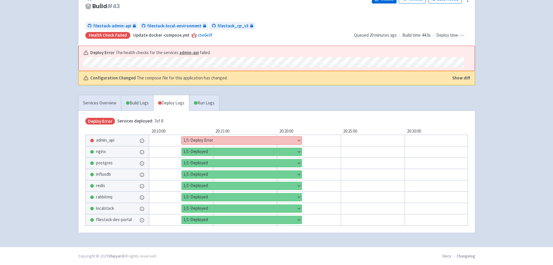
click at [213, 141] on button "Show details" at bounding box center [242, 141] width 120 height 8
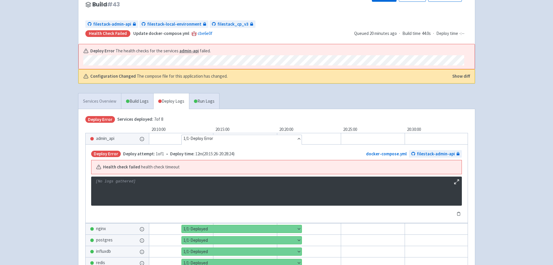
click at [113, 100] on link "Services Overview" at bounding box center [99, 101] width 43 height 16
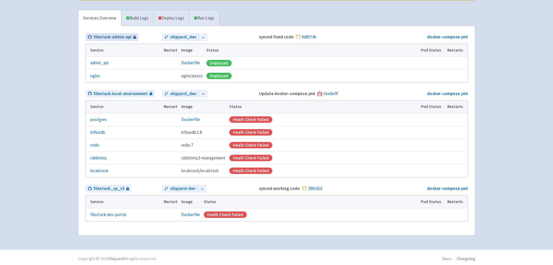
scroll to position [143, 0]
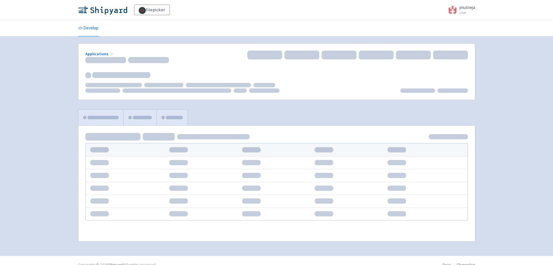
scroll to position [9, 0]
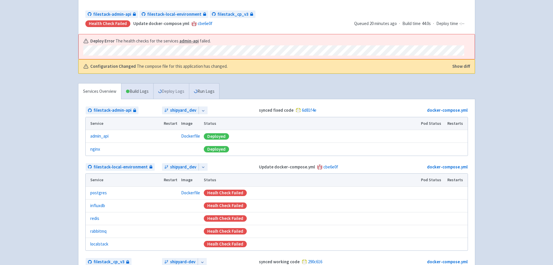
click at [168, 98] on link "Deploy Logs" at bounding box center [171, 91] width 36 height 16
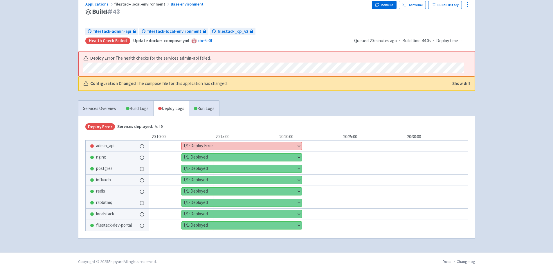
scroll to position [57, 0]
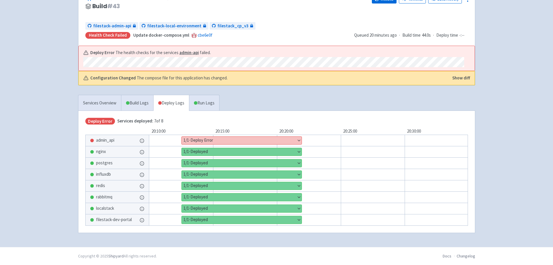
click at [214, 135] on div "Show details 1 / 1 ⋅ Deploy Error" at bounding box center [317, 141] width 372 height 12
click at [214, 138] on button "Show details" at bounding box center [242, 141] width 120 height 8
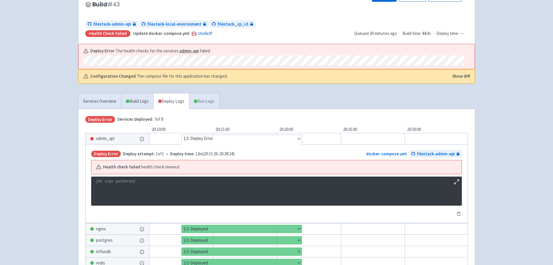
click at [205, 102] on link "Run Logs" at bounding box center [204, 101] width 30 height 16
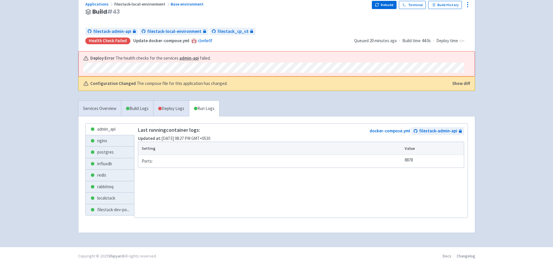
scroll to position [50, 0]
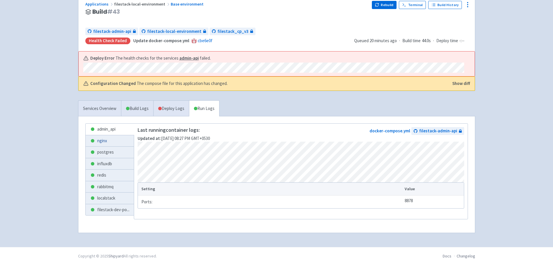
click at [121, 139] on link "nginx" at bounding box center [110, 140] width 49 height 11
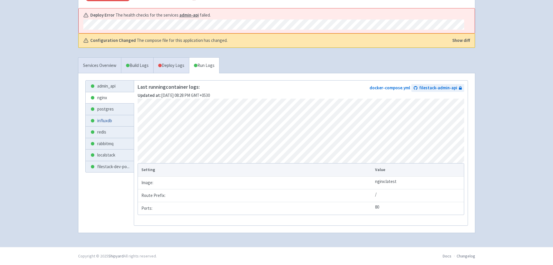
scroll to position [95, 0]
click at [175, 61] on link "Deploy Logs" at bounding box center [171, 66] width 36 height 16
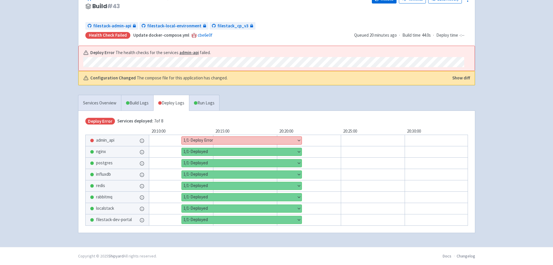
scroll to position [57, 0]
click at [121, 102] on span "Build Logs" at bounding box center [137, 103] width 32 height 16
click at [119, 104] on link "Services Overview" at bounding box center [99, 103] width 43 height 16
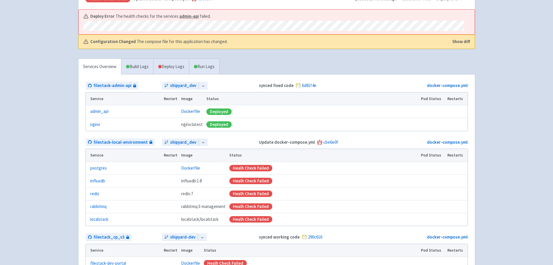
scroll to position [143, 0]
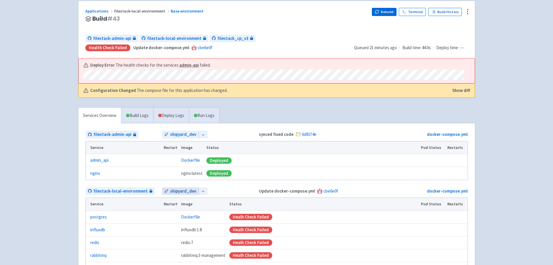
scroll to position [125, 0]
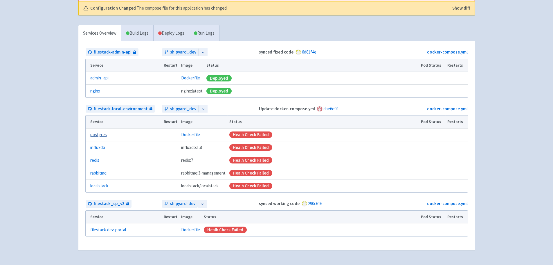
click at [102, 133] on link "postgres" at bounding box center [98, 134] width 17 height 7
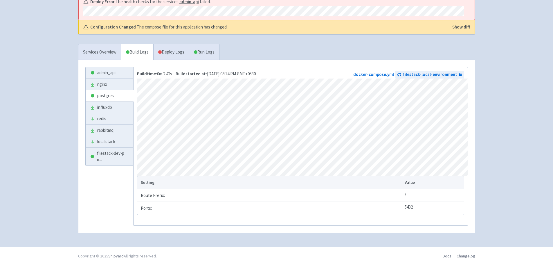
scroll to position [108, 0]
click at [380, 72] on link "docker-compose.yml" at bounding box center [374, 74] width 41 height 6
click at [120, 49] on link "Services Overview" at bounding box center [99, 52] width 43 height 16
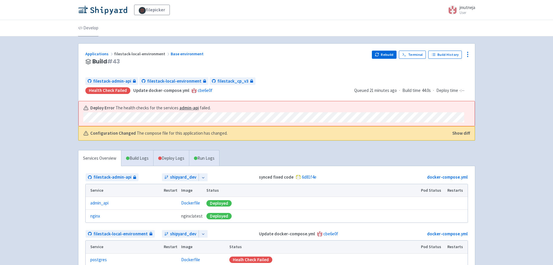
click at [89, 23] on link "Develop" at bounding box center [88, 28] width 20 height 16
click at [105, 54] on link "Applications" at bounding box center [99, 53] width 29 height 5
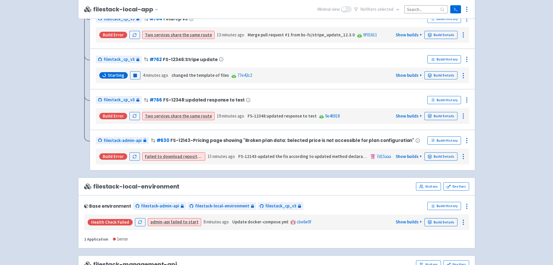
scroll to position [551, 0]
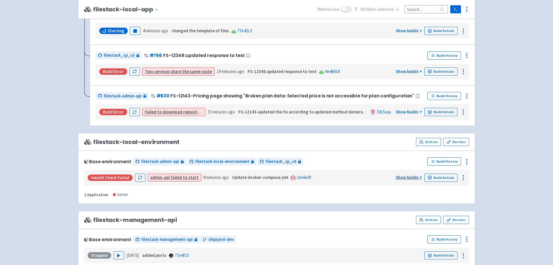
click at [410, 178] on link "Show builds +" at bounding box center [409, 177] width 26 height 6
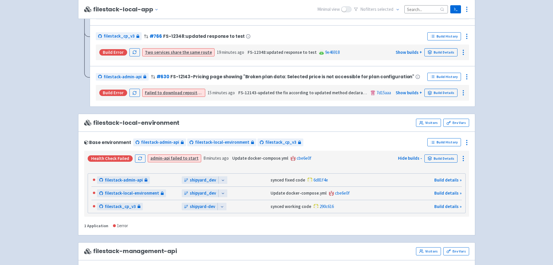
scroll to position [610, 0]
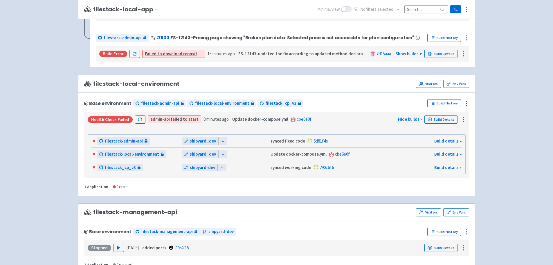
click at [220, 141] on div at bounding box center [222, 141] width 9 height 8
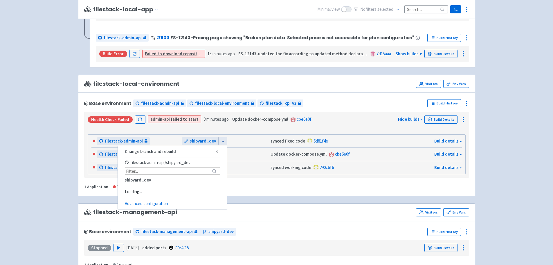
click at [222, 141] on icon at bounding box center [223, 141] width 4 height 4
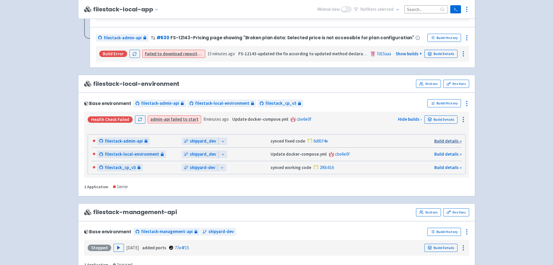
click at [441, 138] on link "Build details »" at bounding box center [448, 141] width 27 height 6
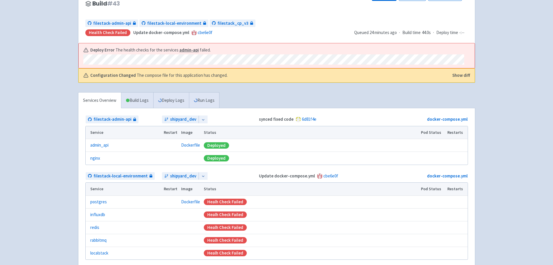
scroll to position [58, 0]
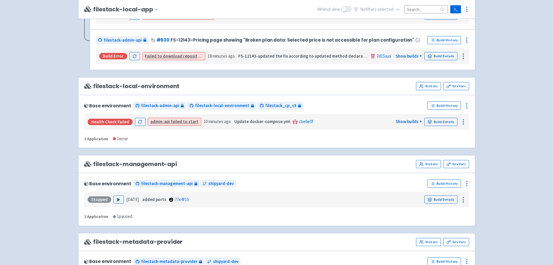
scroll to position [610, 0]
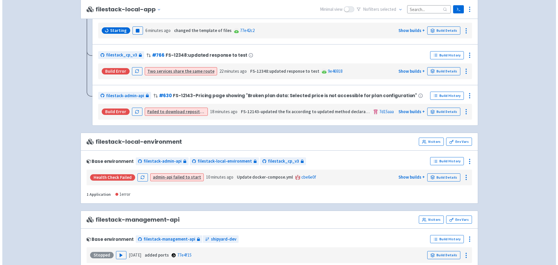
scroll to position [558, 0]
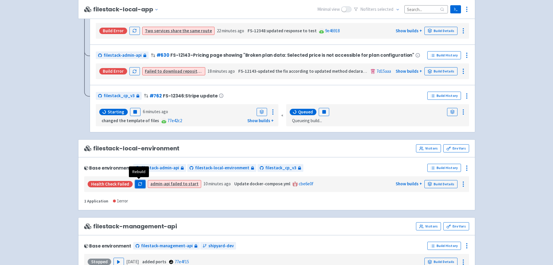
click at [141, 181] on button "button" at bounding box center [140, 184] width 10 height 8
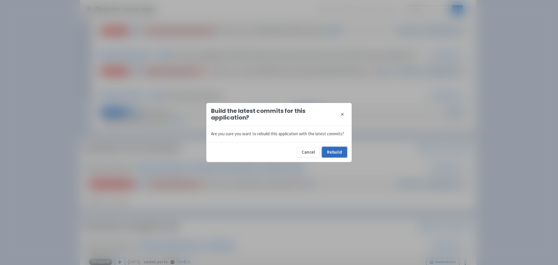
click at [325, 151] on button "Rebuild" at bounding box center [334, 152] width 25 height 10
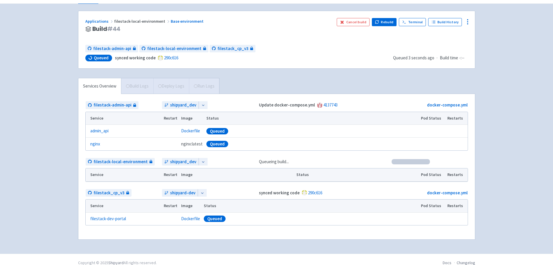
scroll to position [39, 0]
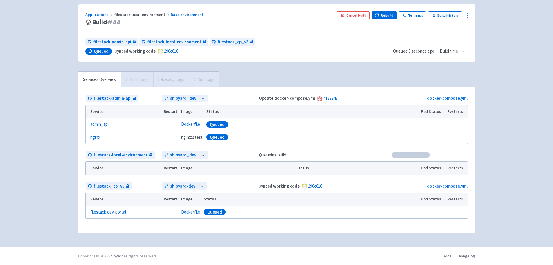
click at [142, 79] on span "Build Logs" at bounding box center [137, 79] width 32 height 16
click at [134, 69] on div "Applications filestack-local-environment Base environment Build # 44 Cancel bui…" at bounding box center [276, 122] width 397 height 236
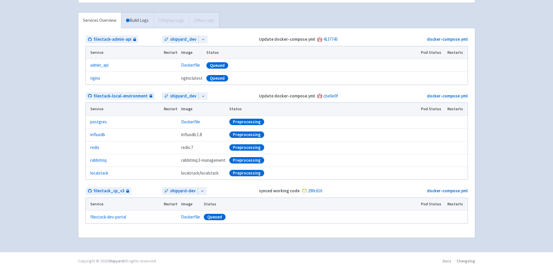
scroll to position [103, 0]
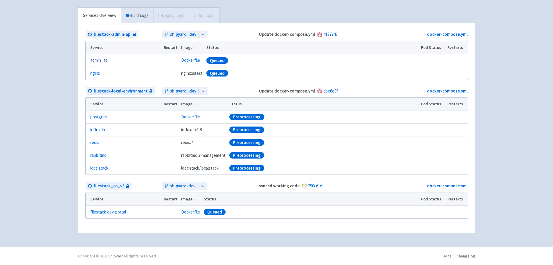
click at [101, 59] on link "admin_api" at bounding box center [99, 60] width 18 height 7
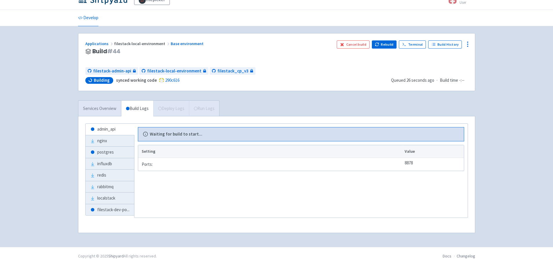
click at [111, 106] on link "Services Overview" at bounding box center [99, 109] width 43 height 16
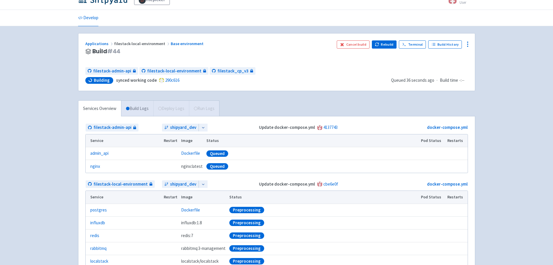
click at [138, 111] on link "Build Logs" at bounding box center [137, 109] width 32 height 16
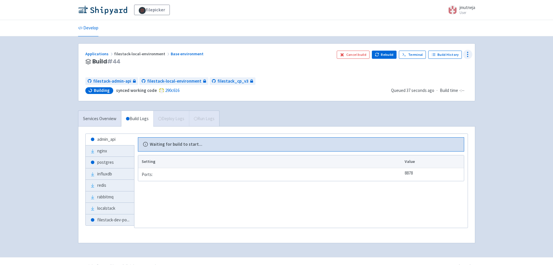
click at [466, 53] on icon at bounding box center [468, 54] width 7 height 7
click at [456, 64] on span "Configure" at bounding box center [446, 67] width 39 height 8
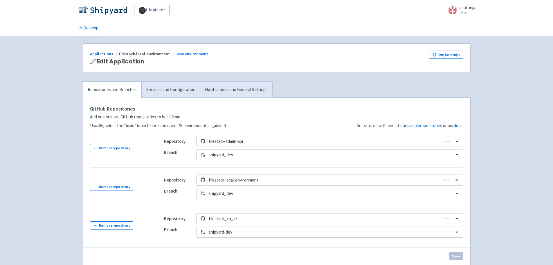
click at [163, 98] on div "GitHub Repositories Add one or more GitHub repositories to build from. Usually,…" at bounding box center [277, 183] width 388 height 170
click at [166, 93] on link "Services and Configuration" at bounding box center [170, 90] width 59 height 16
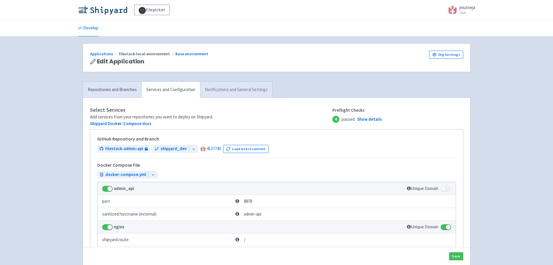
click at [214, 90] on link "Notifications and General Settings" at bounding box center [236, 90] width 72 height 16
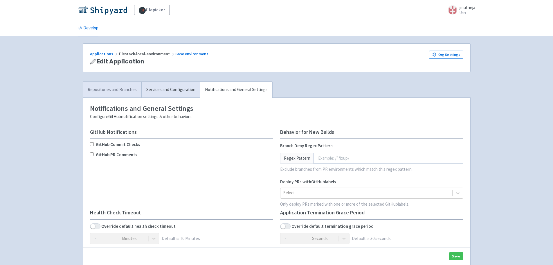
click at [111, 87] on link "Repositories and Branches" at bounding box center [112, 90] width 58 height 16
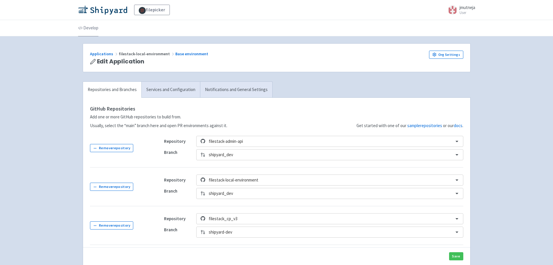
click at [83, 27] on link "Develop" at bounding box center [88, 28] width 20 height 16
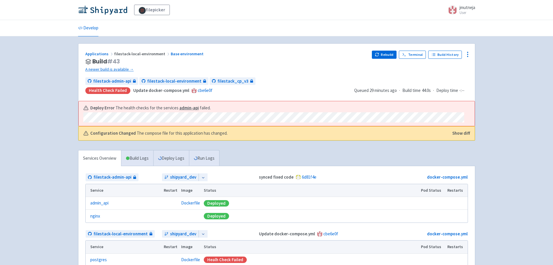
click at [126, 53] on span "filestack-local-environment" at bounding box center [142, 53] width 57 height 5
click at [106, 53] on link "Applications" at bounding box center [99, 53] width 29 height 5
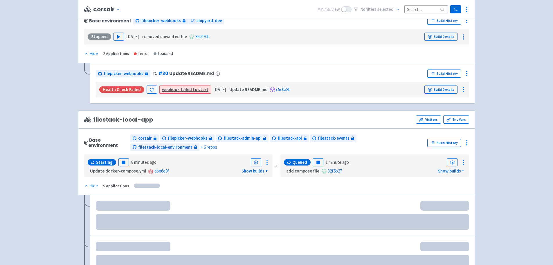
scroll to position [348, 0]
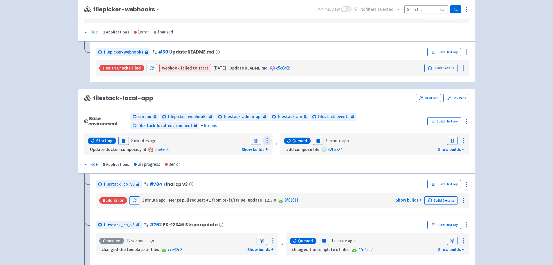
click at [264, 139] on icon at bounding box center [267, 140] width 7 height 7
click at [121, 139] on icon "button" at bounding box center [123, 141] width 4 height 4
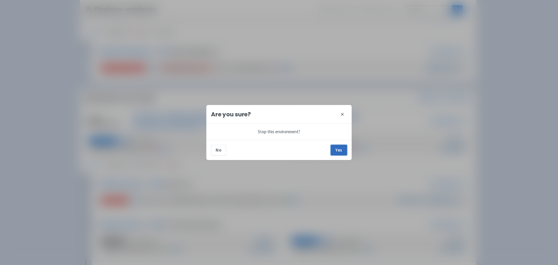
click at [343, 151] on button "Yes" at bounding box center [339, 150] width 16 height 10
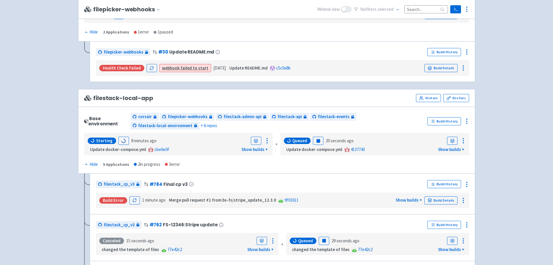
click at [281, 169] on div "Base environment corsair filepicker-webhooks filestack-admin-api filestack-api …" at bounding box center [276, 140] width 397 height 67
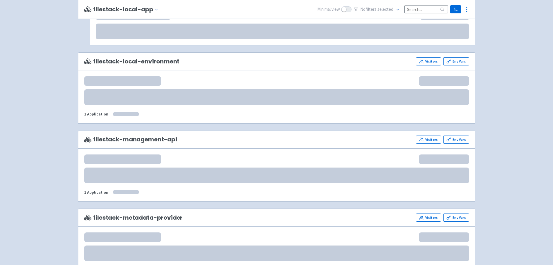
scroll to position [639, 0]
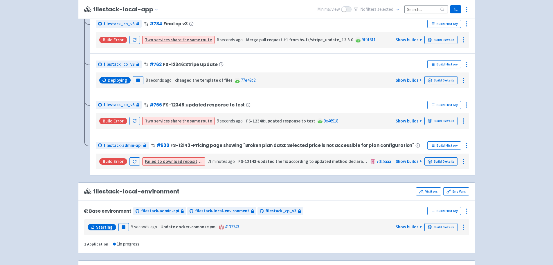
scroll to position [552, 0]
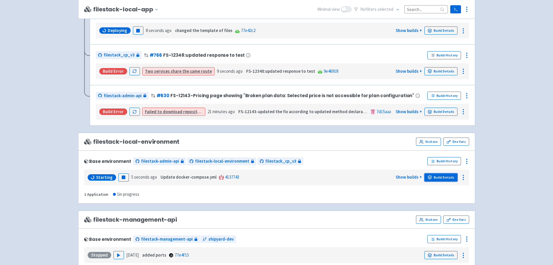
click at [441, 174] on link "Build Details" at bounding box center [441, 177] width 33 height 8
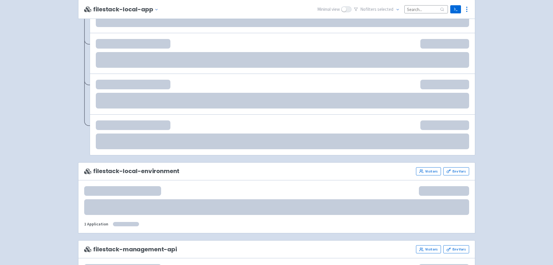
scroll to position [552, 0]
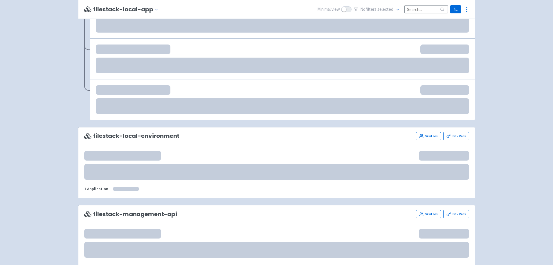
drag, startPoint x: 110, startPoint y: 139, endPoint x: 144, endPoint y: 134, distance: 35.3
click at [110, 139] on span "filestack-local-environment" at bounding box center [132, 135] width 96 height 7
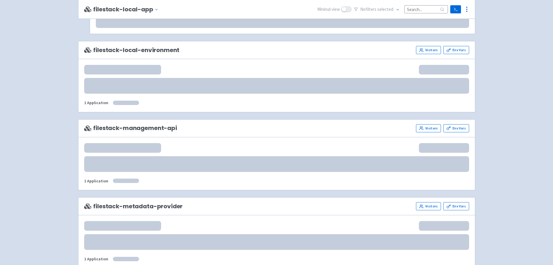
scroll to position [657, 0]
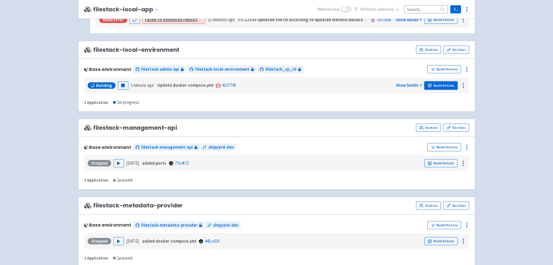
click at [449, 82] on link "Build Details" at bounding box center [441, 85] width 33 height 8
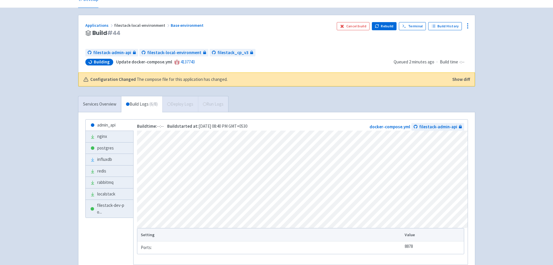
scroll to position [70, 0]
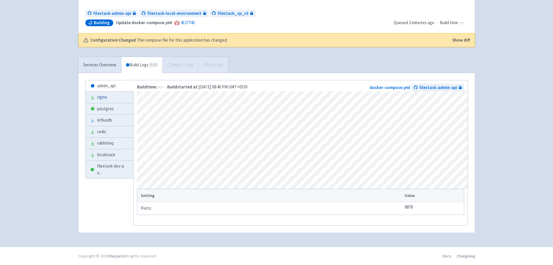
click at [98, 97] on link "nginx" at bounding box center [110, 97] width 48 height 11
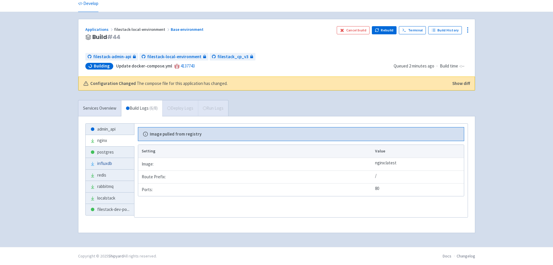
click at [115, 164] on link "influxdb" at bounding box center [110, 163] width 49 height 11
click at [107, 174] on link "redis" at bounding box center [110, 174] width 49 height 11
click at [110, 192] on link "localstack" at bounding box center [110, 197] width 49 height 11
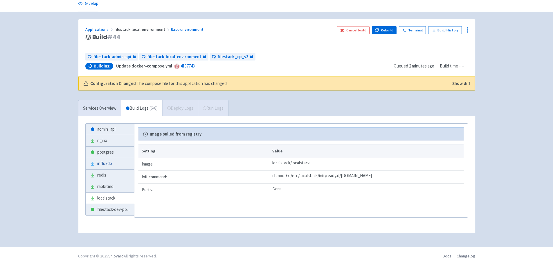
click at [115, 158] on link "influxdb" at bounding box center [110, 163] width 49 height 11
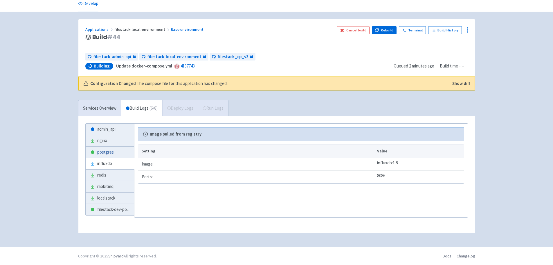
click at [116, 156] on link "postgres" at bounding box center [110, 151] width 49 height 11
click at [175, 107] on div "Services Overview Build Logs ( 6 / 8 ) Deploy Logs Run Logs" at bounding box center [153, 108] width 150 height 16
click at [118, 139] on link "nginx" at bounding box center [110, 140] width 49 height 11
click at [119, 128] on link "admin_api" at bounding box center [110, 128] width 49 height 11
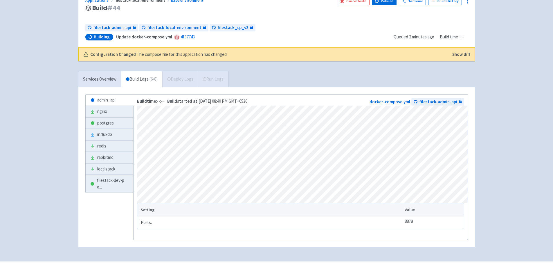
scroll to position [70, 0]
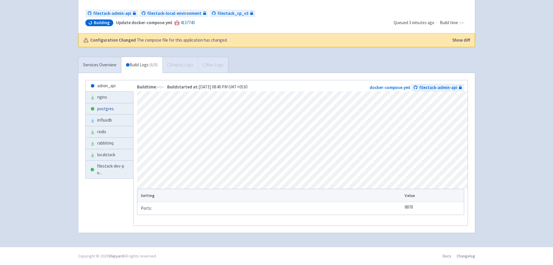
click at [104, 110] on link "postgres" at bounding box center [110, 108] width 48 height 11
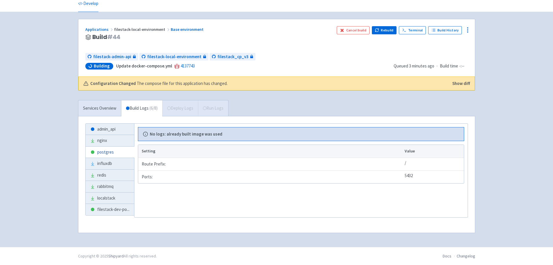
scroll to position [24, 0]
click at [173, 112] on div "Services Overview Build Logs ( 6 / 8 ) Deploy Logs Run Logs" at bounding box center [153, 108] width 150 height 16
click at [127, 165] on link "influxdb" at bounding box center [110, 163] width 49 height 11
click at [123, 172] on link "redis" at bounding box center [110, 174] width 49 height 11
click at [125, 188] on link "rabbitmq" at bounding box center [110, 186] width 49 height 11
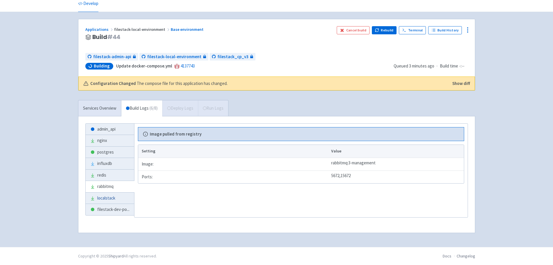
click at [124, 199] on link "localstack" at bounding box center [110, 197] width 49 height 11
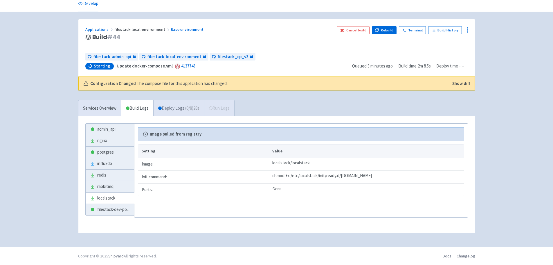
click at [169, 107] on link "Deploy Logs ( 0 / 8 ) 28s" at bounding box center [178, 108] width 51 height 16
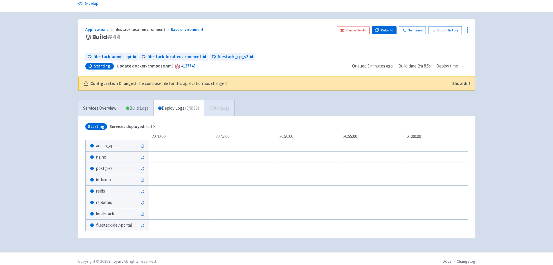
click at [141, 112] on link "Build Logs" at bounding box center [137, 108] width 32 height 16
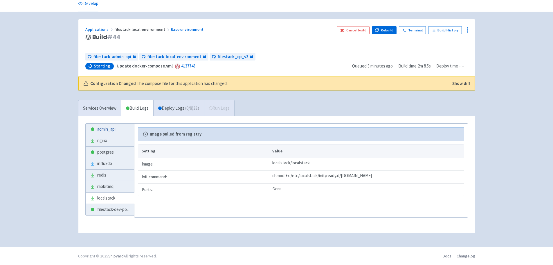
click at [104, 130] on link "admin_api" at bounding box center [110, 128] width 49 height 11
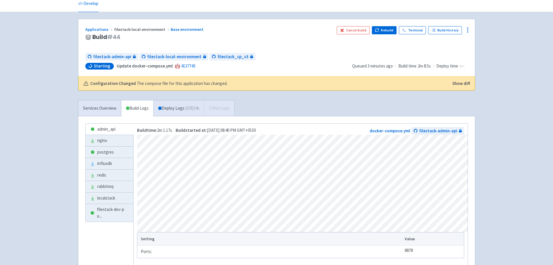
scroll to position [70, 0]
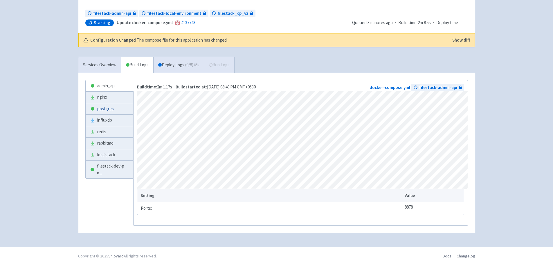
click at [110, 108] on link "postgres" at bounding box center [110, 108] width 48 height 11
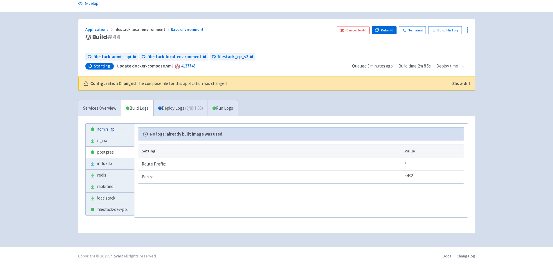
click at [118, 133] on link "admin_api" at bounding box center [110, 128] width 49 height 11
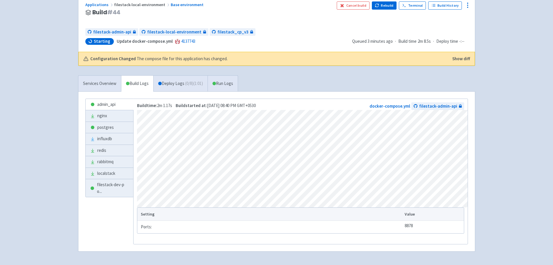
scroll to position [70, 0]
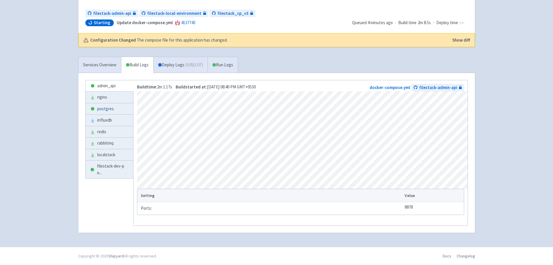
click at [111, 106] on link "postgres" at bounding box center [110, 108] width 48 height 11
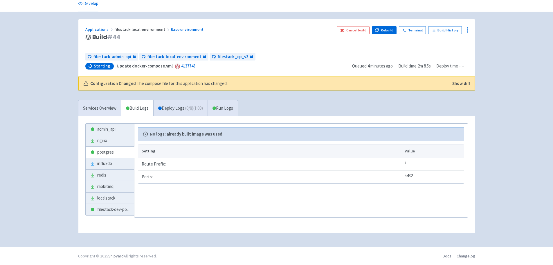
scroll to position [24, 0]
drag, startPoint x: 98, startPoint y: 126, endPoint x: 114, endPoint y: 123, distance: 16.5
click at [98, 126] on link "admin_api" at bounding box center [110, 128] width 49 height 11
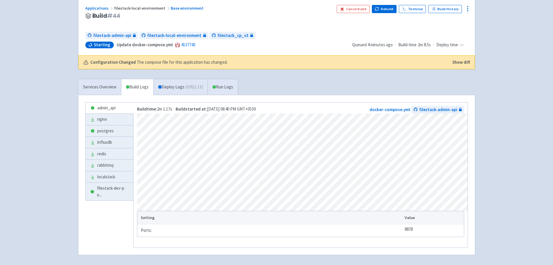
scroll to position [70, 0]
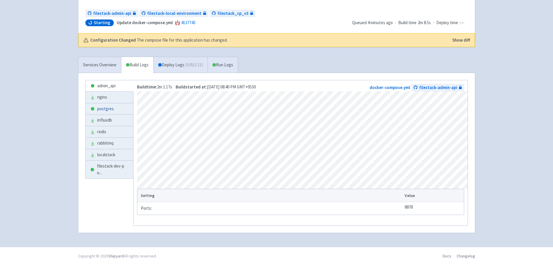
click at [107, 111] on link "postgres" at bounding box center [110, 108] width 48 height 11
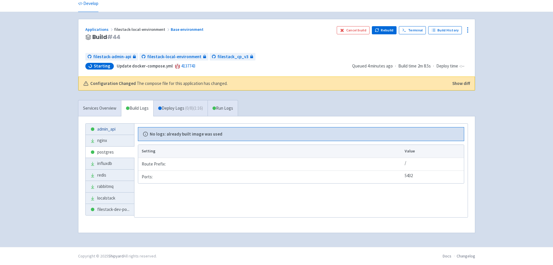
click at [112, 128] on link "admin_api" at bounding box center [110, 128] width 49 height 11
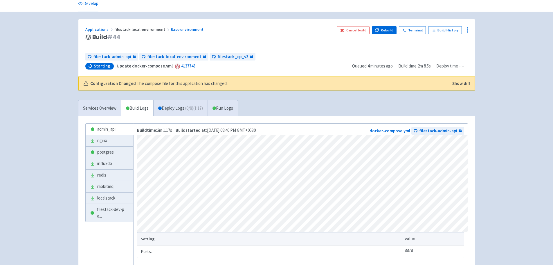
click at [164, 116] on div "admin_api nginx postgres influxdb redis rabbitmq localstack filestack-dev-po ..…" at bounding box center [276, 196] width 397 height 160
click at [168, 114] on link "Deploy Logs ( 0 / 8 ) (1:17)" at bounding box center [180, 108] width 54 height 16
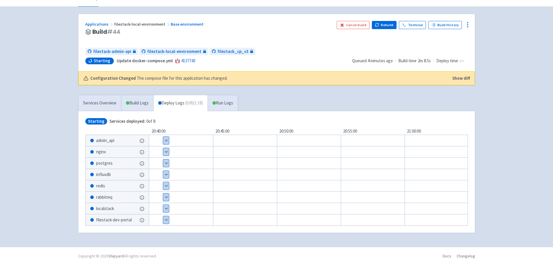
scroll to position [31, 0]
click at [168, 137] on button "Show details" at bounding box center [166, 141] width 6 height 8
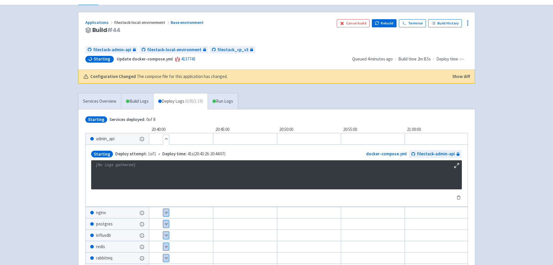
click at [168, 137] on button "Hide details" at bounding box center [166, 139] width 6 height 8
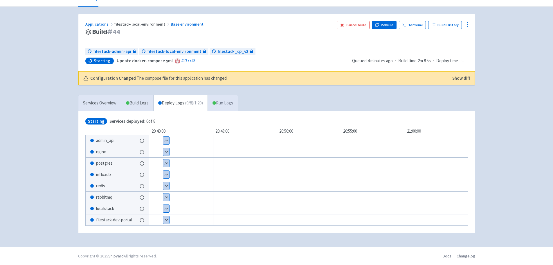
click at [216, 101] on span at bounding box center [214, 102] width 3 height 3
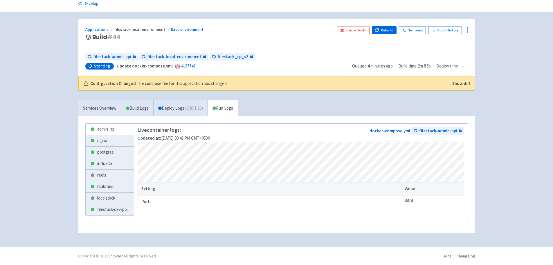
scroll to position [24, 0]
click at [111, 140] on link "nginx" at bounding box center [110, 140] width 49 height 11
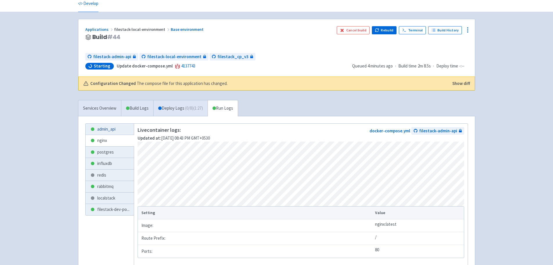
click at [112, 128] on link "admin_api" at bounding box center [110, 128] width 49 height 11
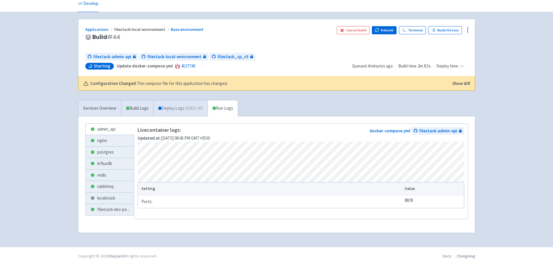
click at [180, 110] on link "Deploy Logs ( 0 / 8 ) (1:42)" at bounding box center [180, 108] width 54 height 16
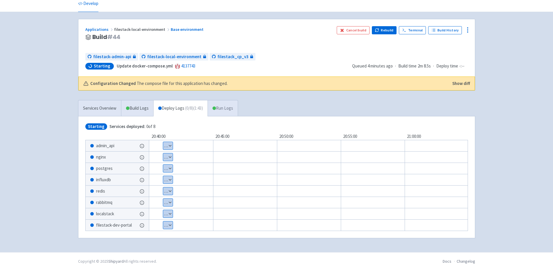
click at [221, 106] on link "Run Logs" at bounding box center [223, 108] width 30 height 16
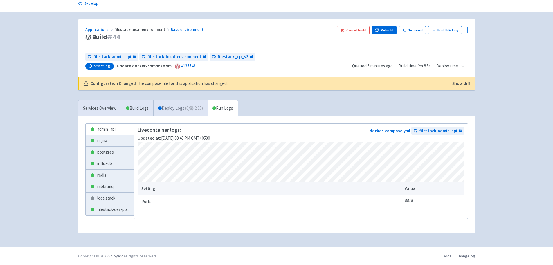
click at [178, 103] on link "Deploy Logs ( 0 / 8 ) (2:25)" at bounding box center [180, 108] width 54 height 16
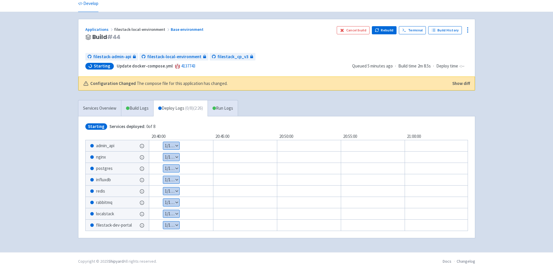
click at [168, 140] on div "Show details 1 / 1 ⋅ Starting" at bounding box center [317, 146] width 372 height 12
click at [171, 145] on button "Show details" at bounding box center [171, 146] width 16 height 8
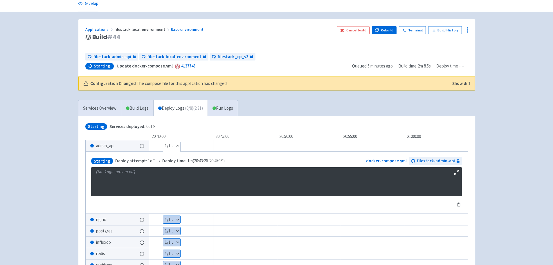
click at [172, 144] on button "Hide details" at bounding box center [171, 146] width 17 height 8
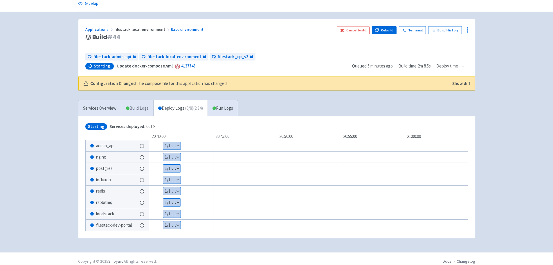
click at [143, 110] on link "Build Logs" at bounding box center [137, 108] width 32 height 16
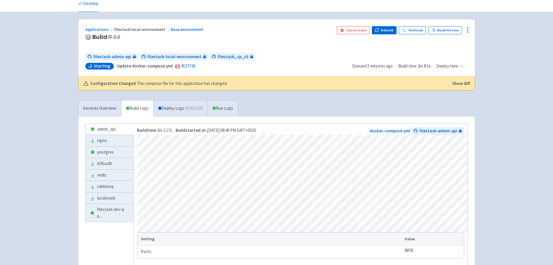
click at [94, 146] on link "nginx" at bounding box center [110, 140] width 48 height 11
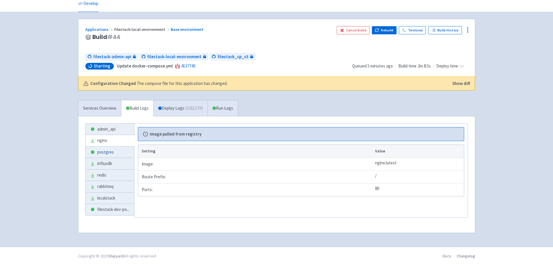
click at [94, 149] on link "postgres" at bounding box center [110, 151] width 49 height 11
click at [97, 125] on link "admin_api" at bounding box center [110, 128] width 49 height 11
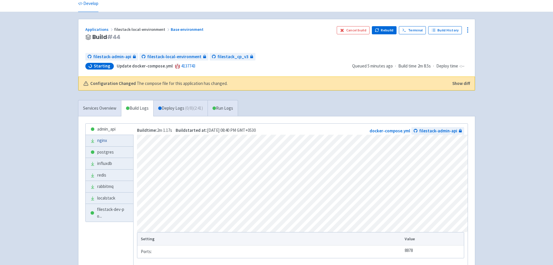
click at [93, 144] on span at bounding box center [92, 140] width 5 height 7
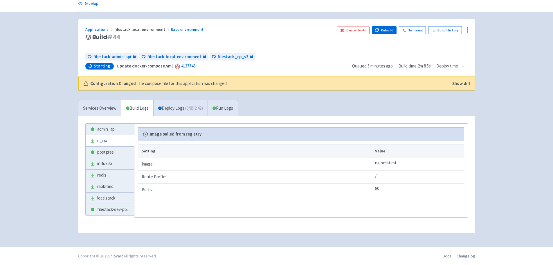
click at [93, 138] on span at bounding box center [92, 140] width 5 height 7
drag, startPoint x: 227, startPoint y: 138, endPoint x: 230, endPoint y: 138, distance: 3.8
click at [230, 138] on div "Image pulled from registry" at bounding box center [301, 134] width 326 height 14
click at [173, 150] on th "Setting" at bounding box center [255, 151] width 235 height 13
drag, startPoint x: 112, startPoint y: 126, endPoint x: 118, endPoint y: 128, distance: 6.5
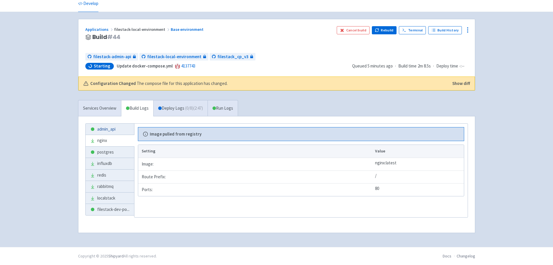
click at [112, 126] on link "admin_api" at bounding box center [110, 128] width 49 height 11
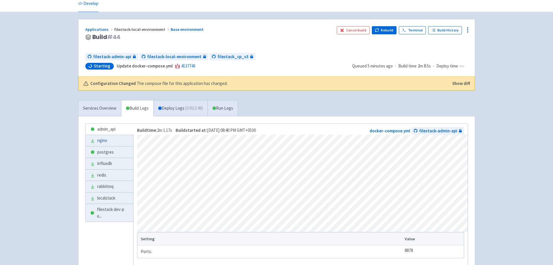
click at [113, 143] on link "nginx" at bounding box center [110, 140] width 48 height 11
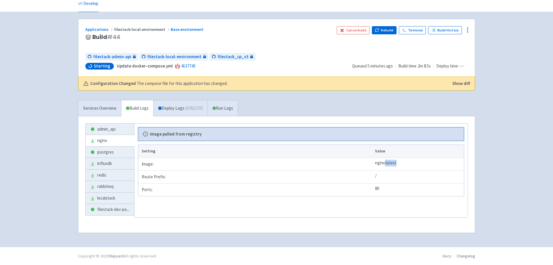
drag, startPoint x: 386, startPoint y: 164, endPoint x: 412, endPoint y: 165, distance: 25.9
click at [412, 165] on td "nginx:latest" at bounding box center [418, 163] width 91 height 13
click at [126, 207] on span "filestack-dev-po ..." at bounding box center [113, 209] width 32 height 7
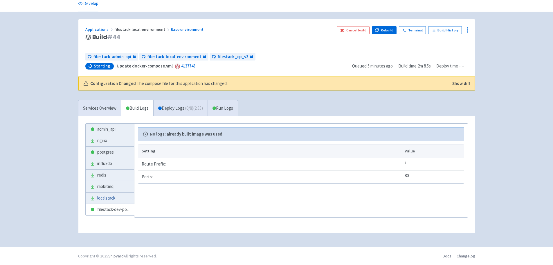
click at [100, 196] on link "localstack" at bounding box center [110, 197] width 49 height 11
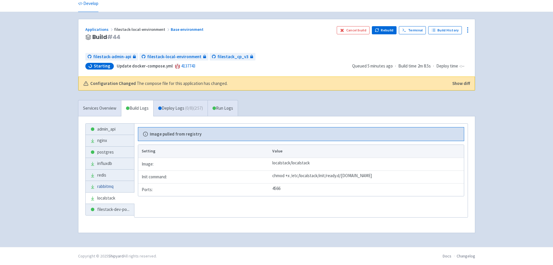
click at [119, 183] on link "rabbitmq" at bounding box center [110, 186] width 49 height 11
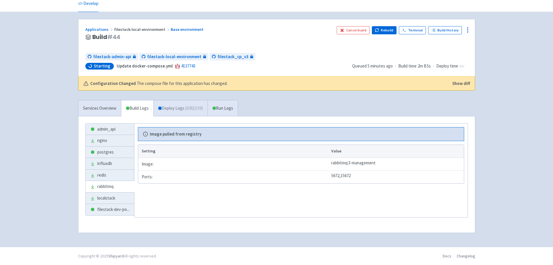
click at [173, 106] on link "Deploy Logs ( 0 / 8 ) (2:59)" at bounding box center [180, 108] width 54 height 16
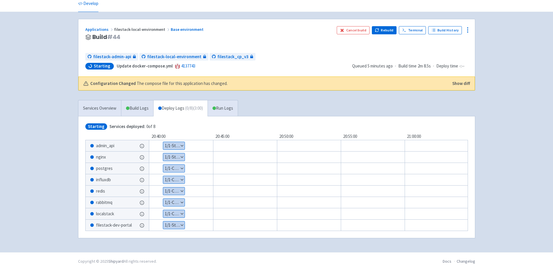
click at [180, 143] on button "Show details" at bounding box center [173, 146] width 21 height 8
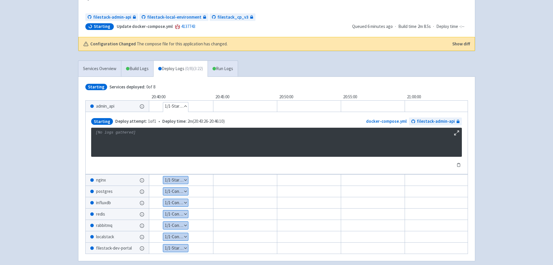
scroll to position [94, 0]
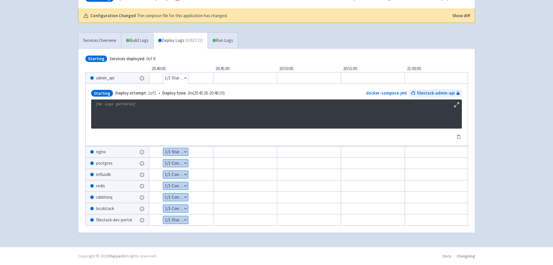
click at [175, 148] on button "Show details" at bounding box center [175, 152] width 25 height 8
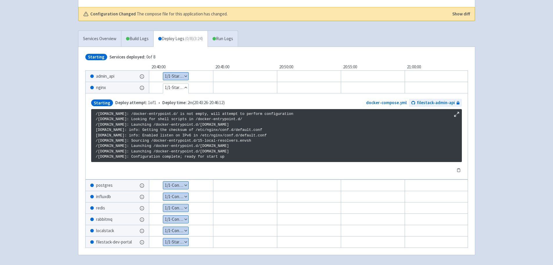
click at [179, 76] on button "Show details" at bounding box center [175, 76] width 25 height 8
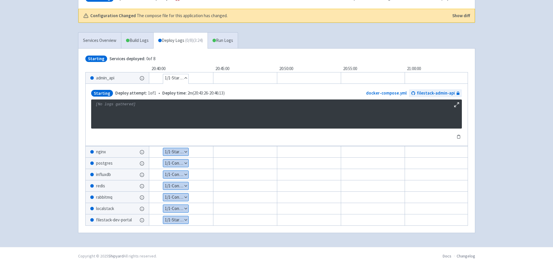
click at [180, 78] on button "Hide details" at bounding box center [175, 78] width 25 height 8
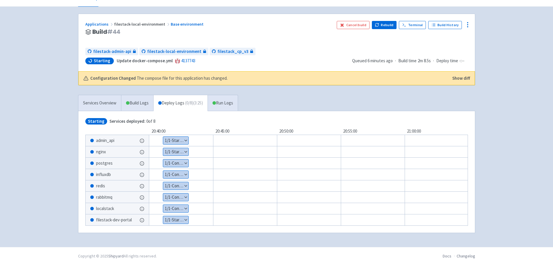
scroll to position [31, 0]
click at [169, 146] on div "Show details 1 / 1 ⋅ Starting" at bounding box center [317, 152] width 372 height 12
click at [171, 139] on button "Show details" at bounding box center [176, 141] width 26 height 8
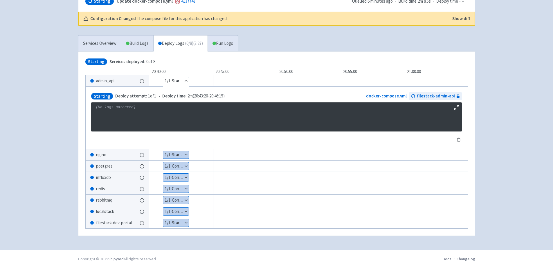
scroll to position [89, 0]
click at [173, 157] on button "Show details" at bounding box center [176, 154] width 26 height 8
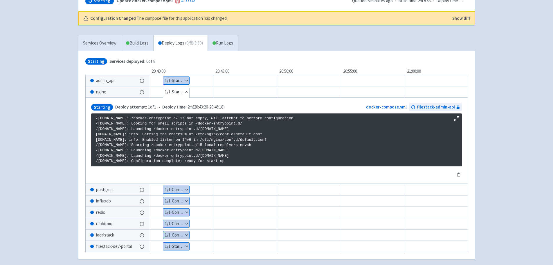
click at [181, 90] on button "Hide details" at bounding box center [176, 92] width 26 height 8
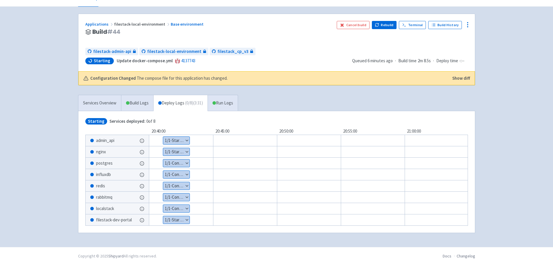
click at [183, 159] on button "Show details" at bounding box center [176, 163] width 26 height 8
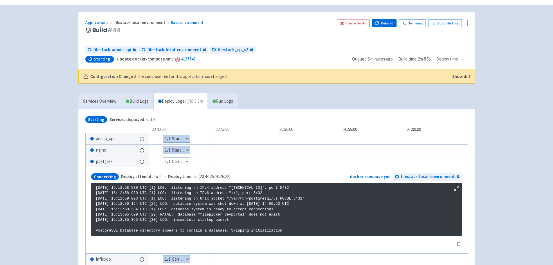
click at [183, 157] on button "Hide details" at bounding box center [176, 161] width 27 height 8
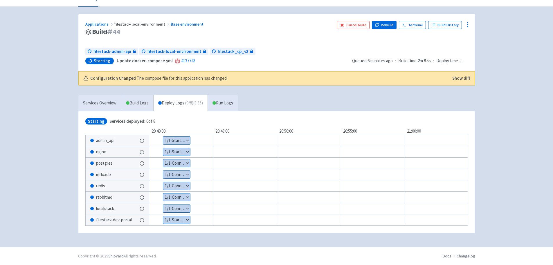
click at [186, 140] on button "Show details" at bounding box center [176, 141] width 27 height 8
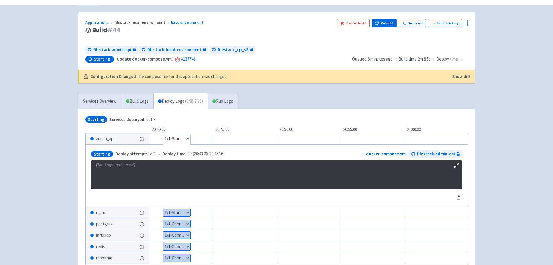
click at [180, 141] on button "Hide details" at bounding box center [176, 139] width 27 height 8
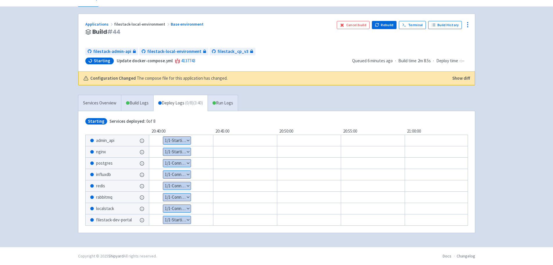
click at [184, 212] on div "Show details 1 / 1 ⋅ Connecting" at bounding box center [317, 208] width 372 height 12
click at [184, 218] on button "Show details" at bounding box center [177, 220] width 28 height 8
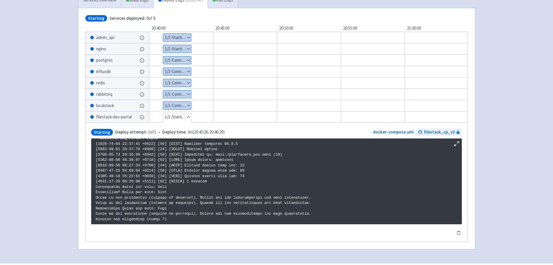
scroll to position [148, 0]
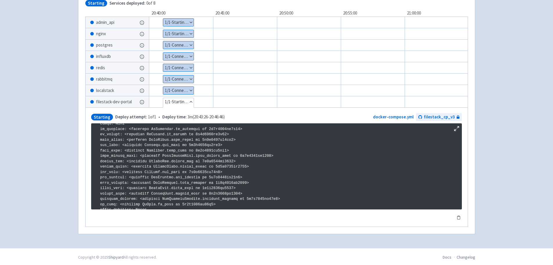
scroll to position [749, 0]
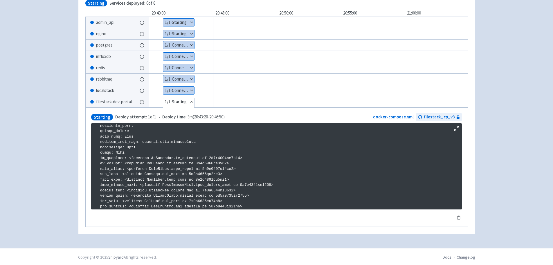
click at [178, 100] on button "Hide details" at bounding box center [178, 102] width 31 height 8
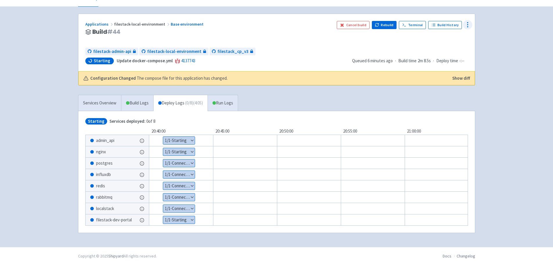
click at [468, 21] on icon at bounding box center [468, 24] width 7 height 7
click at [440, 65] on span "Env Vars" at bounding box center [434, 69] width 15 height 8
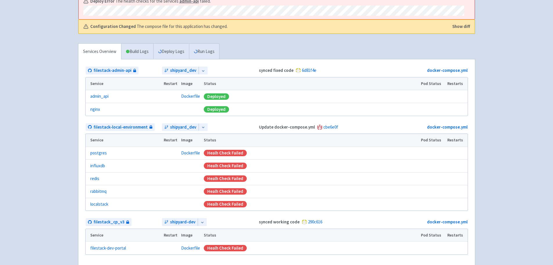
scroll to position [116, 0]
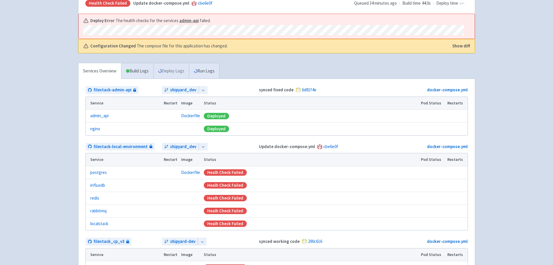
click at [172, 72] on link "Deploy Logs" at bounding box center [171, 71] width 36 height 16
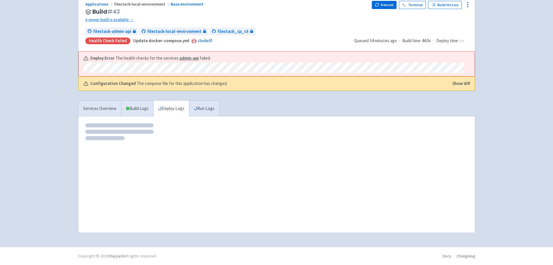
click at [451, 80] on div "Configuration Changed The compose file for this application has changed. Show d…" at bounding box center [277, 84] width 396 height 14
click at [455, 82] on button "Show diff" at bounding box center [462, 83] width 18 height 7
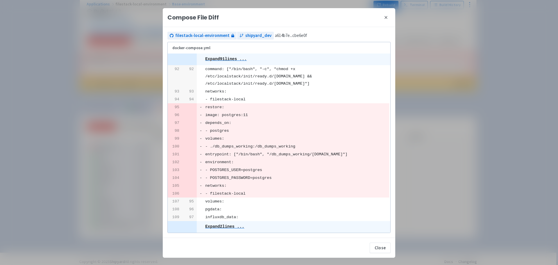
click at [386, 17] on icon at bounding box center [386, 17] width 2 height 2
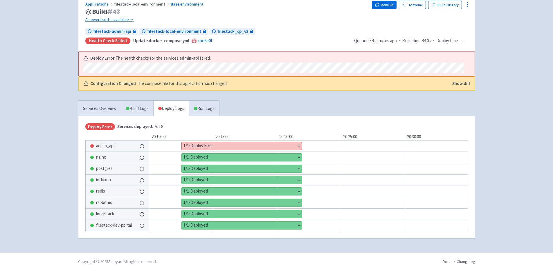
click at [230, 144] on button "Show details" at bounding box center [242, 146] width 120 height 8
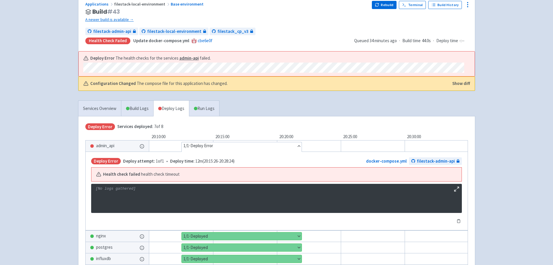
click at [230, 144] on button "Hide details" at bounding box center [242, 146] width 120 height 8
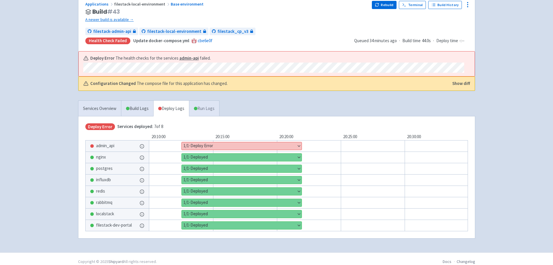
click at [215, 115] on link "Run Logs" at bounding box center [204, 109] width 30 height 16
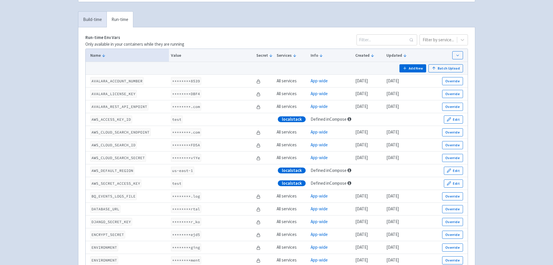
scroll to position [87, 0]
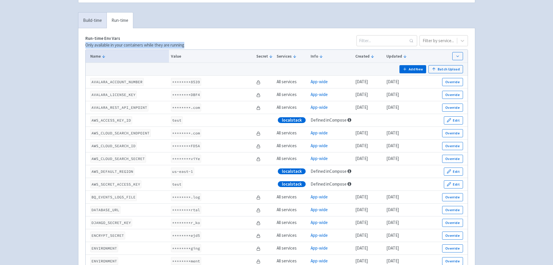
drag, startPoint x: 85, startPoint y: 43, endPoint x: 197, endPoint y: 42, distance: 111.9
click at [197, 42] on div "Run-time Env Vars Only available in your containers while they are running Filt…" at bounding box center [276, 41] width 383 height 13
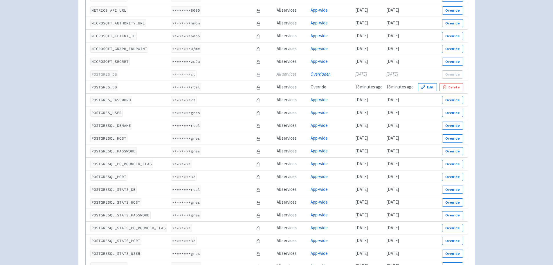
scroll to position [988, 0]
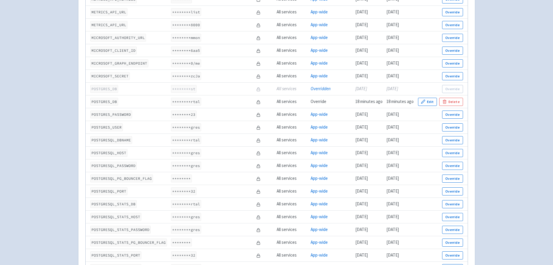
click at [187, 116] on code "********23" at bounding box center [184, 114] width 26 height 8
click at [451, 116] on button "Override" at bounding box center [452, 114] width 21 height 8
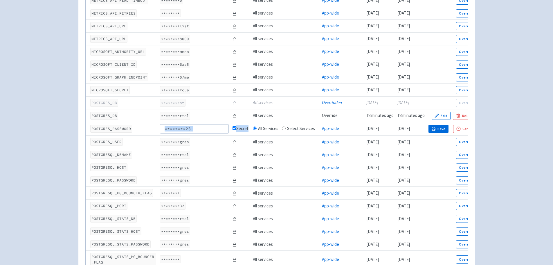
scroll to position [997, 0]
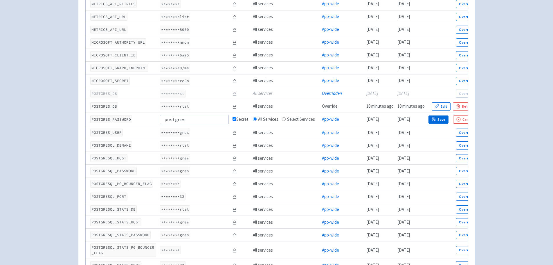
type input "postgres"
click at [435, 117] on icon "button" at bounding box center [434, 119] width 4 height 4
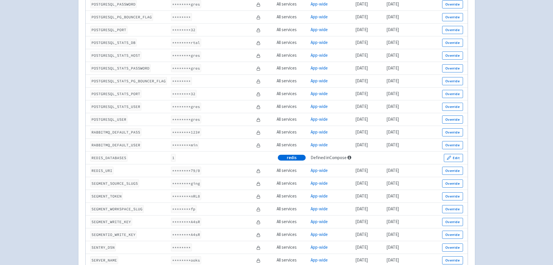
scroll to position [1162, 0]
drag, startPoint x: 459, startPoint y: 132, endPoint x: 453, endPoint y: 134, distance: 6.4
click at [459, 132] on button "Override" at bounding box center [452, 132] width 21 height 8
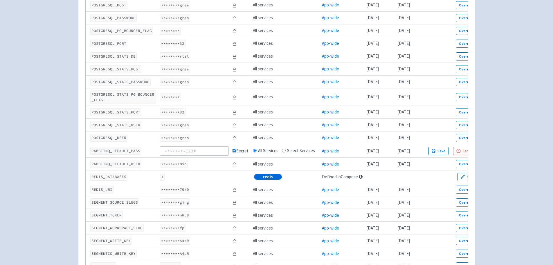
scroll to position [1171, 0]
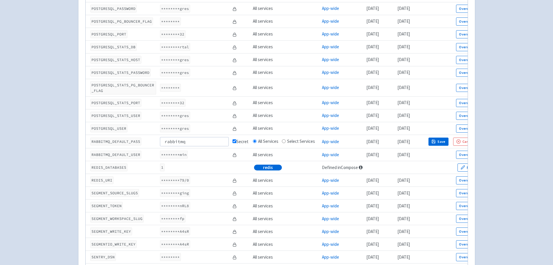
type input "rabbitmq"
click at [433, 139] on icon "button" at bounding box center [434, 141] width 4 height 4
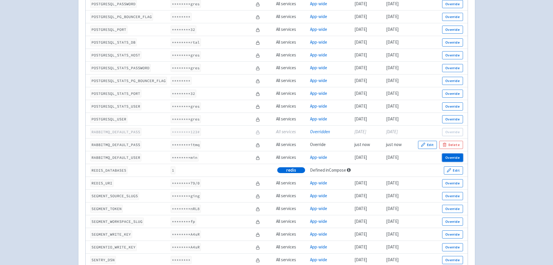
click at [447, 157] on button "Override" at bounding box center [452, 157] width 21 height 8
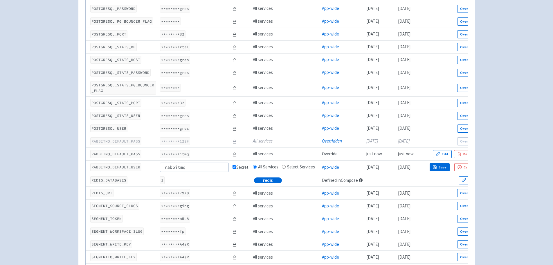
type input "rabbitmq"
click at [444, 163] on button "Save" at bounding box center [440, 167] width 20 height 8
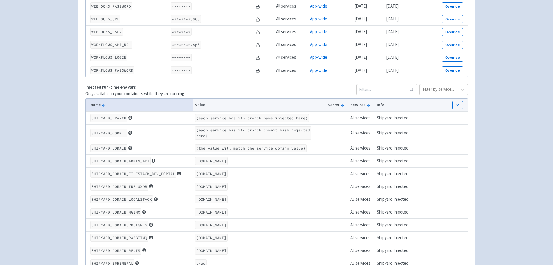
scroll to position [1453, 0]
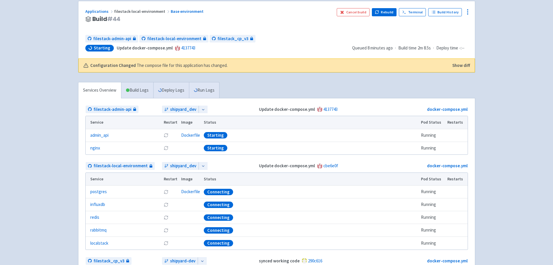
scroll to position [116, 0]
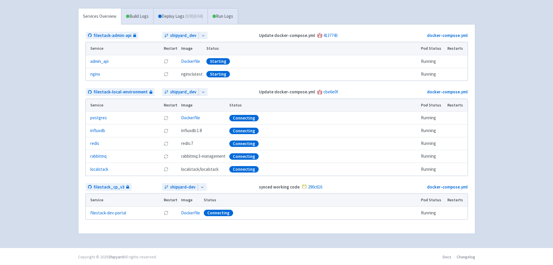
click at [145, 19] on link "Build Logs" at bounding box center [137, 16] width 32 height 16
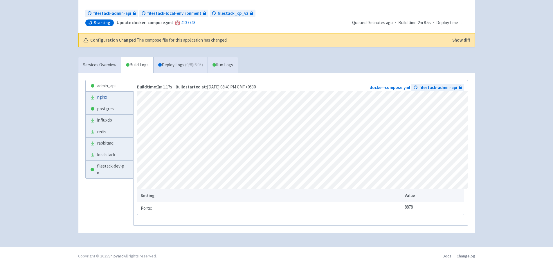
click at [113, 98] on link "nginx" at bounding box center [110, 97] width 48 height 11
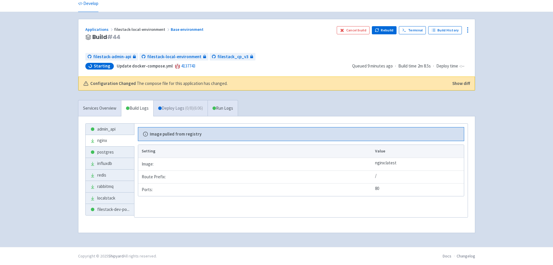
click at [168, 103] on link "Deploy Logs ( 0 / 8 ) (6:06)" at bounding box center [180, 108] width 54 height 16
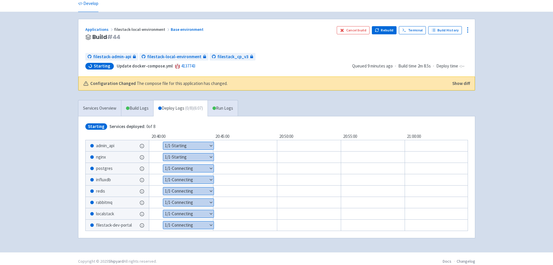
click at [179, 154] on button "Show details" at bounding box center [188, 157] width 51 height 8
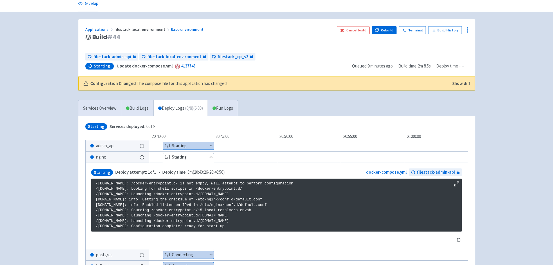
click at [179, 154] on button "Hide details" at bounding box center [188, 157] width 51 height 8
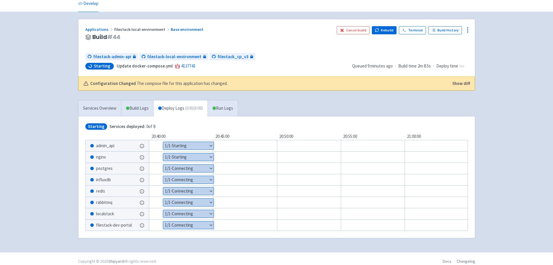
click at [182, 148] on button "Show details" at bounding box center [188, 146] width 51 height 8
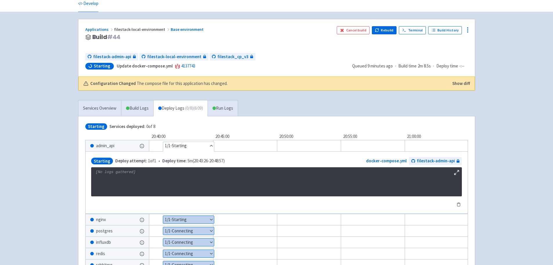
click at [183, 146] on button "Hide details" at bounding box center [188, 146] width 51 height 8
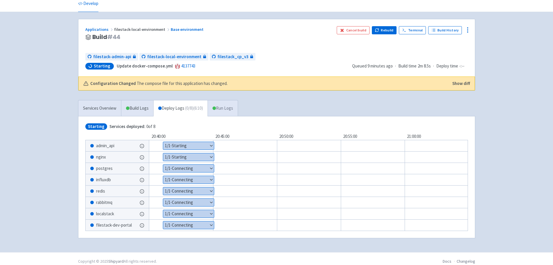
click at [216, 113] on link "Run Logs" at bounding box center [223, 108] width 30 height 16
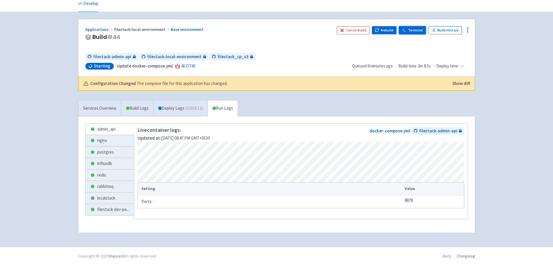
click at [408, 29] on link "Terminal" at bounding box center [412, 30] width 27 height 8
click at [414, 31] on link "Terminal" at bounding box center [412, 30] width 27 height 8
click at [138, 110] on link "Build Logs" at bounding box center [137, 108] width 32 height 16
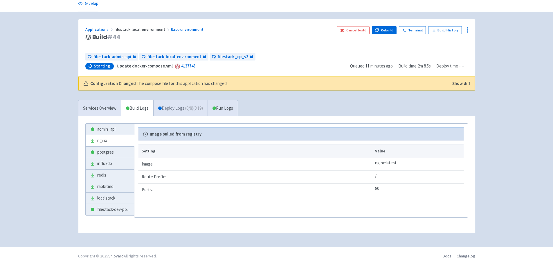
click at [184, 113] on link "Deploy Logs ( 0 / 8 ) (8:19)" at bounding box center [180, 108] width 54 height 16
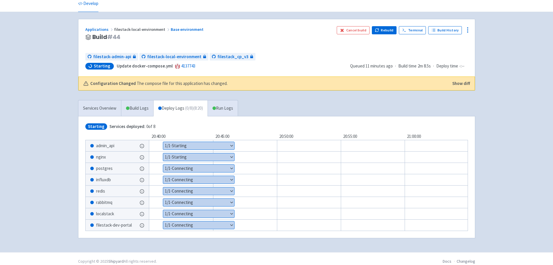
click at [183, 169] on button "Show details" at bounding box center [198, 168] width 71 height 8
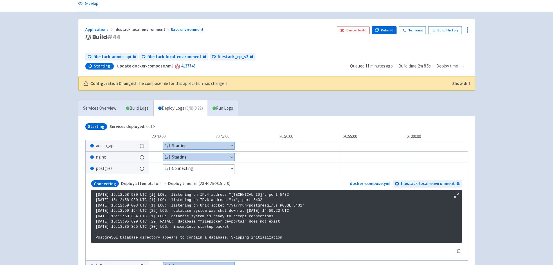
click at [183, 169] on button "Hide details" at bounding box center [198, 168] width 71 height 8
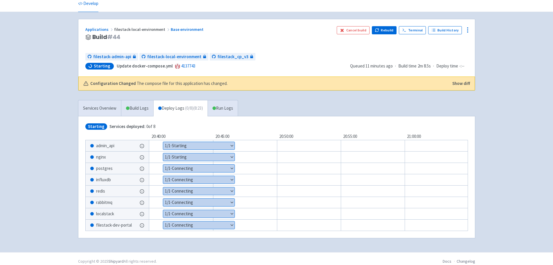
click at [188, 156] on button "Show details" at bounding box center [198, 157] width 71 height 8
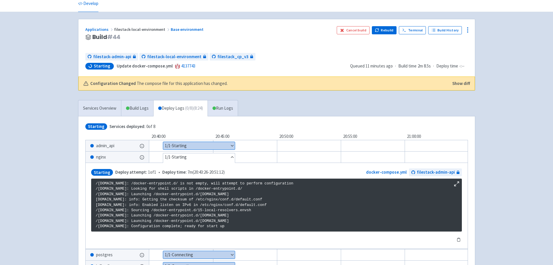
click at [188, 156] on button "Hide details" at bounding box center [199, 157] width 72 height 8
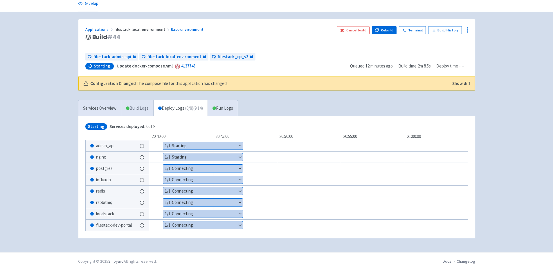
click at [134, 108] on link "Build Logs" at bounding box center [137, 108] width 32 height 16
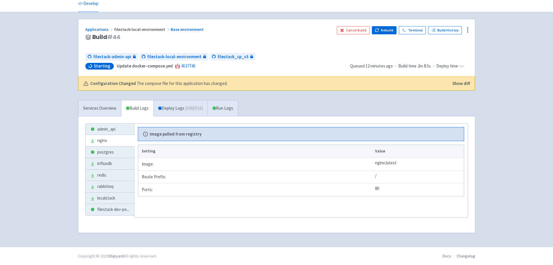
click at [153, 104] on link "Build Logs" at bounding box center [137, 108] width 32 height 16
click at [165, 107] on link "Deploy Logs ( 0 / 8 ) (9:16)" at bounding box center [180, 108] width 54 height 16
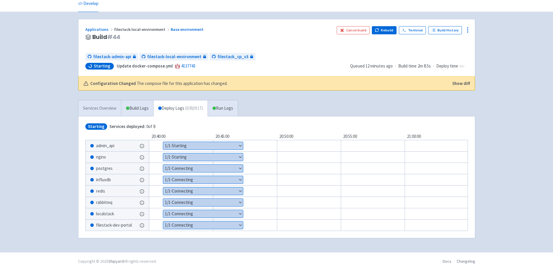
click at [99, 105] on link "Services Overview" at bounding box center [99, 108] width 43 height 16
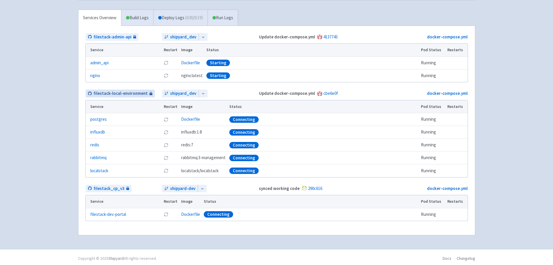
scroll to position [117, 0]
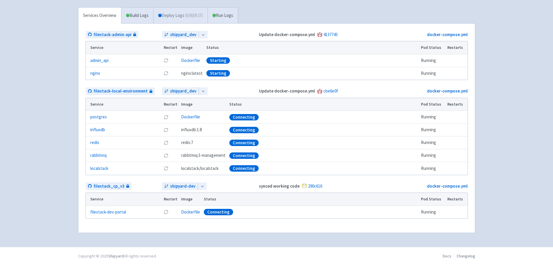
click at [180, 16] on link "Deploy Logs ( 0 / 8 ) (9:27)" at bounding box center [180, 16] width 54 height 16
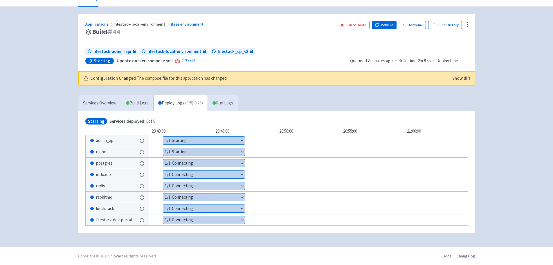
click at [235, 103] on link "Run Logs" at bounding box center [223, 103] width 30 height 16
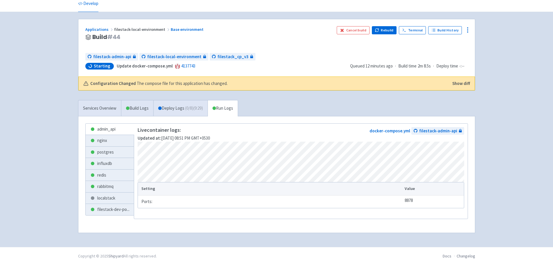
scroll to position [24, 0]
click at [190, 114] on link "Deploy Logs ( 0 / 8 ) (9:30)" at bounding box center [180, 108] width 54 height 16
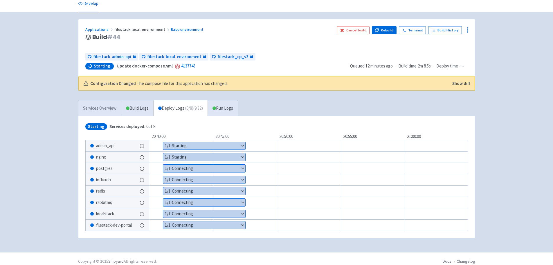
click at [113, 110] on link "Services Overview" at bounding box center [99, 108] width 43 height 16
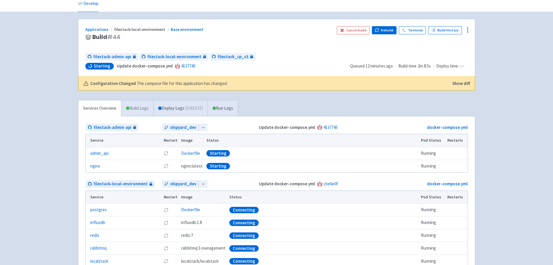
click at [130, 112] on link "Build Logs" at bounding box center [137, 108] width 32 height 16
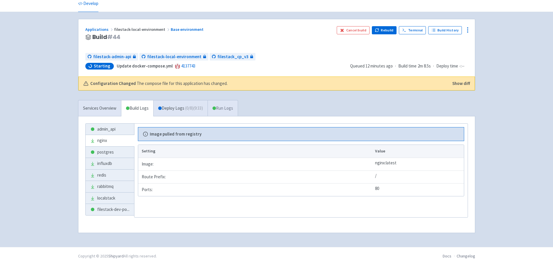
click at [222, 104] on link "Run Logs" at bounding box center [223, 108] width 30 height 16
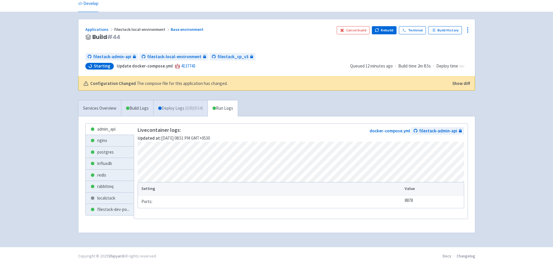
click at [190, 112] on link "Deploy Logs ( 0 / 8 ) (9:34)" at bounding box center [180, 108] width 54 height 16
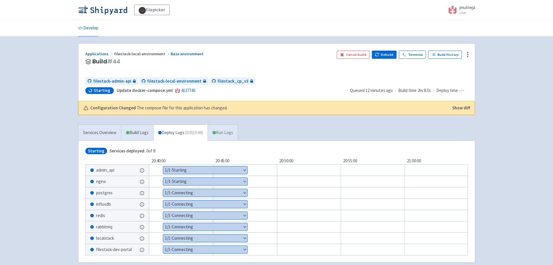
click at [235, 134] on link "Run Logs" at bounding box center [223, 133] width 30 height 16
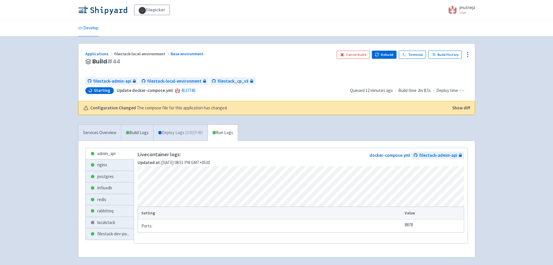
click at [189, 137] on link "Deploy Logs ( 0 / 8 ) (9:48)" at bounding box center [180, 133] width 54 height 16
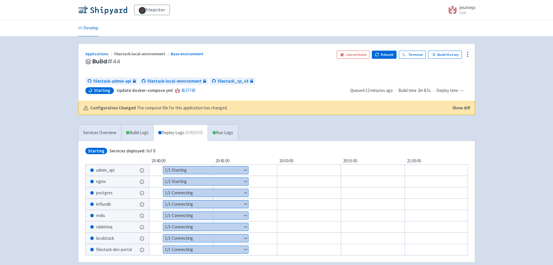
click at [220, 194] on button "Show details" at bounding box center [205, 193] width 85 height 8
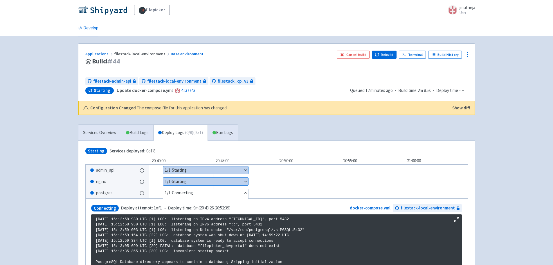
scroll to position [123, 0]
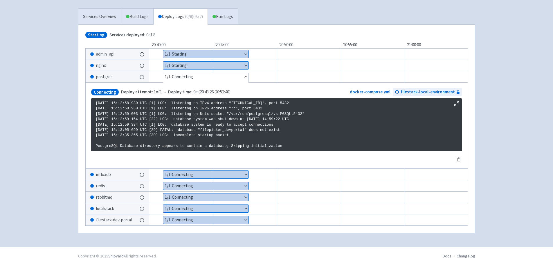
click at [243, 73] on button "Hide details" at bounding box center [205, 77] width 85 height 8
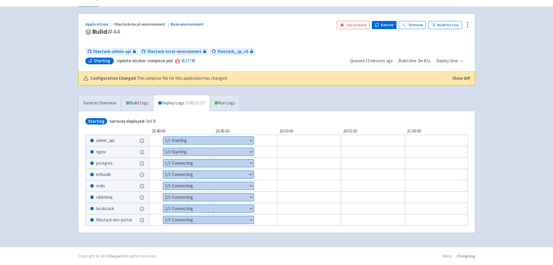
scroll to position [57, 0]
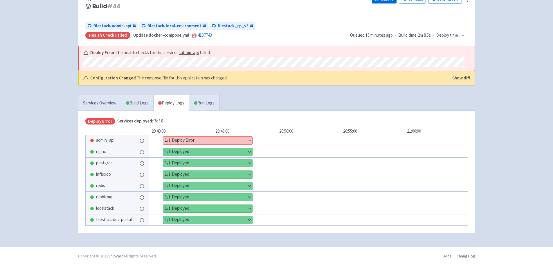
click at [209, 137] on button "Show details" at bounding box center [207, 141] width 89 height 8
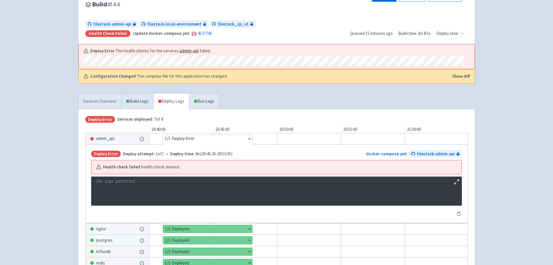
click at [112, 106] on link "Services Overview" at bounding box center [99, 101] width 43 height 16
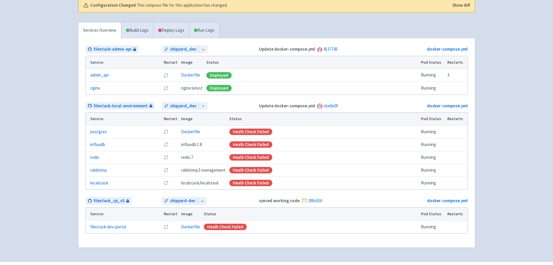
scroll to position [143, 0]
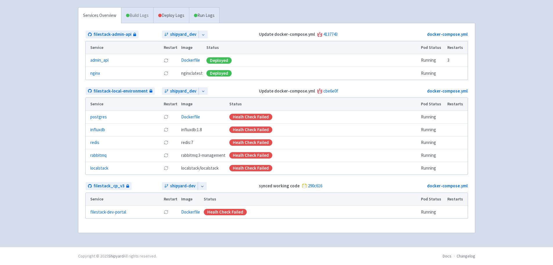
click at [147, 17] on link "Build Logs" at bounding box center [137, 16] width 32 height 16
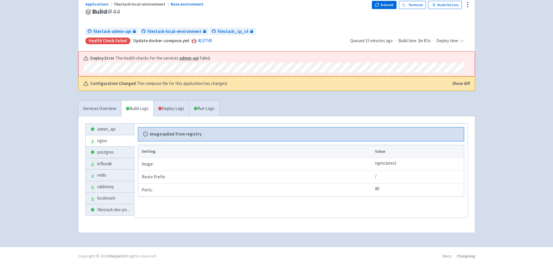
scroll to position [50, 0]
click at [171, 113] on link "Deploy Logs" at bounding box center [171, 109] width 36 height 16
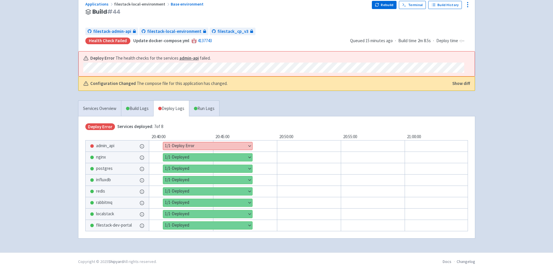
click at [175, 144] on button "Show details" at bounding box center [207, 146] width 89 height 8
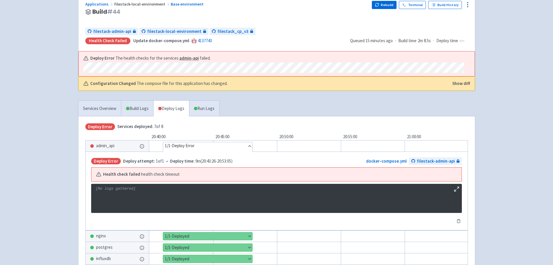
click at [175, 144] on button "Hide details" at bounding box center [207, 146] width 89 height 8
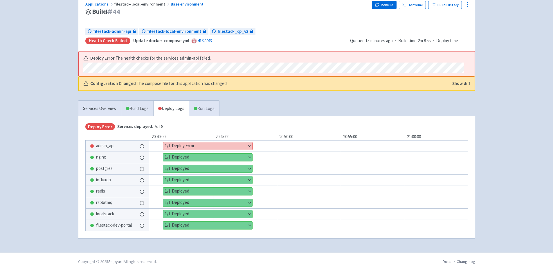
click at [210, 105] on link "Run Logs" at bounding box center [204, 109] width 30 height 16
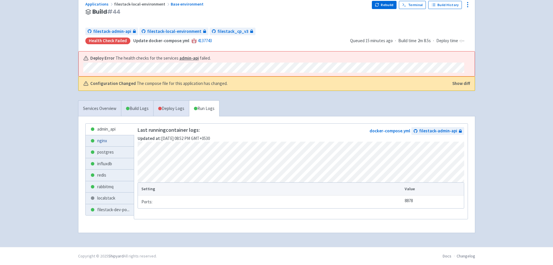
click at [112, 144] on link "nginx" at bounding box center [110, 140] width 49 height 11
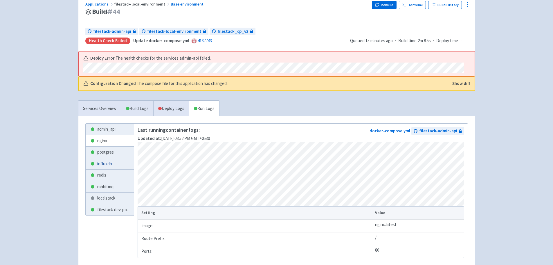
click at [111, 158] on link "influxdb" at bounding box center [110, 163] width 49 height 11
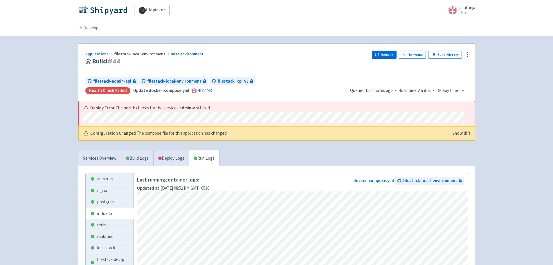
click at [91, 31] on link "Develop" at bounding box center [88, 28] width 20 height 16
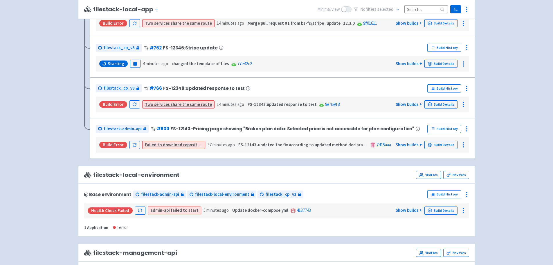
scroll to position [552, 0]
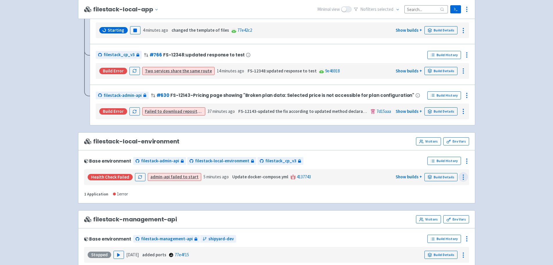
click at [466, 175] on icon at bounding box center [463, 176] width 7 height 7
click at [457, 186] on span "Logs" at bounding box center [452, 190] width 18 height 8
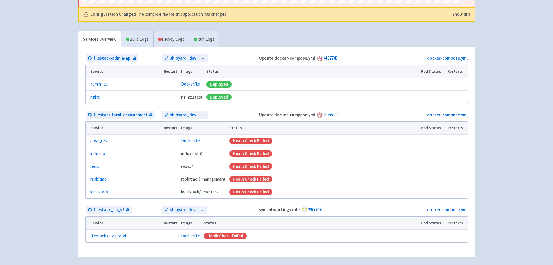
scroll to position [143, 0]
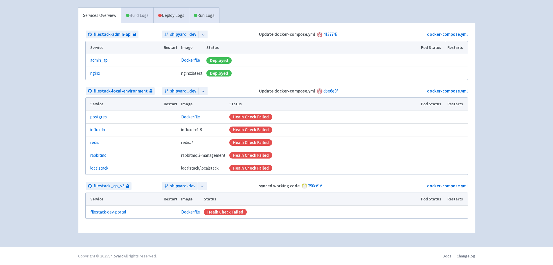
click at [139, 17] on link "Build Logs" at bounding box center [137, 16] width 32 height 16
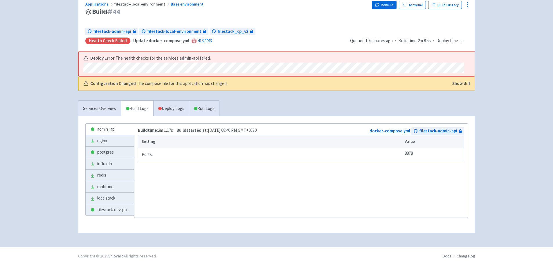
scroll to position [96, 0]
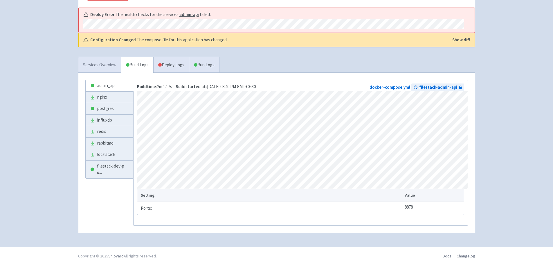
click at [110, 63] on link "Services Overview" at bounding box center [99, 65] width 43 height 16
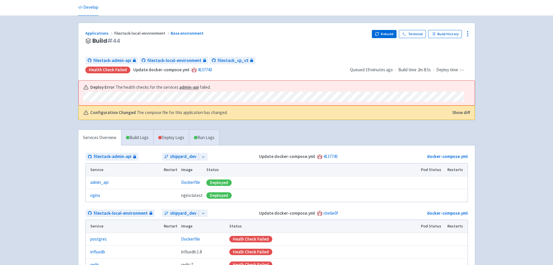
scroll to position [8, 0]
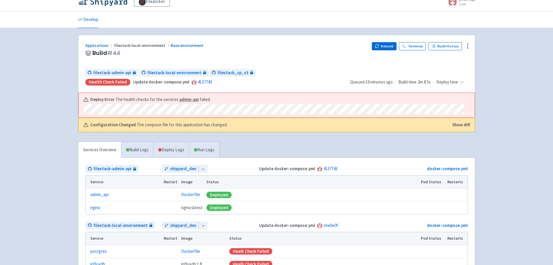
click at [180, 99] on strong "admin-api" at bounding box center [189, 99] width 19 height 6
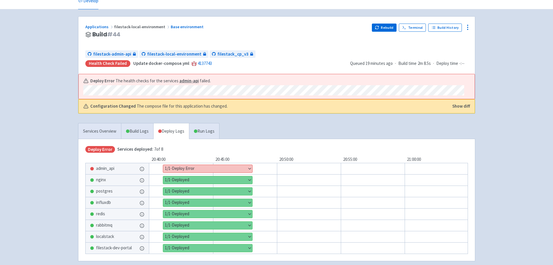
scroll to position [57, 0]
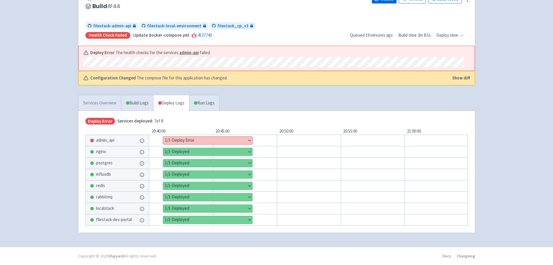
click at [110, 104] on link "Services Overview" at bounding box center [99, 103] width 43 height 16
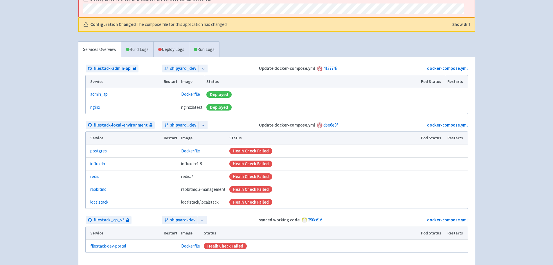
scroll to position [85, 0]
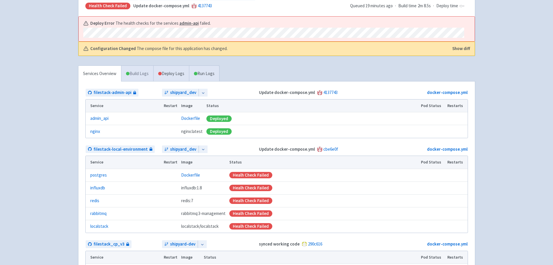
click at [127, 72] on span at bounding box center [127, 73] width 3 height 3
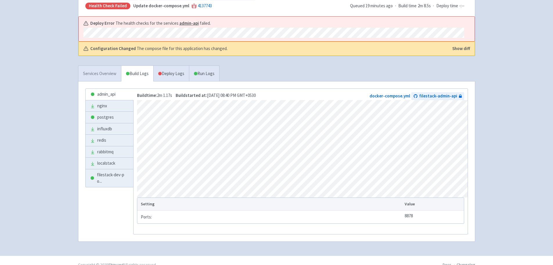
click at [96, 71] on link "Services Overview" at bounding box center [99, 74] width 43 height 16
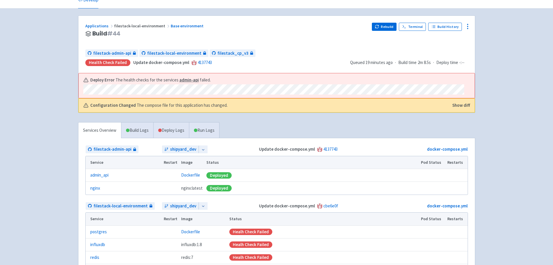
scroll to position [26, 0]
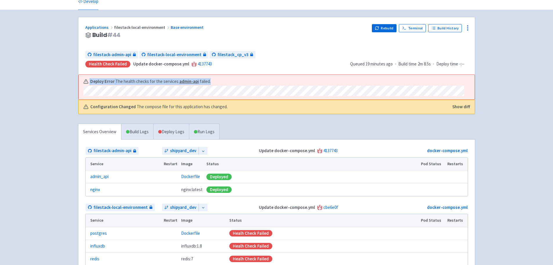
click at [171, 92] on div "Deploy Error The health checks for the services admin-api failed." at bounding box center [273, 87] width 381 height 18
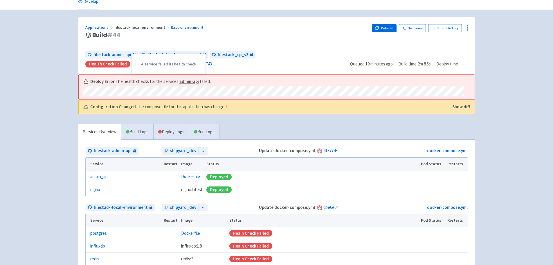
click at [84, 66] on div "Applications filestack-local-environment Base environment Build # 44 Rebuild Te…" at bounding box center [276, 45] width 397 height 57
